Goal: Task Accomplishment & Management: Use online tool/utility

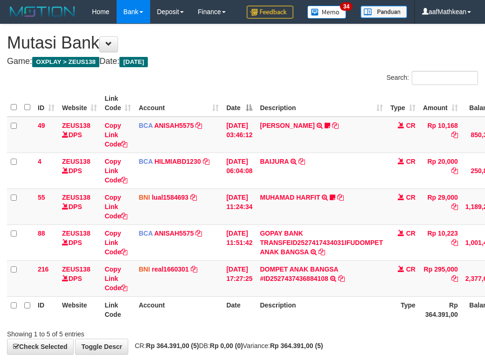
scroll to position [67, 85]
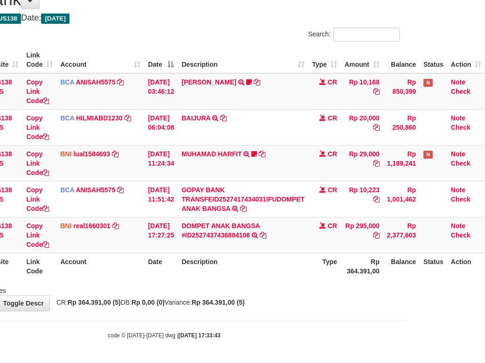
click at [340, 269] on th "Type" at bounding box center [324, 266] width 33 height 27
drag, startPoint x: 339, startPoint y: 268, endPoint x: 320, endPoint y: 273, distance: 18.8
click at [340, 269] on th "Type" at bounding box center [324, 266] width 33 height 27
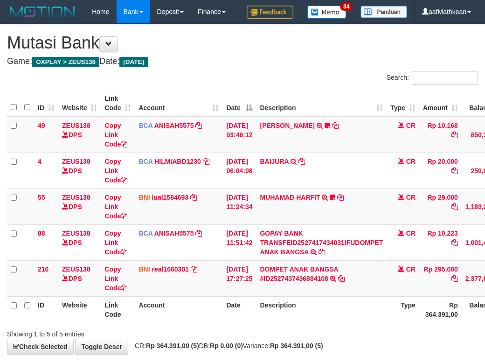
scroll to position [67, 85]
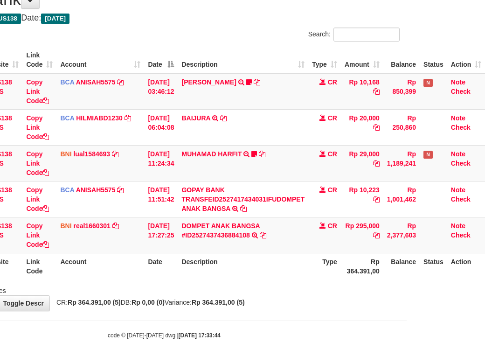
drag, startPoint x: 132, startPoint y: 322, endPoint x: 220, endPoint y: 314, distance: 88.1
click at [137, 323] on body "Toggle navigation Home Bank Account List Load By Website Group [OXPLAY] ZEUS138…" at bounding box center [164, 160] width 485 height 406
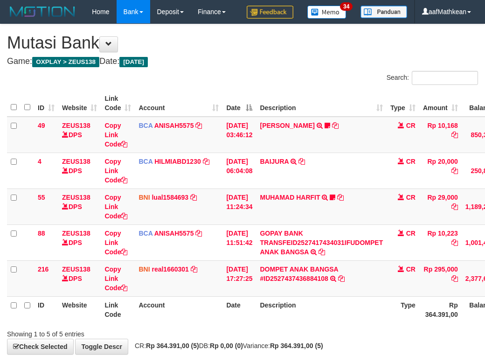
scroll to position [67, 85]
click at [312, 301] on div "**********" at bounding box center [242, 189] width 485 height 330
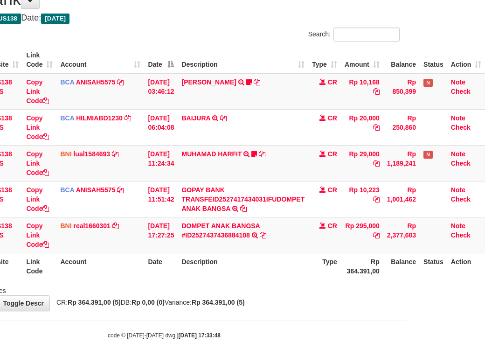
click at [321, 341] on body "Toggle navigation Home Bank Account List Load By Website Group [OXPLAY] ZEUS138…" at bounding box center [164, 160] width 485 height 406
click at [332, 249] on td "CR" at bounding box center [324, 235] width 33 height 36
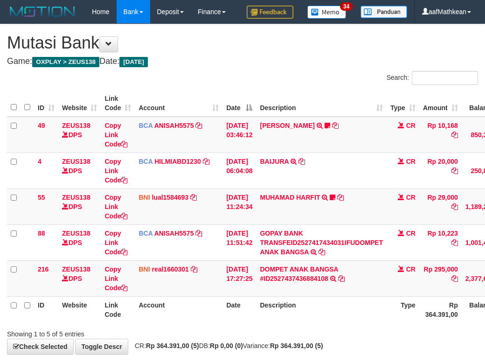
scroll to position [67, 85]
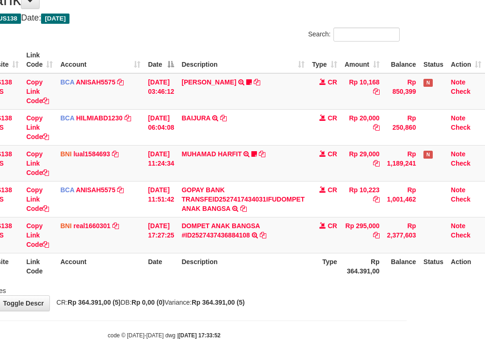
click at [238, 296] on div "**********" at bounding box center [164, 146] width 485 height 330
drag, startPoint x: 325, startPoint y: 275, endPoint x: 491, endPoint y: 255, distance: 167.2
click at [325, 275] on th "Type" at bounding box center [324, 266] width 33 height 27
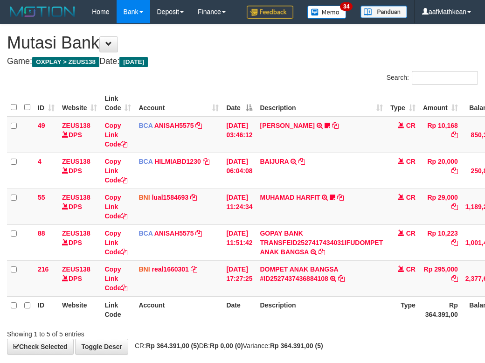
scroll to position [67, 85]
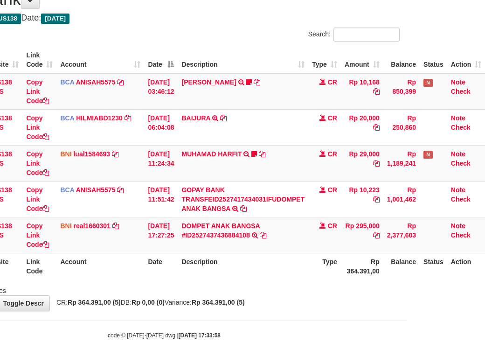
click at [234, 287] on div "Showing 1 to 5 of 5 entries" at bounding box center [164, 288] width 485 height 13
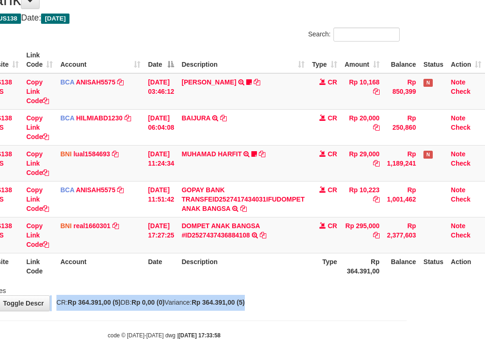
click at [263, 306] on div "**********" at bounding box center [164, 146] width 485 height 330
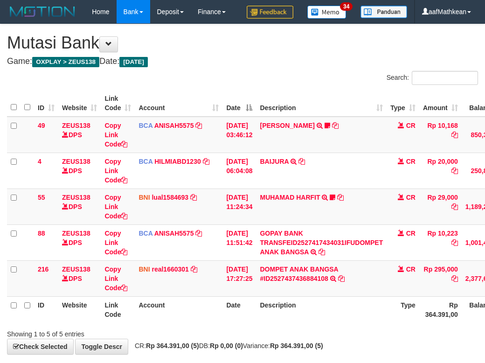
scroll to position [67, 85]
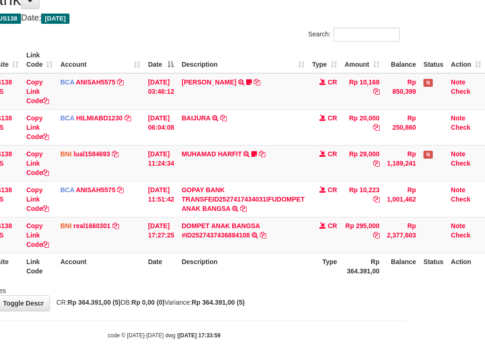
drag, startPoint x: 0, startPoint y: 0, endPoint x: 492, endPoint y: 318, distance: 585.4
click at [315, 310] on div "**********" at bounding box center [164, 146] width 485 height 330
click at [297, 343] on body "Toggle navigation Home Bank Account List Load By Website Group [OXPLAY] ZEUS138…" at bounding box center [164, 160] width 485 height 406
click at [270, 355] on body "Toggle navigation Home Bank Account List Load By Website Group [OXPLAY] ZEUS138…" at bounding box center [164, 160] width 485 height 406
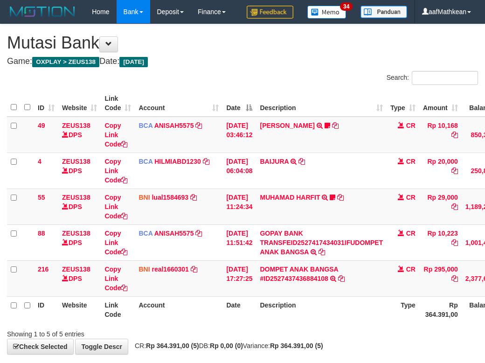
scroll to position [67, 85]
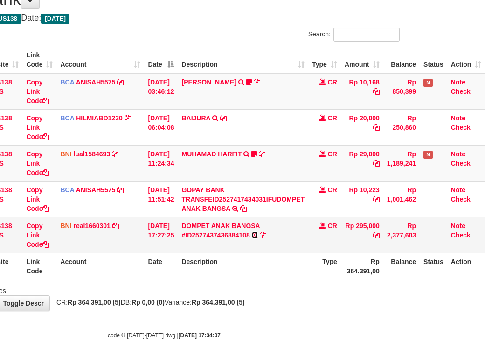
click at [252, 231] on link at bounding box center [255, 234] width 6 height 7
click at [219, 133] on tbody "49 ZEUS138 DPS Copy Link Code BCA ANISAH5575 DPS ANISAH mutasi_20251001_3827 | …" at bounding box center [207, 163] width 557 height 180
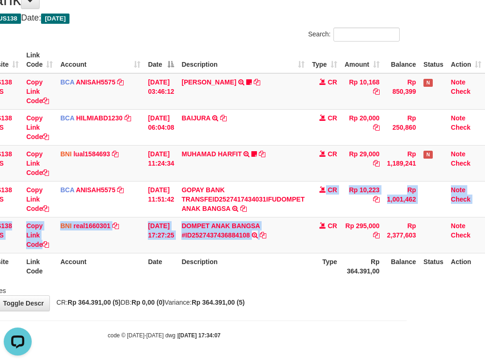
click at [322, 304] on div "**********" at bounding box center [164, 146] width 485 height 330
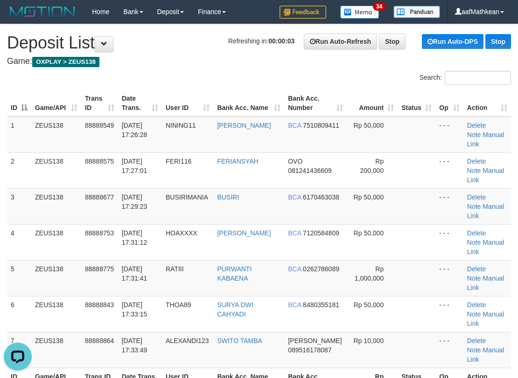
click at [132, 63] on h4 "Game: OXPLAY > ZEUS138" at bounding box center [259, 61] width 504 height 9
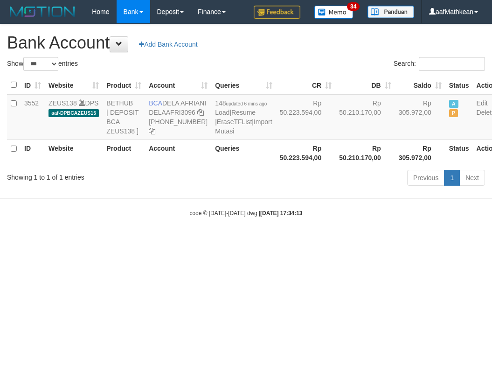
select select "***"
click at [278, 221] on body "Toggle navigation Home Bank Account List Load By Website Group [OXPLAY] ZEUS138…" at bounding box center [246, 120] width 492 height 241
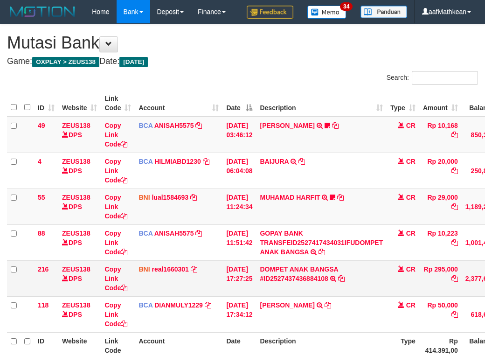
scroll to position [67, 85]
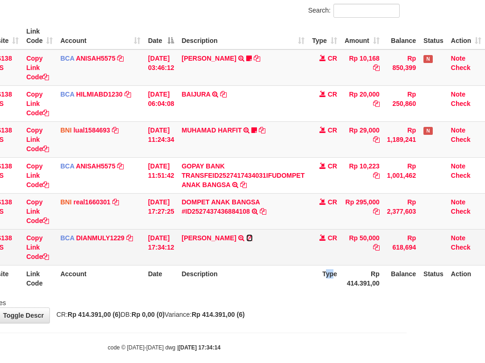
click at [253, 241] on icon at bounding box center [249, 238] width 7 height 7
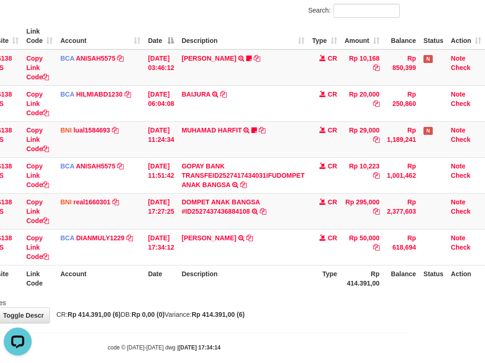
drag, startPoint x: 188, startPoint y: 286, endPoint x: 219, endPoint y: 298, distance: 33.2
click at [188, 289] on table "ID Website Link Code Account Date Description Type Amount Balance Status Action…" at bounding box center [207, 157] width 557 height 269
click at [216, 292] on th "Description" at bounding box center [243, 278] width 131 height 27
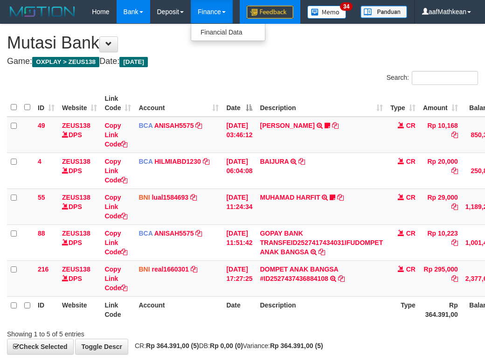
click at [343, 72] on div "**********" at bounding box center [242, 189] width 485 height 330
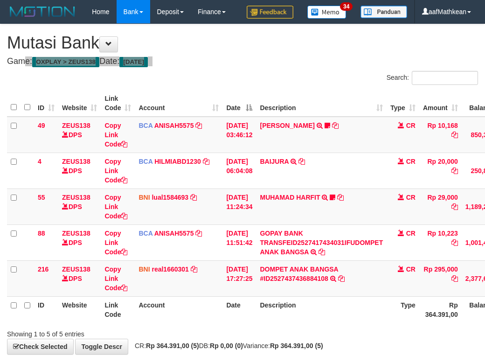
scroll to position [67, 85]
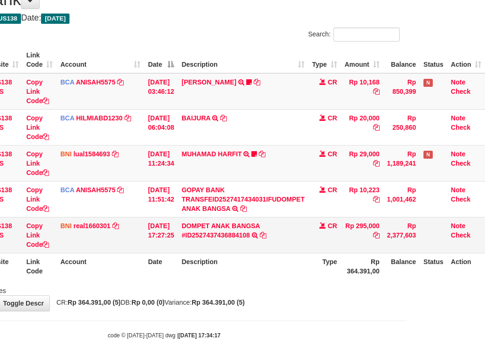
click at [265, 245] on td "DOMPET ANAK BANGSA #ID2527437436884108 TRANSFER DARI DOMPET ANAK BANGSA #ID2527…" at bounding box center [243, 235] width 131 height 36
click at [308, 259] on tr "ID Website Link Code Account Date Description Type Rp 364.391,00 Balance Status…" at bounding box center [207, 266] width 557 height 27
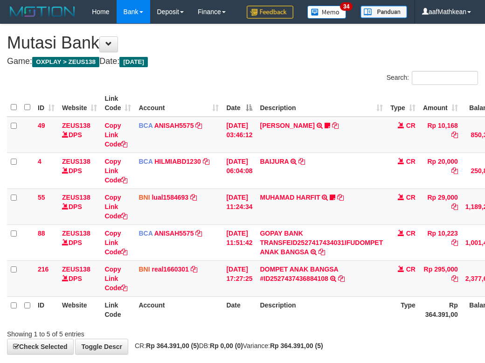
scroll to position [67, 85]
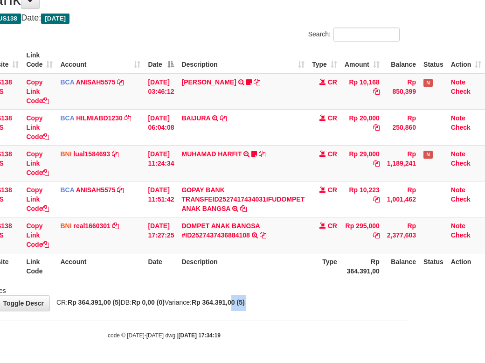
click at [254, 313] on body "Toggle navigation Home Bank Account List Load By Website Group [OXPLAY] ZEUS138…" at bounding box center [164, 160] width 485 height 406
click at [280, 285] on div "Showing 1 to 5 of 5 entries" at bounding box center [164, 288] width 485 height 13
drag, startPoint x: 281, startPoint y: 289, endPoint x: 291, endPoint y: 296, distance: 12.4
click at [283, 294] on div "Showing 1 to 5 of 5 entries" at bounding box center [164, 288] width 485 height 13
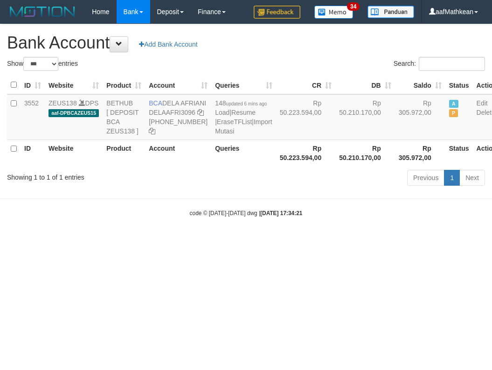
select select "***"
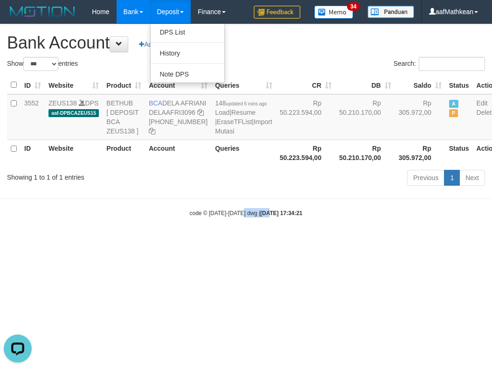
click at [257, 189] on div "Previous 1 Next" at bounding box center [348, 179] width 273 height 20
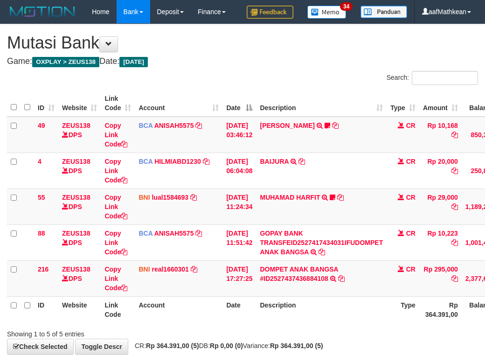
scroll to position [67, 85]
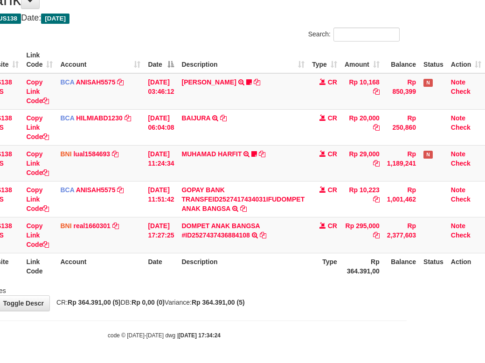
click at [314, 276] on th "Type" at bounding box center [324, 266] width 33 height 27
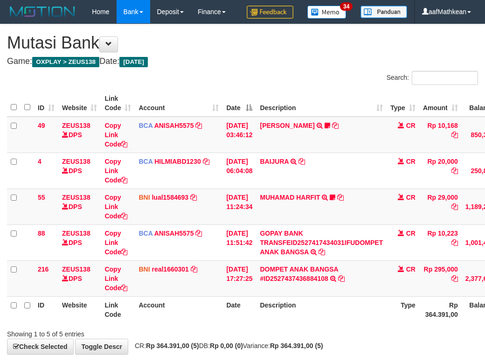
scroll to position [67, 85]
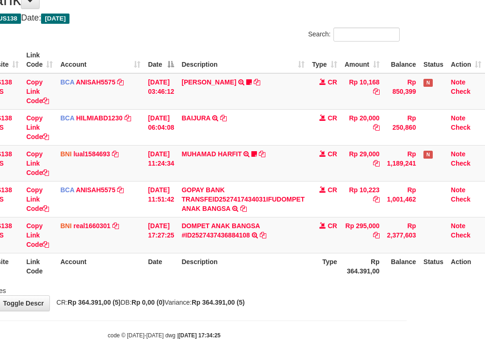
click at [102, 316] on body "Toggle navigation Home Bank Account List Load By Website Group [OXPLAY] ZEUS138…" at bounding box center [164, 160] width 485 height 406
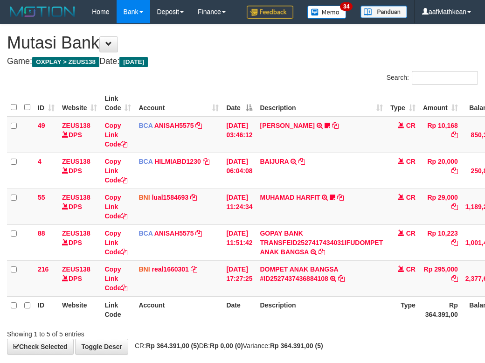
scroll to position [67, 85]
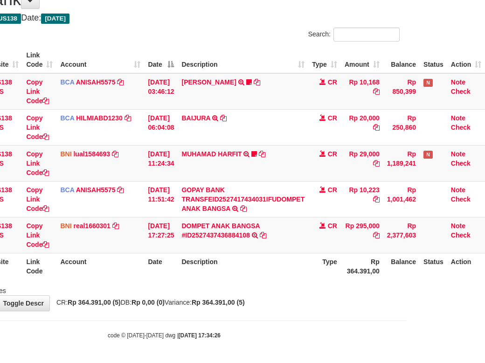
click at [235, 334] on div "code © 2012-2018 dwg | 2025/10/01 17:34:26" at bounding box center [164, 334] width 485 height 9
drag, startPoint x: 236, startPoint y: 334, endPoint x: 244, endPoint y: 329, distance: 9.1
click at [238, 334] on div "code © 2012-2018 dwg | 2025/10/01 17:34:26" at bounding box center [164, 334] width 485 height 9
drag, startPoint x: 305, startPoint y: 312, endPoint x: 315, endPoint y: 314, distance: 10.6
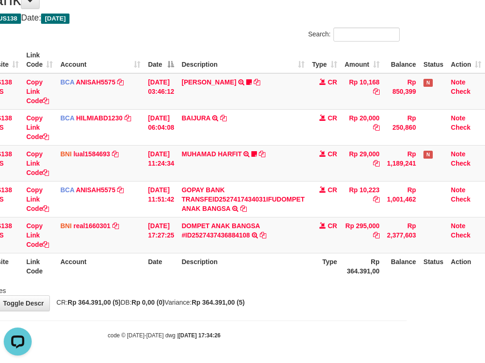
click at [312, 314] on body "Toggle navigation Home Bank Account List Load By Website Group [OXPLAY] ZEUS138…" at bounding box center [164, 160] width 485 height 406
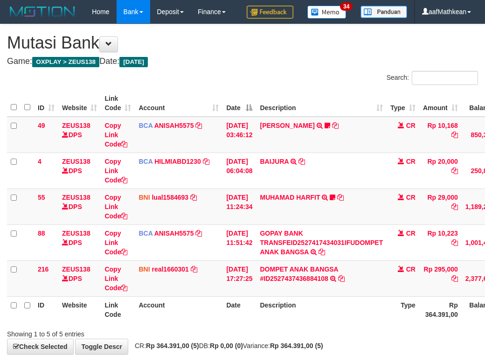
scroll to position [67, 85]
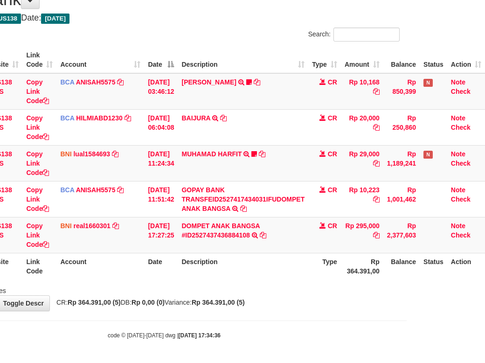
click at [313, 329] on body "Toggle navigation Home Bank Account List Load By Website Group [OXPLAY] ZEUS138…" at bounding box center [164, 160] width 485 height 406
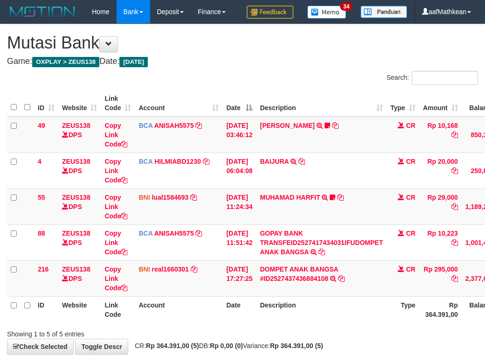
scroll to position [67, 85]
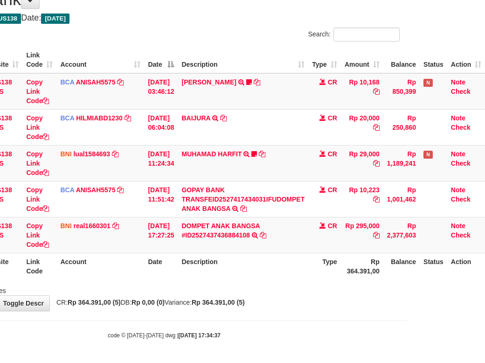
click at [311, 329] on body "Toggle navigation Home Bank Account List Load By Website Group [OXPLAY] ZEUS138…" at bounding box center [164, 160] width 485 height 406
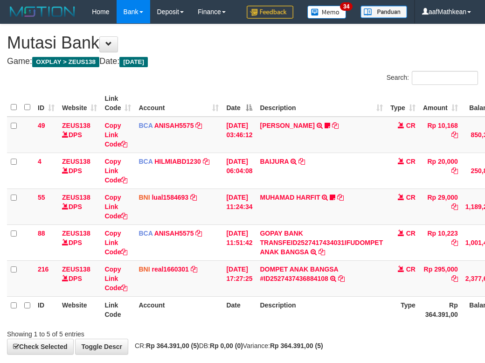
scroll to position [67, 85]
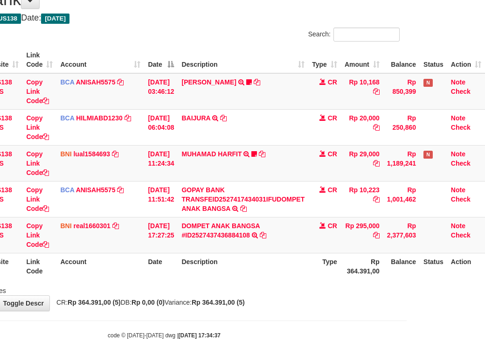
click at [311, 328] on body "Toggle navigation Home Bank Account List Load By Website Group [OXPLAY] ZEUS138…" at bounding box center [164, 160] width 485 height 406
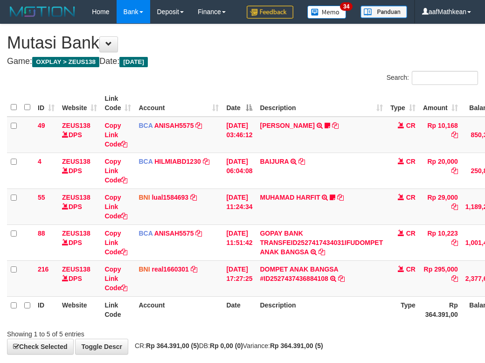
scroll to position [67, 85]
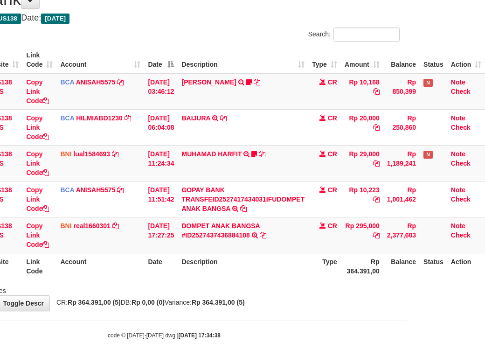
click at [310, 328] on body "Toggle navigation Home Bank Account List Load By Website Group [OXPLAY] ZEUS138…" at bounding box center [164, 160] width 485 height 406
click at [337, 355] on body "Toggle navigation Home Bank Account List Load By Website Group [OXPLAY] ZEUS138…" at bounding box center [164, 160] width 485 height 406
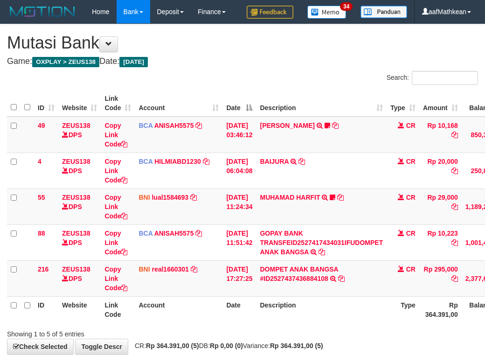
scroll to position [67, 85]
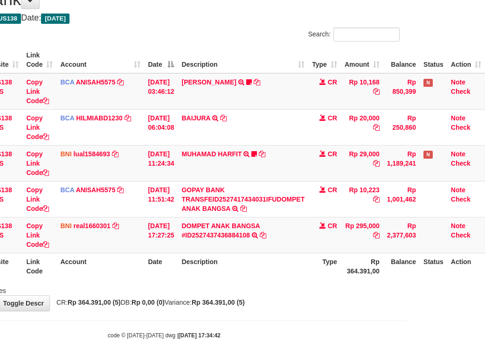
click at [339, 355] on body "Toggle navigation Home Bank Account List Load By Website Group [OXPLAY] ZEUS138…" at bounding box center [164, 160] width 485 height 406
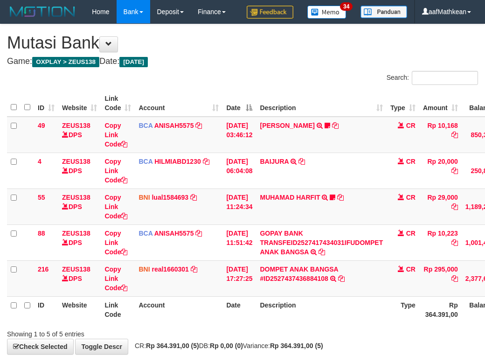
scroll to position [67, 85]
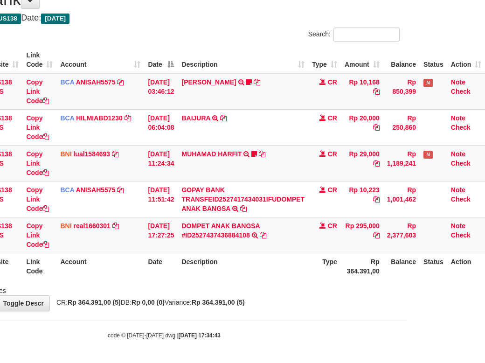
drag, startPoint x: 0, startPoint y: 0, endPoint x: 334, endPoint y: 349, distance: 482.7
click at [334, 349] on body "Toggle navigation Home Bank Account List Load By Website Group [OXPLAY] ZEUS138…" at bounding box center [164, 160] width 485 height 406
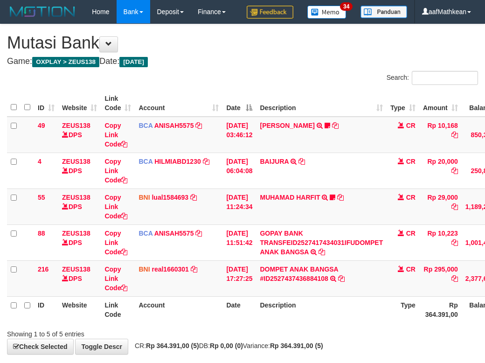
scroll to position [67, 85]
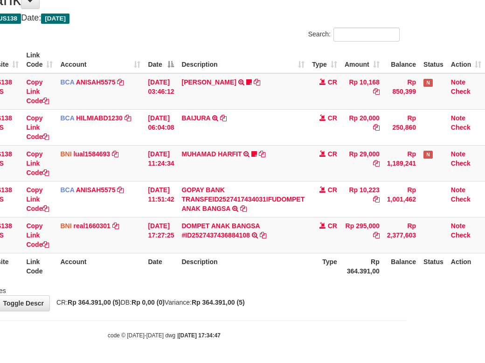
click at [358, 341] on body "Toggle navigation Home Bank Account List Load By Website Group [OXPLAY] ZEUS138…" at bounding box center [164, 160] width 485 height 406
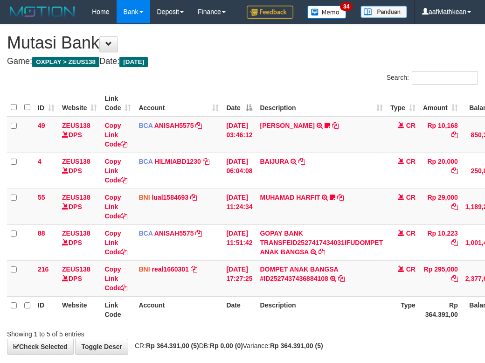
scroll to position [67, 85]
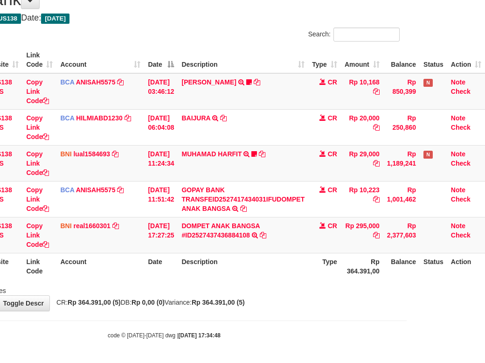
click at [358, 340] on body "Toggle navigation Home Bank Account List Load By Website Group [OXPLAY] ZEUS138…" at bounding box center [164, 160] width 485 height 406
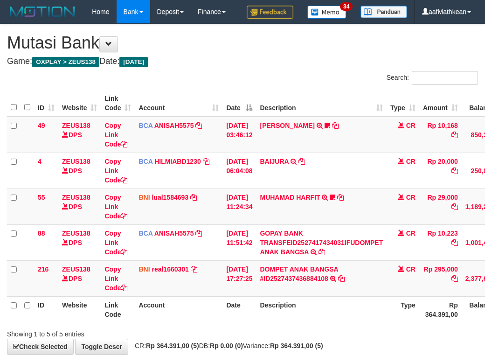
scroll to position [67, 85]
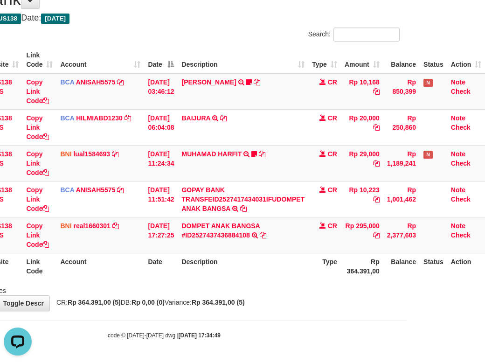
click at [355, 330] on div "code © 2012-2018 dwg | 2025/10/01 17:34:49" at bounding box center [164, 334] width 485 height 9
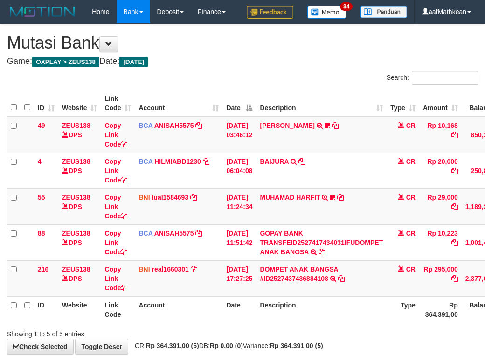
scroll to position [67, 85]
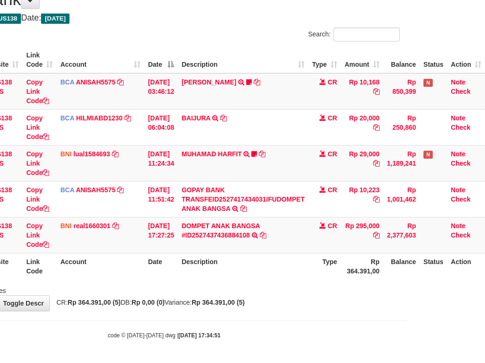
click at [302, 321] on body "Toggle navigation Home Bank Account List Load By Website Group [OXPLAY] ZEUS138…" at bounding box center [164, 160] width 485 height 406
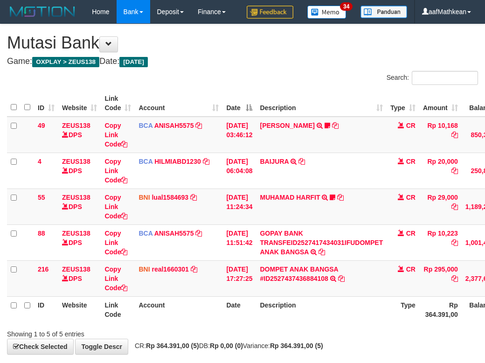
click at [299, 362] on hr at bounding box center [242, 364] width 485 height 0
click at [298, 320] on body "Toggle navigation Home Bank Account List Load By Website Group [OXPLAY] ZEUS138…" at bounding box center [242, 203] width 485 height 406
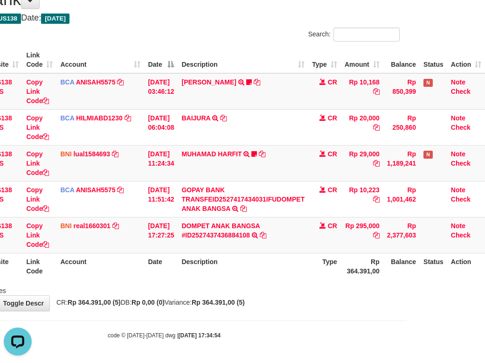
drag, startPoint x: 275, startPoint y: 346, endPoint x: 282, endPoint y: 335, distance: 12.4
click at [277, 346] on body "Toggle navigation Home Bank Account List Load By Website Group [OXPLAY] ZEUS138…" at bounding box center [164, 160] width 485 height 406
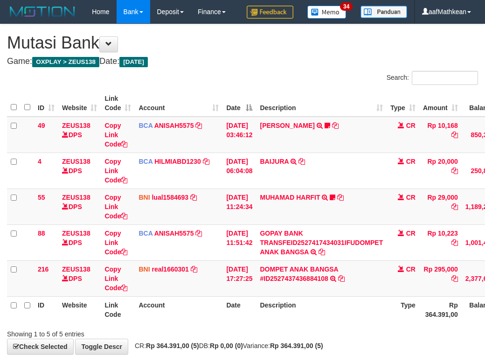
scroll to position [67, 85]
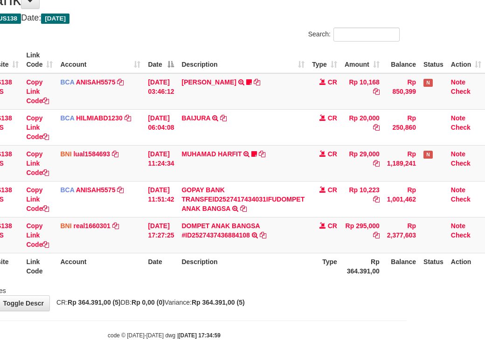
click at [323, 303] on div "**********" at bounding box center [164, 146] width 485 height 330
click at [322, 299] on div "**********" at bounding box center [164, 146] width 485 height 330
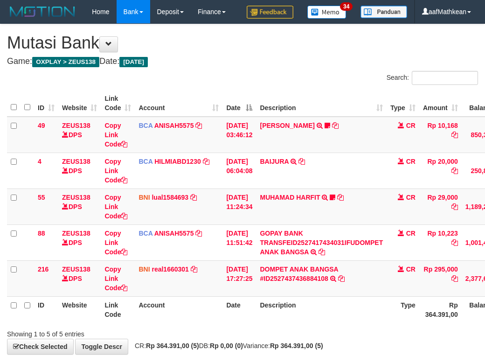
scroll to position [67, 85]
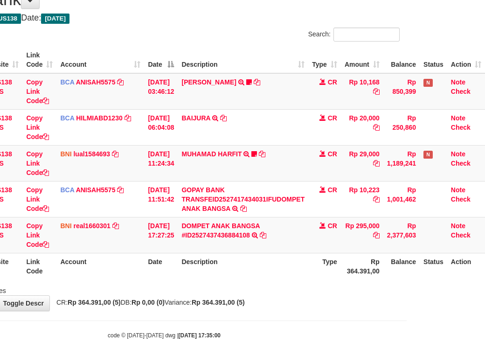
click at [319, 294] on div "**********" at bounding box center [164, 146] width 485 height 330
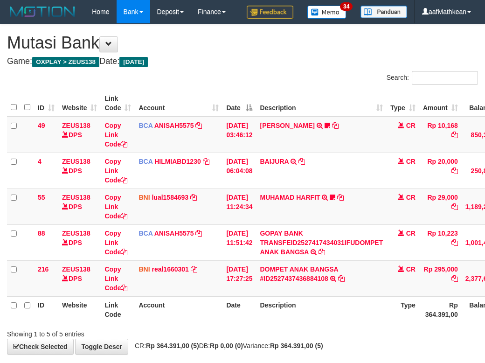
scroll to position [67, 85]
click at [301, 326] on div "Showing 1 to 5 of 5 entries" at bounding box center [242, 332] width 485 height 13
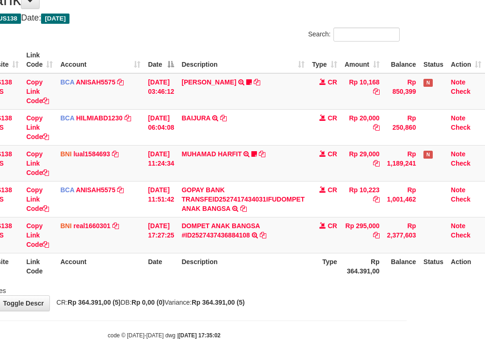
click at [302, 293] on div "Showing 1 to 5 of 5 entries" at bounding box center [164, 288] width 485 height 13
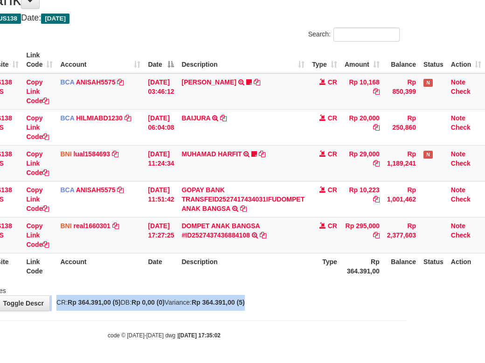
drag, startPoint x: 309, startPoint y: 294, endPoint x: 488, endPoint y: 318, distance: 180.6
click at [393, 309] on div "**********" at bounding box center [164, 146] width 485 height 330
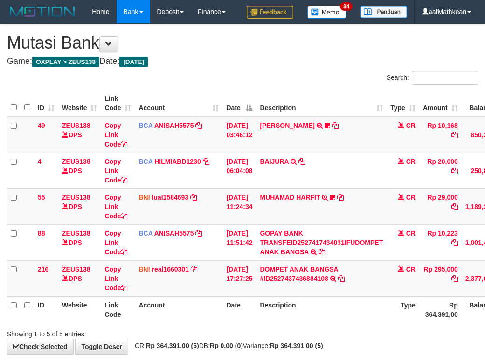
scroll to position [67, 85]
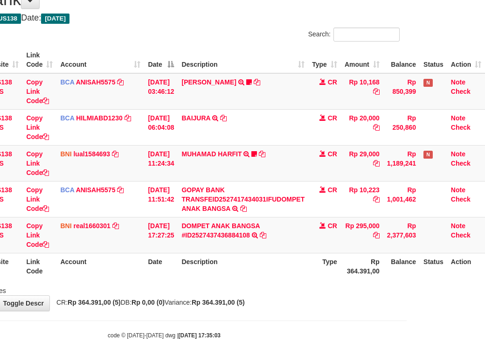
drag, startPoint x: 258, startPoint y: 320, endPoint x: 490, endPoint y: 336, distance: 232.8
click at [321, 327] on body "Toggle navigation Home Bank Account List Load By Website Group [OXPLAY] ZEUS138…" at bounding box center [164, 160] width 485 height 406
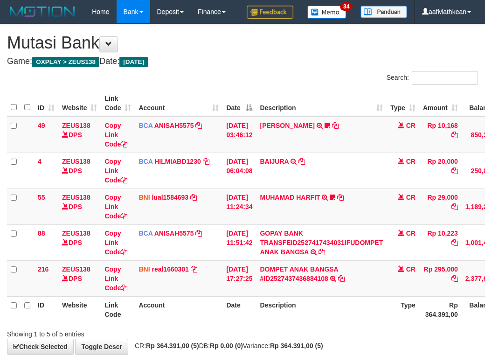
scroll to position [67, 85]
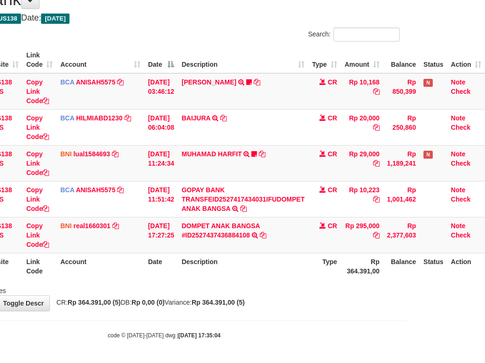
drag, startPoint x: 219, startPoint y: 334, endPoint x: 602, endPoint y: 292, distance: 385.2
click at [407, 292] on html "Toggle navigation Home Bank Account List Load By Website Group [OXPLAY] ZEUS138…" at bounding box center [164, 160] width 485 height 406
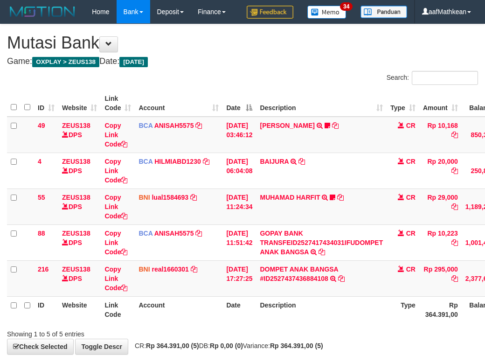
scroll to position [67, 85]
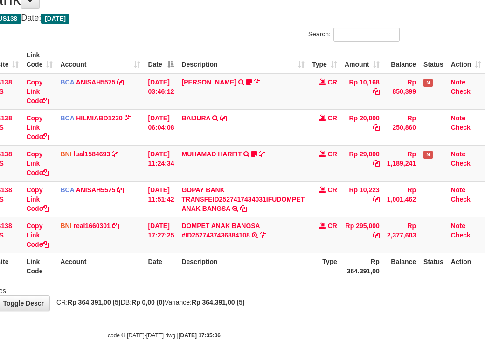
click at [213, 339] on div "code © 2012-2018 dwg | 2025/10/01 17:35:06" at bounding box center [164, 334] width 485 height 9
click at [213, 333] on strong "2025/10/01 17:35:06" at bounding box center [200, 335] width 42 height 7
click at [206, 268] on th "Description" at bounding box center [243, 266] width 131 height 27
click at [220, 290] on div "Showing 1 to 5 of 5 entries" at bounding box center [164, 288] width 485 height 13
click at [159, 276] on th "Date" at bounding box center [161, 266] width 34 height 27
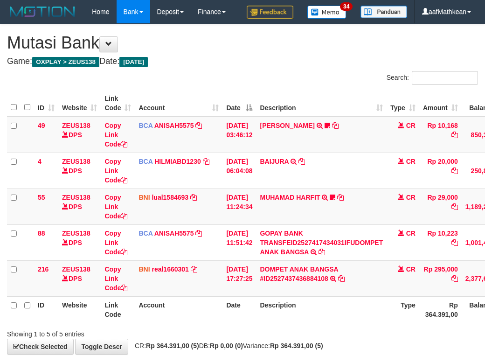
scroll to position [67, 85]
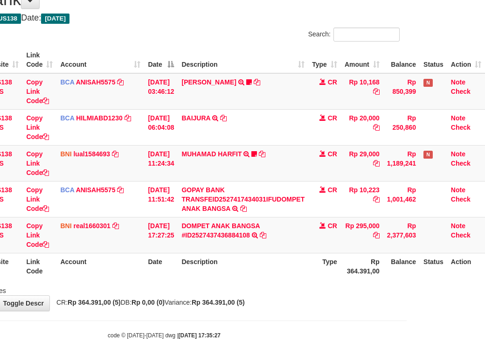
click at [285, 319] on body "Toggle navigation Home Bank Account List Load By Website Group [OXPLAY] ZEUS138…" at bounding box center [164, 160] width 485 height 406
click at [288, 319] on body "Toggle navigation Home Bank Account List Load By Website Group [OXPLAY] ZEUS138…" at bounding box center [164, 160] width 485 height 406
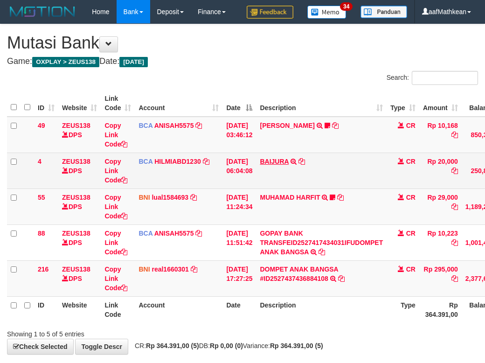
scroll to position [67, 85]
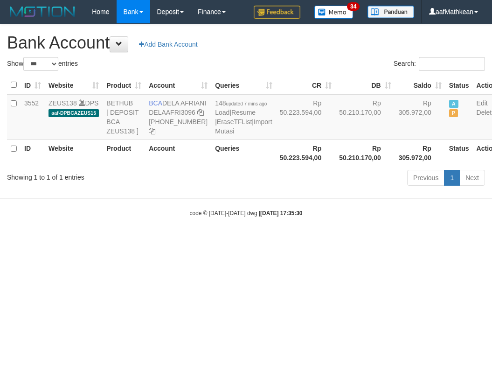
select select "***"
drag, startPoint x: 164, startPoint y: 101, endPoint x: 181, endPoint y: 114, distance: 21.9
click at [181, 114] on td "BCA DELA AFRIANI DELAAFRI3096 [PHONE_NUMBER]" at bounding box center [178, 117] width 66 height 46
copy td "DELA AFRIANI"
click at [311, 241] on body "Toggle navigation Home Bank Account List Load By Website Group [OXPLAY] ZEUS138…" at bounding box center [246, 120] width 492 height 241
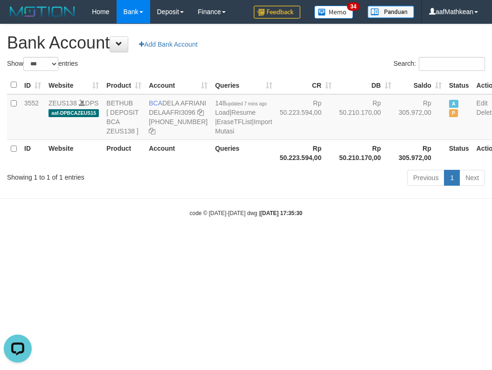
drag, startPoint x: 311, startPoint y: 268, endPoint x: 491, endPoint y: 244, distance: 181.6
click at [308, 241] on html "Toggle navigation Home Bank Account List Load By Website Group [OXPLAY] ZEUS138…" at bounding box center [246, 120] width 492 height 241
click at [305, 189] on div "Previous 1 Next" at bounding box center [348, 179] width 273 height 20
click at [215, 135] on link "Import Mutasi" at bounding box center [243, 126] width 57 height 17
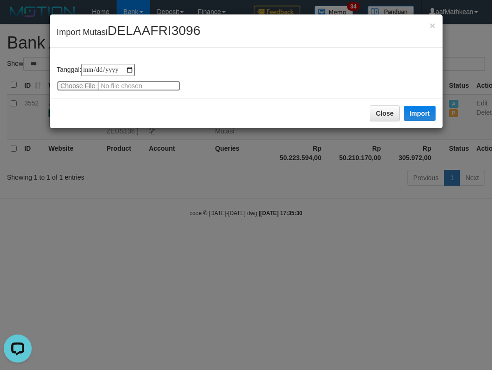
click at [86, 84] on input "file" at bounding box center [119, 86] width 124 height 10
type input "**********"
drag, startPoint x: 427, startPoint y: 113, endPoint x: 153, endPoint y: 0, distance: 296.2
click at [427, 113] on button "Import" at bounding box center [420, 113] width 32 height 15
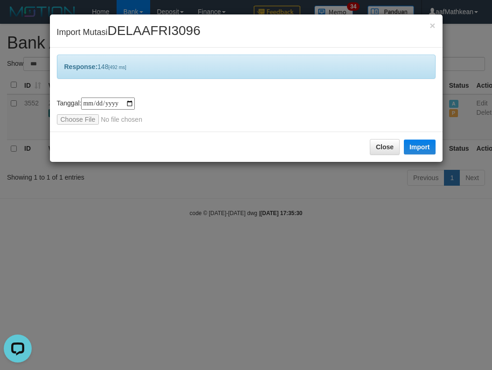
click at [265, 249] on div "**********" at bounding box center [246, 185] width 492 height 370
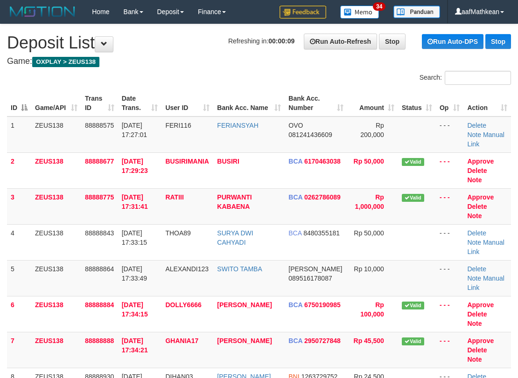
drag, startPoint x: 177, startPoint y: 70, endPoint x: 137, endPoint y: 89, distance: 44.2
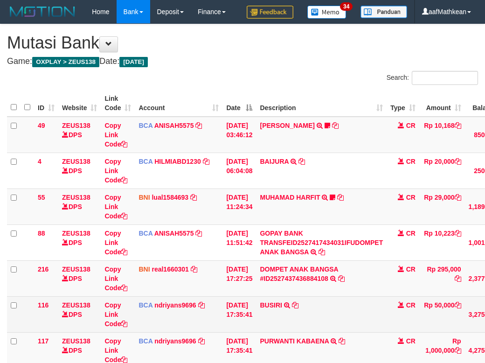
click at [387, 332] on td "CR" at bounding box center [403, 350] width 33 height 36
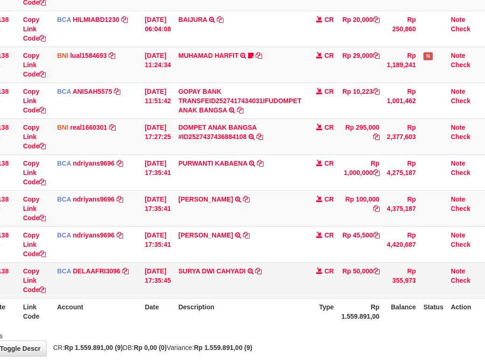
scroll to position [210, 85]
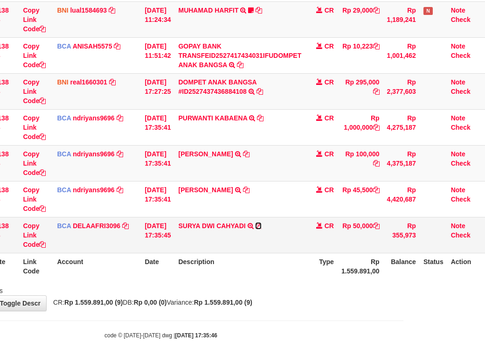
click at [260, 223] on icon at bounding box center [258, 226] width 7 height 7
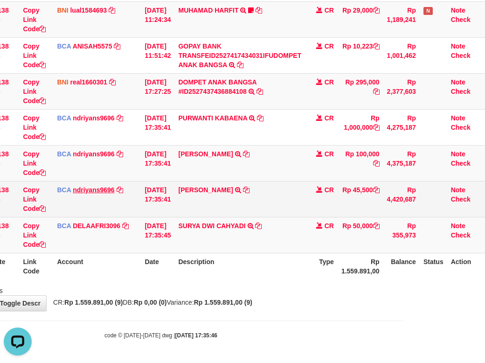
scroll to position [0, 0]
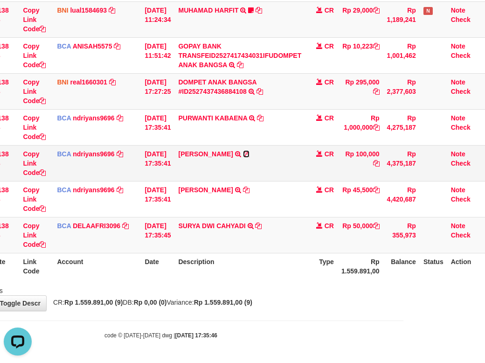
click at [250, 151] on icon at bounding box center [246, 154] width 7 height 7
drag, startPoint x: 252, startPoint y: 151, endPoint x: 265, endPoint y: 151, distance: 12.6
click at [250, 151] on icon at bounding box center [246, 154] width 7 height 7
drag, startPoint x: 129, startPoint y: 295, endPoint x: 147, endPoint y: 310, distance: 23.9
click at [129, 298] on div "**********" at bounding box center [160, 73] width 485 height 473
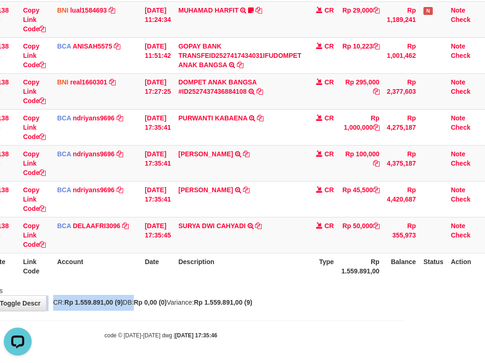
drag, startPoint x: 147, startPoint y: 310, endPoint x: 142, endPoint y: 305, distance: 7.3
click at [142, 309] on div "**********" at bounding box center [160, 73] width 485 height 473
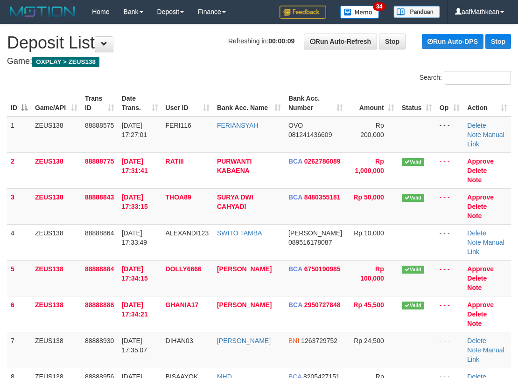
click at [117, 91] on th "Trans ID" at bounding box center [99, 103] width 37 height 27
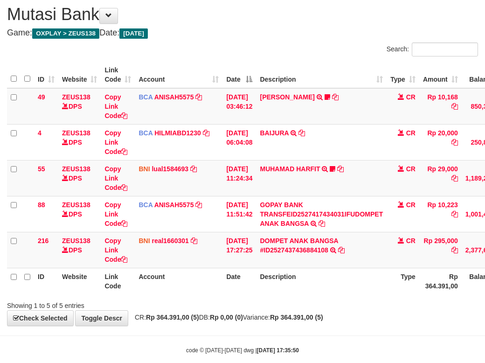
scroll to position [67, 0]
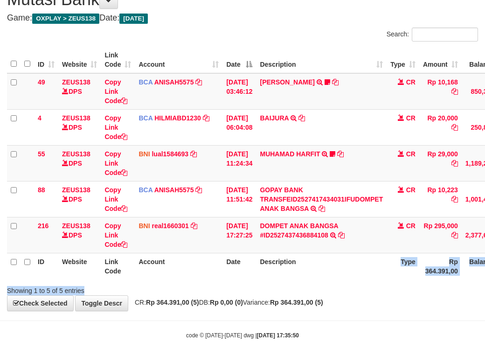
click at [485, 326] on html "Toggle navigation Home Bank Account List Load By Website Group [OXPLAY] ZEUS138…" at bounding box center [242, 160] width 485 height 406
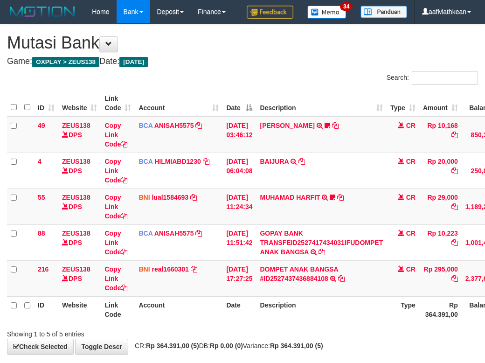
scroll to position [67, 36]
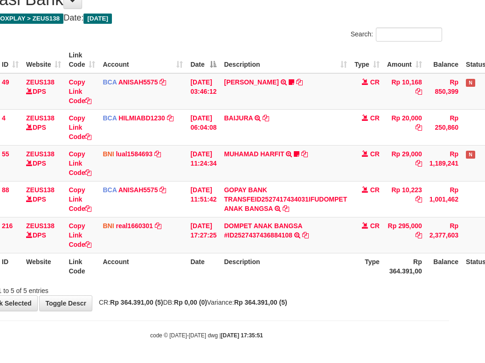
drag, startPoint x: 211, startPoint y: 270, endPoint x: 490, endPoint y: 244, distance: 279.7
click at [239, 266] on tr "ID Website Link Code Account Date Description Type Rp 364.391,00 Balance Status…" at bounding box center [249, 266] width 557 height 27
click at [287, 300] on strong "Rp 364.391,00 (5)" at bounding box center [260, 302] width 53 height 7
click at [386, 307] on div "**********" at bounding box center [206, 146] width 485 height 330
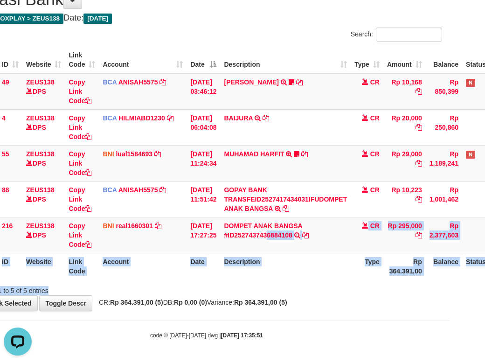
drag, startPoint x: 276, startPoint y: 245, endPoint x: 443, endPoint y: 313, distance: 180.0
click at [425, 308] on div "**********" at bounding box center [206, 146] width 485 height 330
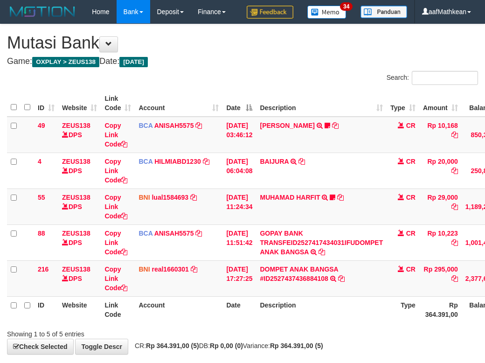
scroll to position [67, 36]
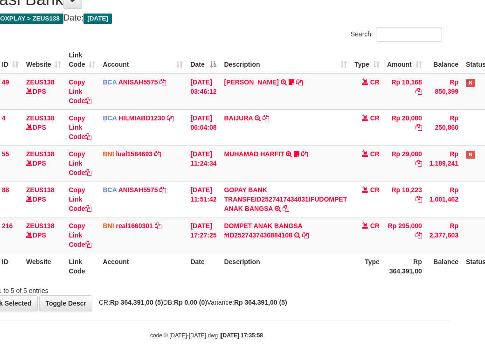
click at [254, 273] on th "Description" at bounding box center [285, 266] width 131 height 27
drag, startPoint x: 276, startPoint y: 282, endPoint x: 284, endPoint y: 285, distance: 8.3
click at [278, 285] on div "Showing 1 to 5 of 5 entries" at bounding box center [206, 288] width 485 height 13
click at [284, 285] on div "Showing 1 to 5 of 5 entries" at bounding box center [206, 288] width 485 height 13
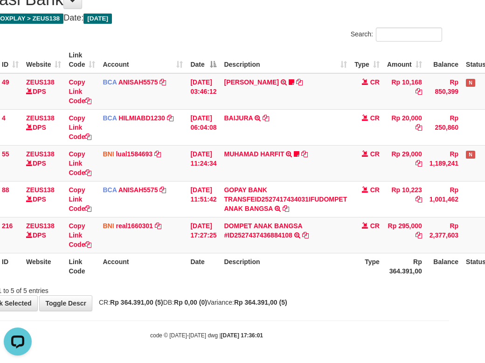
click at [320, 282] on div at bounding box center [307, 282] width 283 height 0
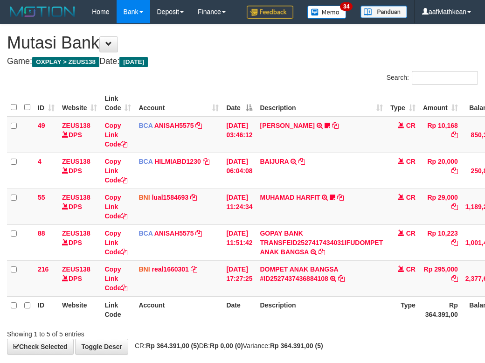
scroll to position [67, 36]
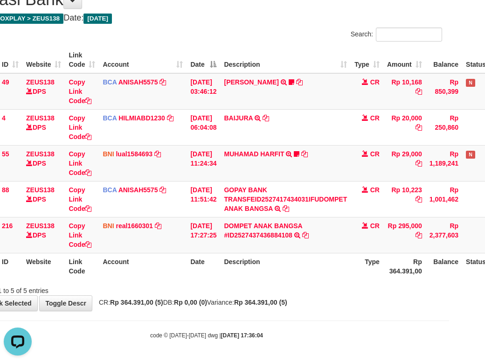
click at [315, 290] on div "Showing 1 to 5 of 5 entries" at bounding box center [206, 288] width 485 height 13
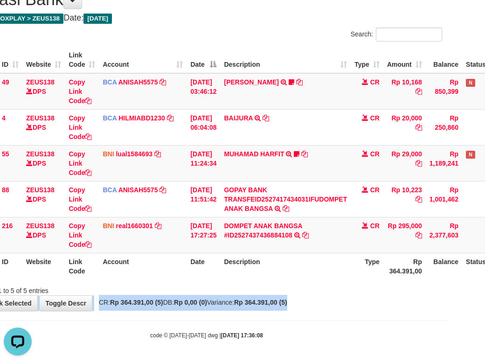
click at [216, 329] on body "Toggle navigation Home Bank Account List Load By Website Group [OXPLAY] ZEUS138…" at bounding box center [206, 160] width 485 height 406
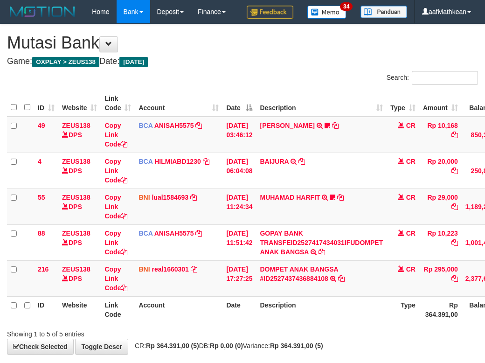
scroll to position [67, 36]
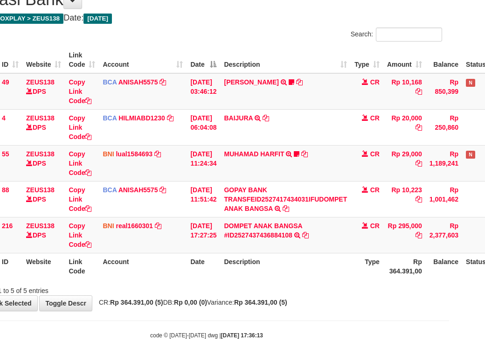
click at [320, 275] on th "Description" at bounding box center [285, 266] width 131 height 27
click at [320, 271] on th "Description" at bounding box center [285, 266] width 131 height 27
click at [324, 271] on th "Description" at bounding box center [285, 266] width 131 height 27
click at [325, 271] on th "Description" at bounding box center [285, 266] width 131 height 27
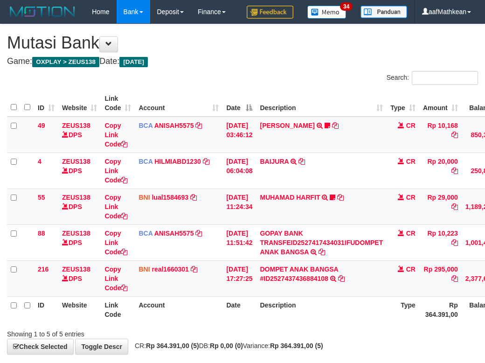
scroll to position [67, 36]
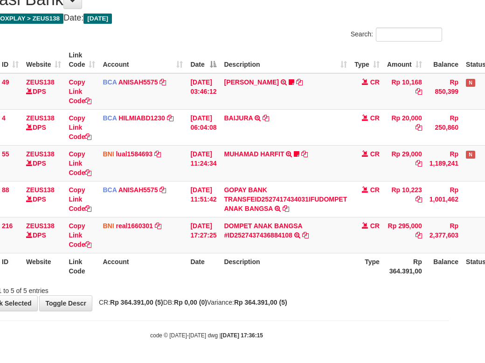
drag, startPoint x: 0, startPoint y: 0, endPoint x: 332, endPoint y: 277, distance: 432.2
click at [332, 277] on th "Description" at bounding box center [285, 266] width 131 height 27
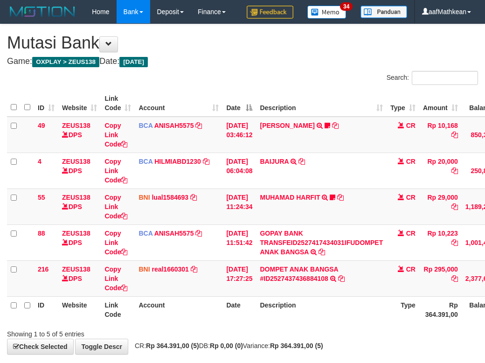
scroll to position [67, 36]
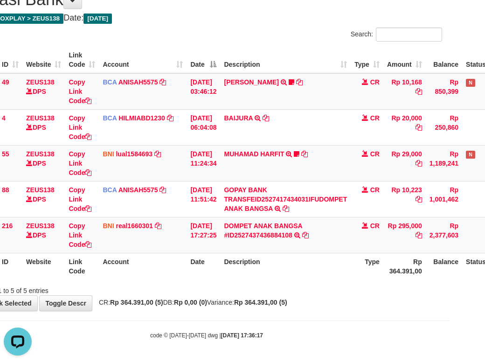
drag, startPoint x: 261, startPoint y: 287, endPoint x: 273, endPoint y: 292, distance: 13.2
click at [272, 292] on div "Showing 1 to 5 of 5 entries" at bounding box center [206, 288] width 485 height 13
click at [284, 292] on div "Showing 1 to 5 of 5 entries" at bounding box center [206, 288] width 485 height 13
click at [294, 290] on div "Showing 1 to 5 of 5 entries" at bounding box center [206, 288] width 485 height 13
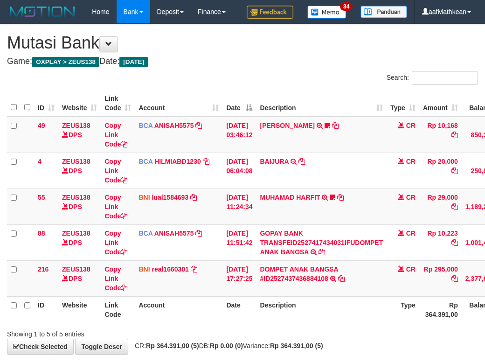
scroll to position [67, 36]
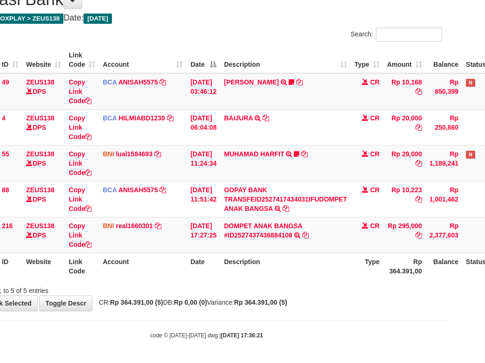
click at [297, 290] on div "Showing 1 to 5 of 5 entries" at bounding box center [206, 288] width 485 height 13
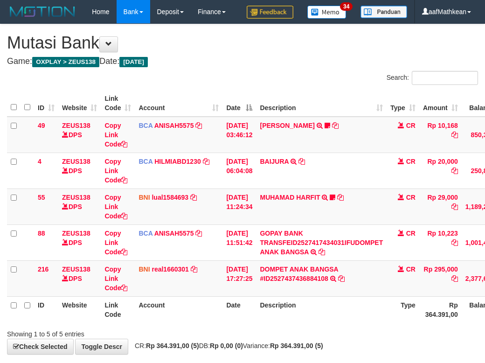
scroll to position [67, 36]
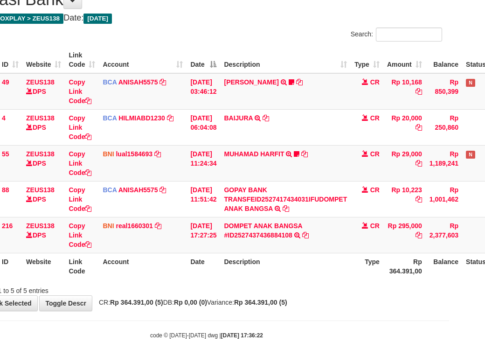
click at [279, 291] on div "Showing 1 to 5 of 5 entries" at bounding box center [206, 288] width 485 height 13
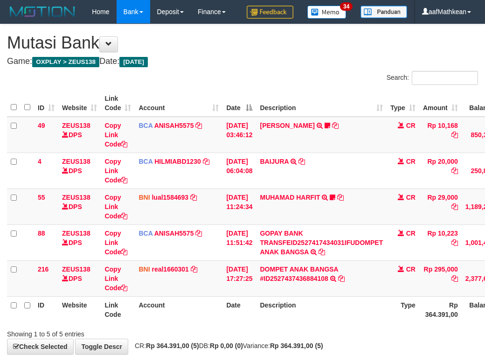
scroll to position [67, 36]
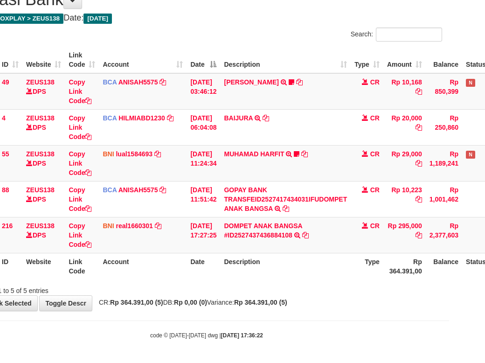
drag, startPoint x: 167, startPoint y: 313, endPoint x: 187, endPoint y: 318, distance: 19.7
click at [176, 318] on body "Toggle navigation Home Bank Account List Load By Website Group [OXPLAY] ZEUS138…" at bounding box center [206, 160] width 485 height 406
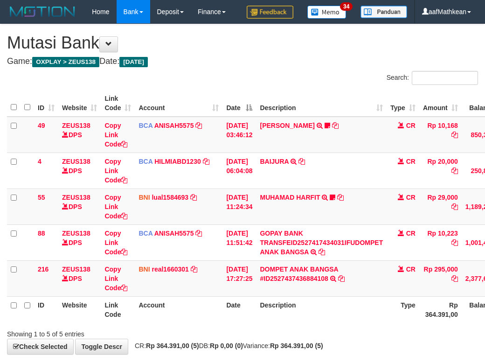
scroll to position [67, 36]
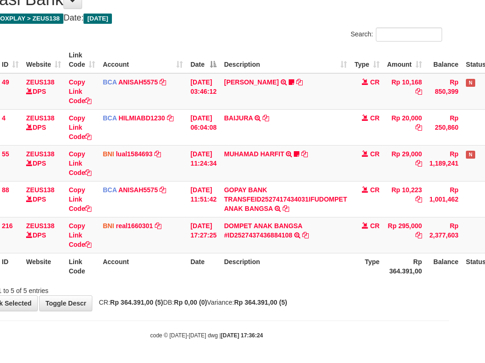
drag, startPoint x: 411, startPoint y: 329, endPoint x: 457, endPoint y: 339, distance: 47.2
click at [436, 335] on body "Toggle navigation Home Bank Account List Load By Website Group [OXPLAY] ZEUS138…" at bounding box center [206, 160] width 485 height 406
drag, startPoint x: 344, startPoint y: 290, endPoint x: 355, endPoint y: 291, distance: 11.2
click at [343, 290] on div "Showing 1 to 5 of 5 entries" at bounding box center [206, 288] width 485 height 13
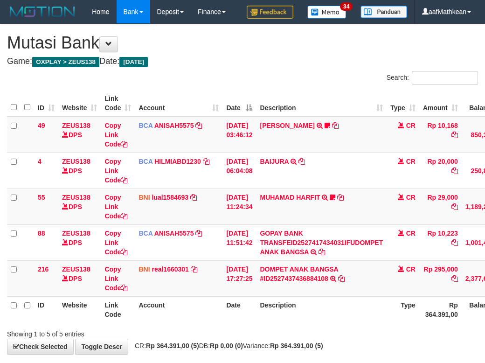
scroll to position [67, 36]
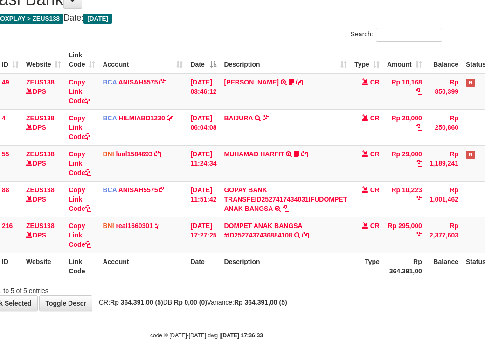
click at [212, 288] on div "Showing 1 to 5 of 5 entries" at bounding box center [206, 288] width 485 height 13
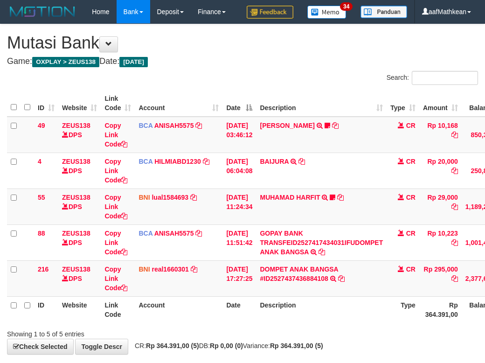
scroll to position [67, 36]
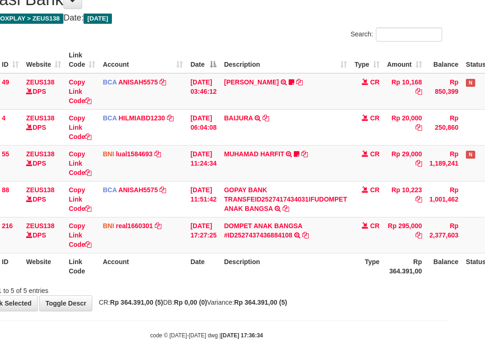
drag, startPoint x: 178, startPoint y: 330, endPoint x: 491, endPoint y: 331, distance: 313.0
click at [449, 332] on html "Toggle navigation Home Bank Account List Load By Website Group [OXPLAY] ZEUS138…" at bounding box center [206, 160] width 485 height 406
drag, startPoint x: 143, startPoint y: 258, endPoint x: 489, endPoint y: 258, distance: 346.1
click at [170, 259] on th "Account" at bounding box center [143, 266] width 88 height 27
drag, startPoint x: 293, startPoint y: 311, endPoint x: 300, endPoint y: 320, distance: 11.7
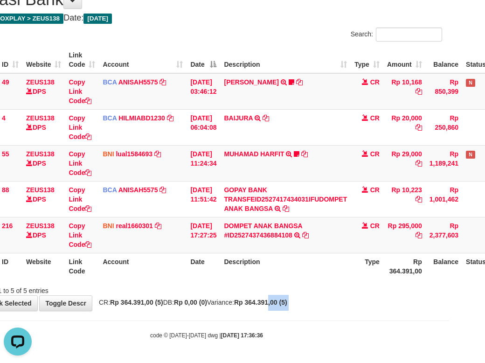
click at [299, 318] on body "Toggle navigation Home Bank Account List Load By Website Group [OXPLAY] ZEUS138…" at bounding box center [206, 160] width 485 height 406
click at [312, 318] on body "Toggle navigation Home Bank Account List Load By Website Group [OXPLAY] ZEUS138…" at bounding box center [206, 160] width 485 height 406
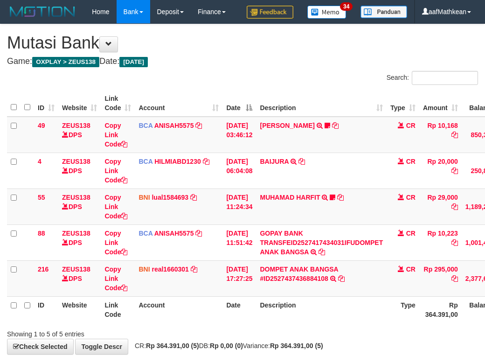
click at [330, 309] on div "**********" at bounding box center [242, 189] width 485 height 330
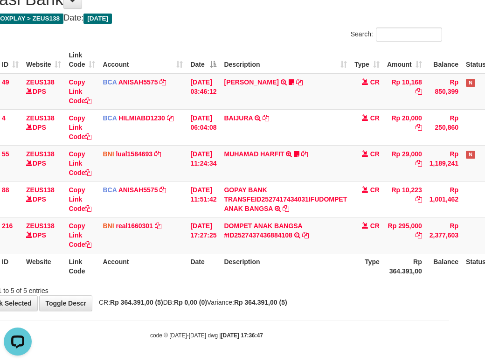
drag, startPoint x: 276, startPoint y: 277, endPoint x: 270, endPoint y: 292, distance: 15.9
click at [278, 286] on div "Search: ID Website Link Code Account Date Description Type Amount Balance Statu…" at bounding box center [206, 162] width 471 height 268
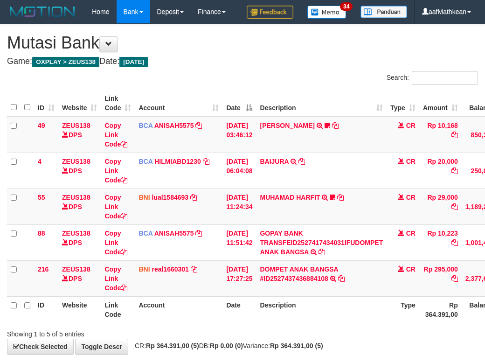
scroll to position [67, 36]
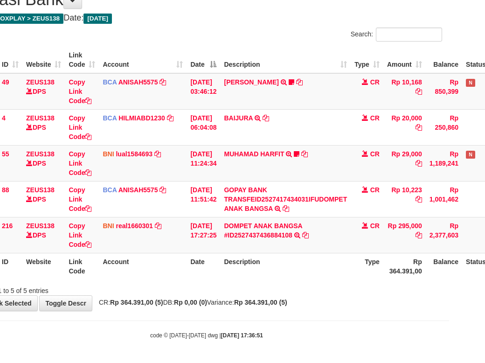
click at [294, 289] on div "Showing 1 to 5 of 5 entries" at bounding box center [206, 288] width 485 height 13
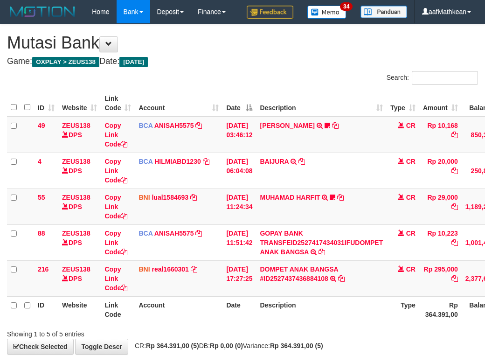
scroll to position [67, 36]
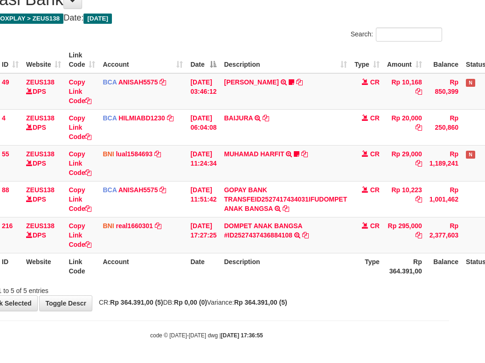
click at [350, 308] on div "**********" at bounding box center [206, 146] width 485 height 330
drag, startPoint x: 353, startPoint y: 304, endPoint x: 360, endPoint y: 286, distance: 19.1
click at [353, 301] on div "**********" at bounding box center [206, 146] width 485 height 330
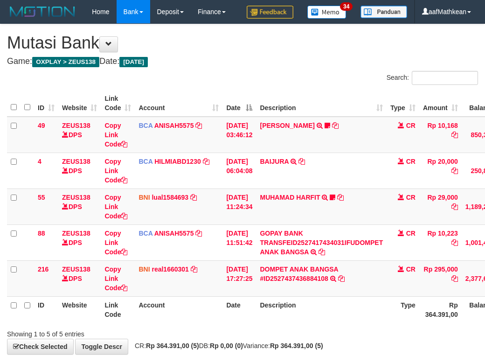
scroll to position [67, 36]
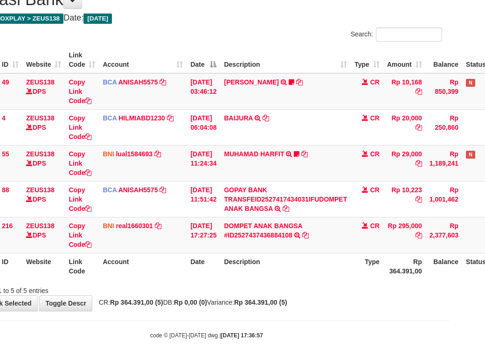
click at [350, 285] on div "Showing 1 to 5 of 5 entries" at bounding box center [206, 288] width 485 height 13
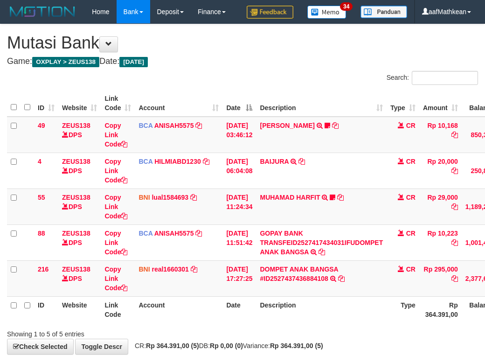
click at [387, 296] on th "Type" at bounding box center [403, 309] width 33 height 27
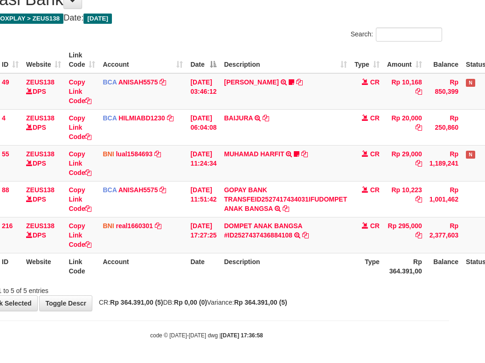
drag, startPoint x: 371, startPoint y: 291, endPoint x: 565, endPoint y: 282, distance: 194.3
click at [382, 294] on div "Showing 1 to 5 of 5 entries" at bounding box center [206, 288] width 485 height 13
click at [449, 282] on html "Toggle navigation Home Bank Account List Load By Website Group [OXPLAY] ZEUS138…" at bounding box center [206, 160] width 485 height 406
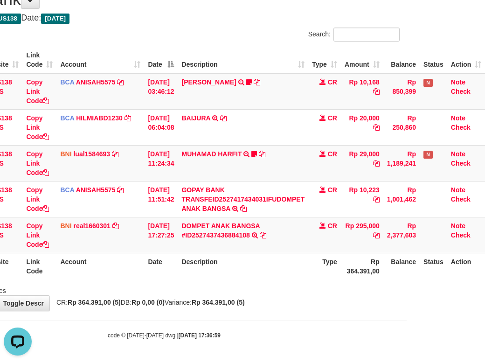
drag, startPoint x: 262, startPoint y: 295, endPoint x: 272, endPoint y: 294, distance: 10.3
click at [267, 295] on div "**********" at bounding box center [164, 146] width 485 height 330
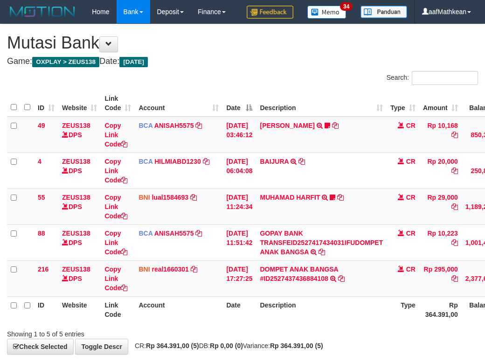
scroll to position [67, 85]
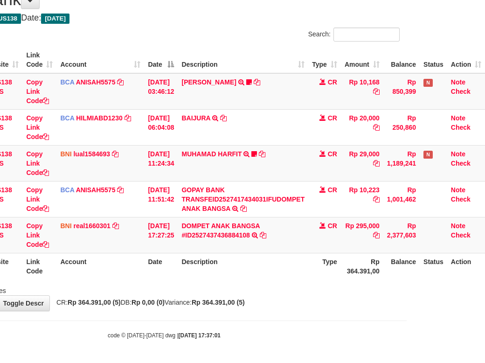
click at [336, 287] on div "Showing 1 to 5 of 5 entries" at bounding box center [164, 288] width 485 height 13
click at [338, 287] on div "Showing 1 to 5 of 5 entries" at bounding box center [164, 288] width 485 height 13
click at [338, 286] on div "Showing 1 to 5 of 5 entries" at bounding box center [164, 288] width 485 height 13
click at [339, 289] on div "Showing 1 to 5 of 5 entries" at bounding box center [164, 288] width 485 height 13
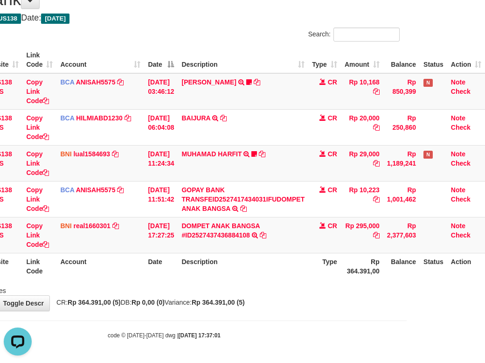
click at [339, 291] on div "Showing 1 to 5 of 5 entries" at bounding box center [164, 288] width 485 height 13
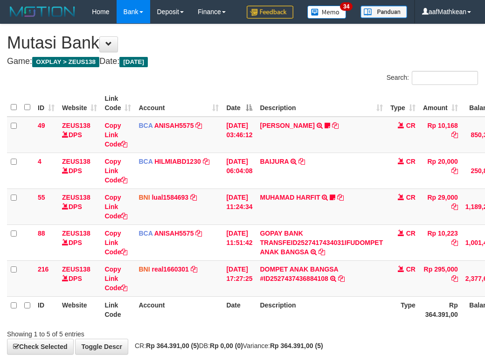
click at [339, 326] on div "Showing 1 to 5 of 5 entries" at bounding box center [242, 332] width 485 height 13
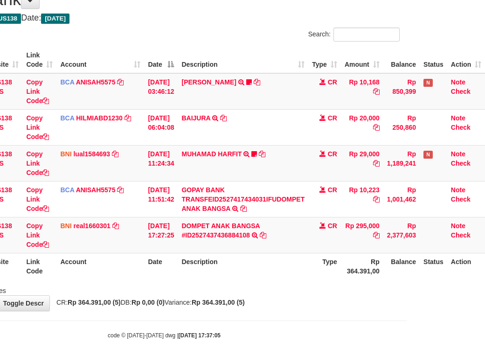
click at [339, 292] on div "Showing 1 to 5 of 5 entries" at bounding box center [164, 288] width 485 height 13
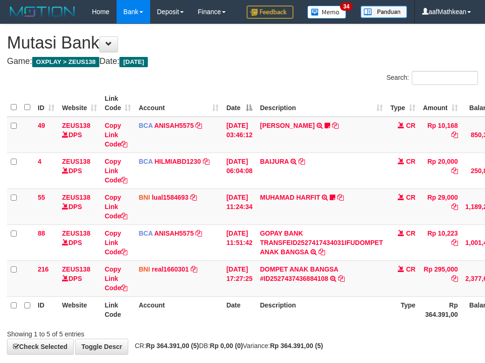
scroll to position [67, 85]
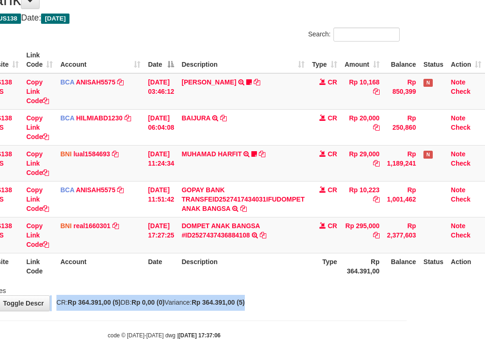
drag, startPoint x: 0, startPoint y: 0, endPoint x: 336, endPoint y: 295, distance: 447.6
click at [337, 295] on div "**********" at bounding box center [164, 146] width 485 height 330
click at [329, 292] on div "Showing 1 to 5 of 5 entries" at bounding box center [164, 288] width 485 height 13
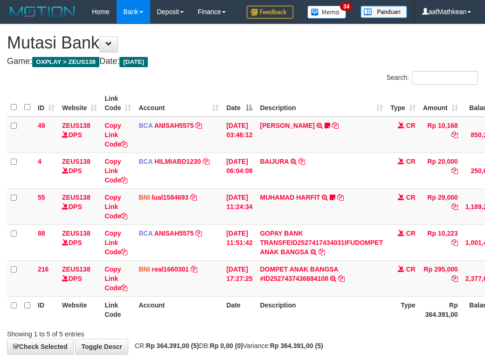
scroll to position [67, 85]
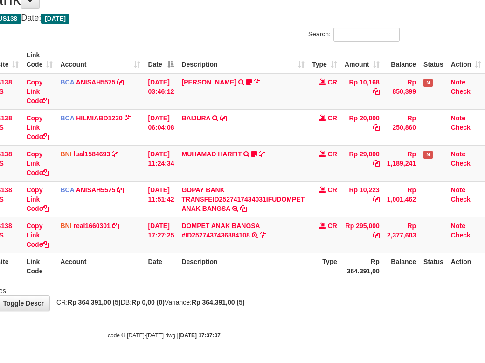
drag, startPoint x: 297, startPoint y: 302, endPoint x: 463, endPoint y: 341, distance: 171.1
click at [298, 304] on div "**********" at bounding box center [164, 146] width 485 height 330
click at [309, 305] on div "**********" at bounding box center [164, 146] width 485 height 330
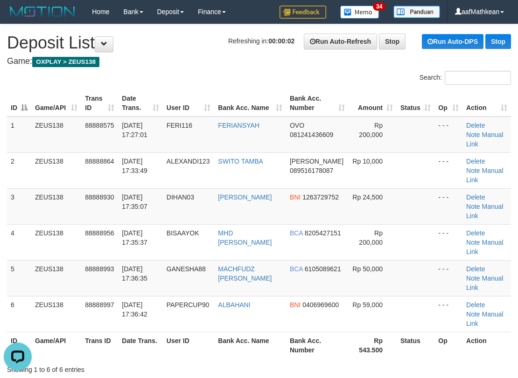
drag, startPoint x: 77, startPoint y: 46, endPoint x: 3, endPoint y: 73, distance: 79.0
click at [161, 105] on th "Date Trans." at bounding box center [140, 103] width 45 height 27
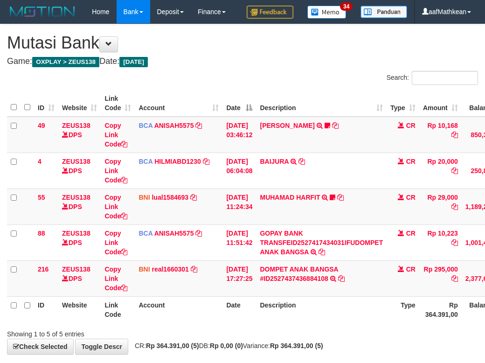
scroll to position [67, 85]
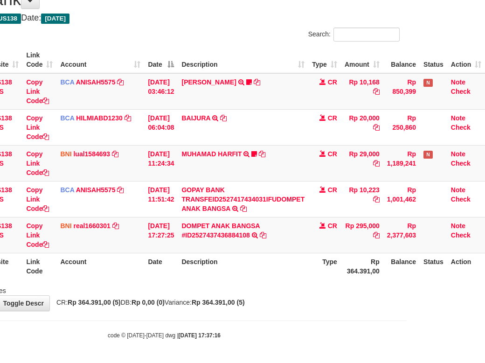
click at [300, 299] on div "**********" at bounding box center [164, 146] width 485 height 330
click at [294, 297] on div "**********" at bounding box center [164, 146] width 485 height 330
click at [292, 297] on div "**********" at bounding box center [164, 146] width 485 height 330
click at [294, 299] on div "**********" at bounding box center [164, 146] width 485 height 330
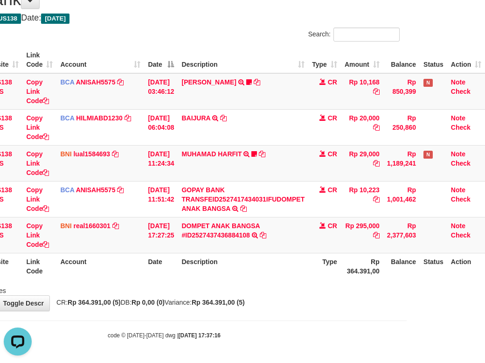
drag, startPoint x: 230, startPoint y: 261, endPoint x: 231, endPoint y: 267, distance: 6.1
click at [230, 261] on th "Description" at bounding box center [243, 266] width 131 height 27
click at [229, 268] on th "Description" at bounding box center [243, 266] width 131 height 27
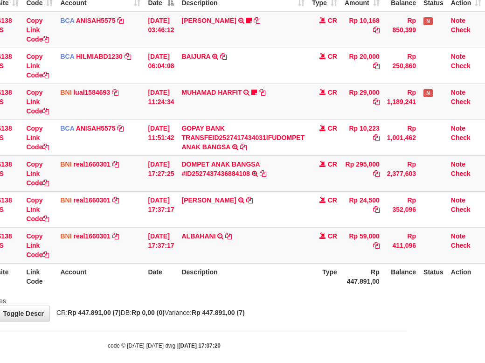
scroll to position [139, 85]
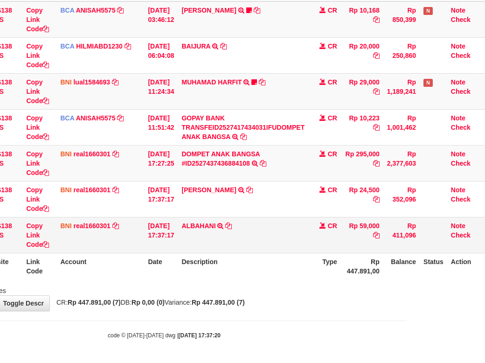
drag, startPoint x: 225, startPoint y: 226, endPoint x: 231, endPoint y: 227, distance: 6.7
click at [225, 226] on td "ALBAHANI TRANSFER DARI BPK ALBAHANI" at bounding box center [243, 235] width 131 height 36
click at [231, 227] on icon at bounding box center [228, 226] width 7 height 7
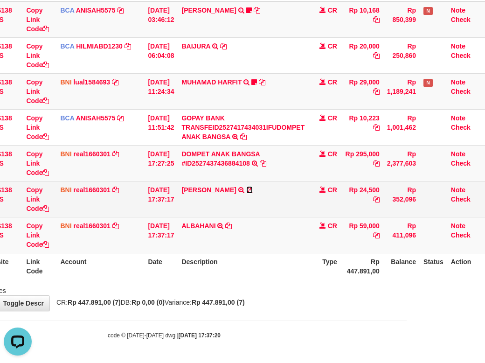
click at [246, 190] on icon at bounding box center [249, 190] width 7 height 7
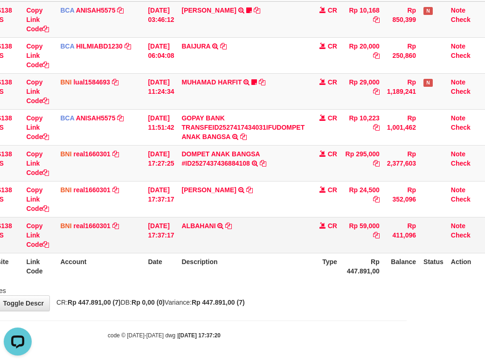
click at [153, 251] on td "01/10/2025 17:37:17" at bounding box center [161, 235] width 34 height 36
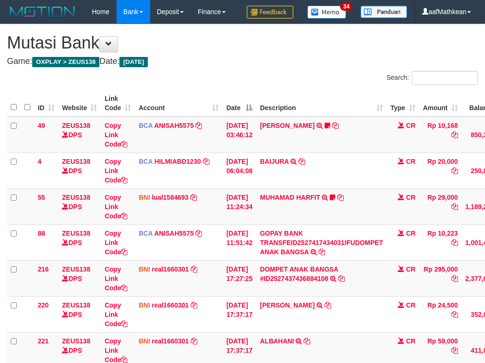
scroll to position [139, 85]
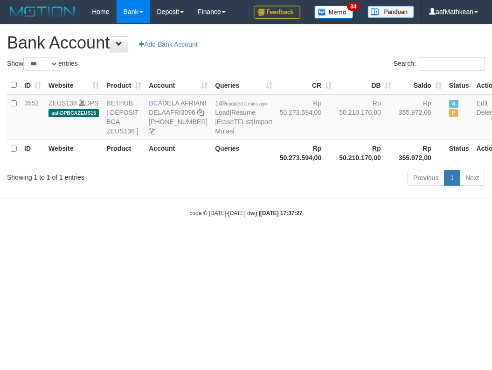
select select "***"
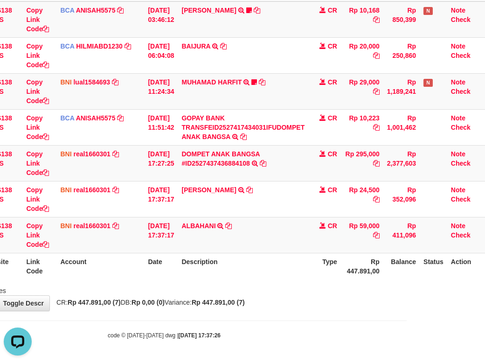
click at [270, 168] on tbody "49 ZEUS138 DPS Copy Link Code BCA ANISAH5575 DPS ANISAH mutasi_20251001_3827 | …" at bounding box center [207, 127] width 557 height 252
click at [306, 329] on body "Toggle navigation Home Bank Account List Load By Website Group [OXPLAY] ZEUS138…" at bounding box center [164, 124] width 485 height 478
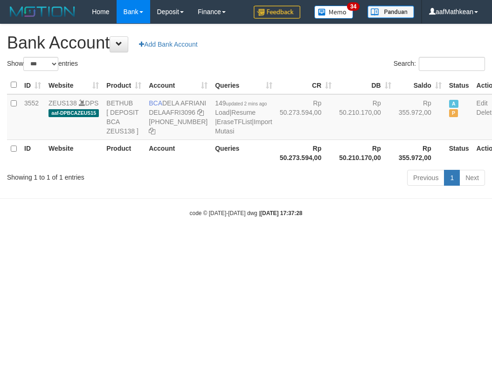
select select "***"
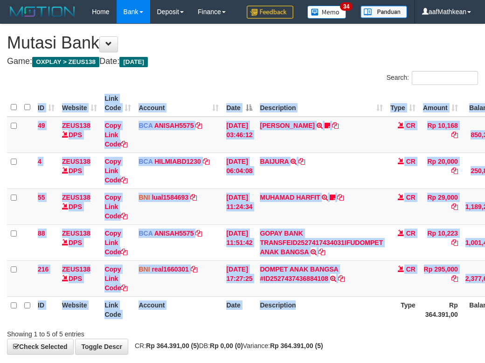
drag, startPoint x: 375, startPoint y: 337, endPoint x: 528, endPoint y: 399, distance: 165.1
click at [485, 362] on html "Toggle navigation Home Bank Account List Load By Website Group [OXPLAY] ZEUS138…" at bounding box center [242, 203] width 485 height 406
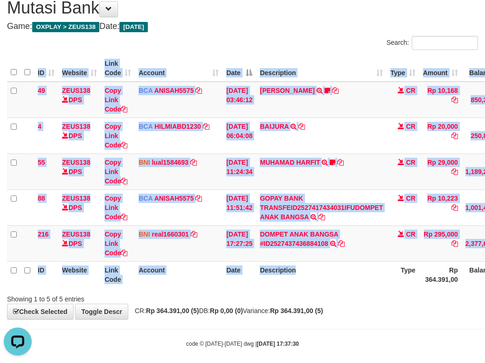
click at [278, 288] on th "Description" at bounding box center [321, 274] width 131 height 27
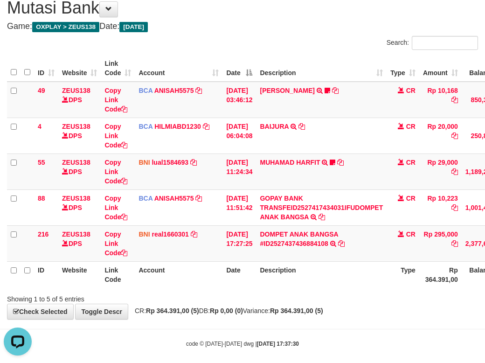
drag, startPoint x: 398, startPoint y: 297, endPoint x: 518, endPoint y: 286, distance: 120.4
click at [485, 286] on html "Toggle navigation Home Bank Account List Load By Website Group [OXPLAY] ZEUS138…" at bounding box center [242, 168] width 485 height 406
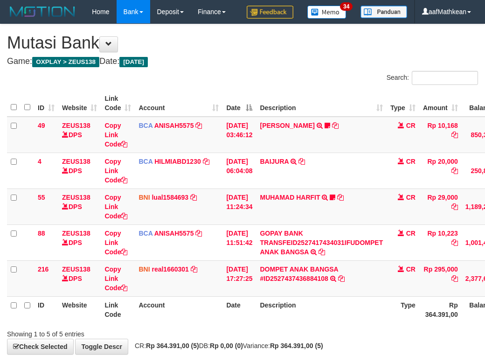
scroll to position [35, 0]
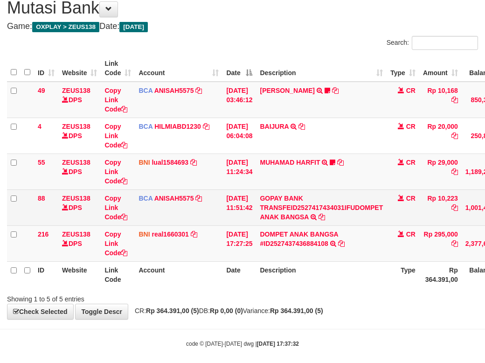
click at [419, 225] on td "CR" at bounding box center [403, 207] width 33 height 36
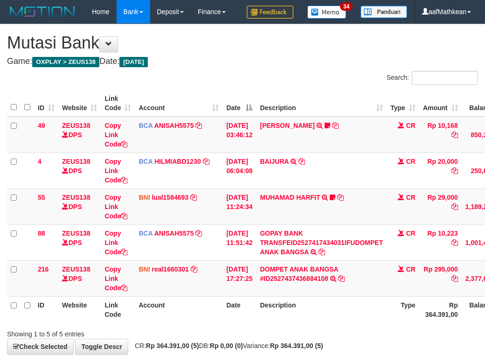
scroll to position [35, 0]
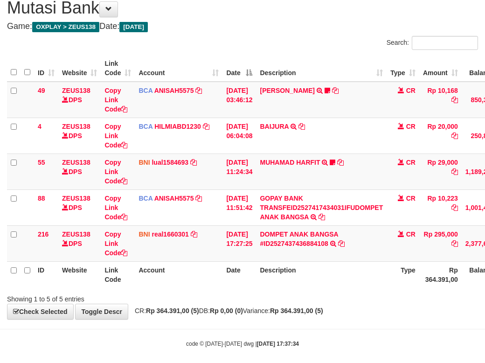
click at [305, 288] on th "Description" at bounding box center [321, 274] width 131 height 27
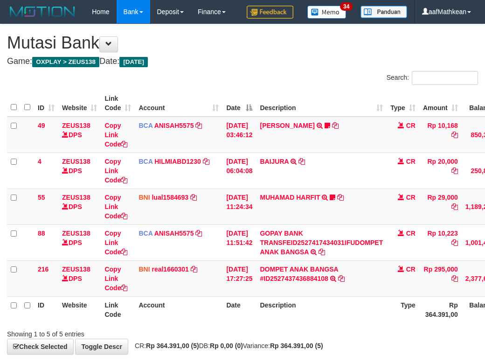
scroll to position [35, 0]
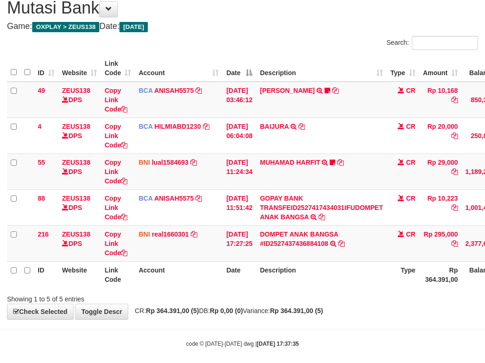
click at [310, 288] on th "Description" at bounding box center [321, 274] width 131 height 27
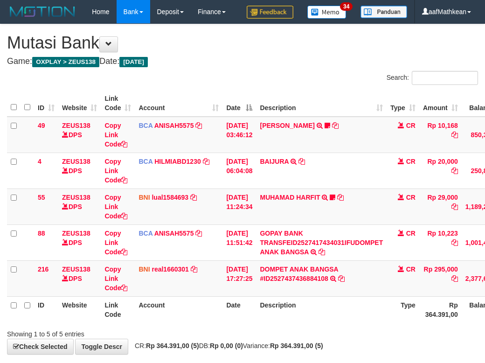
scroll to position [35, 0]
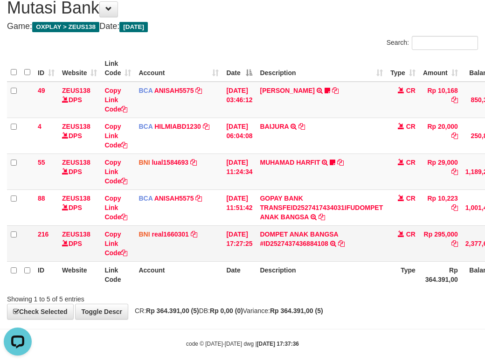
click at [401, 261] on td "CR" at bounding box center [403, 243] width 33 height 36
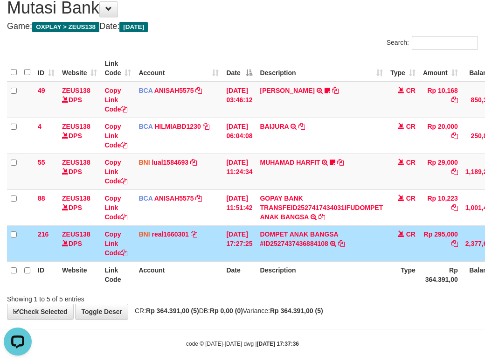
click at [285, 304] on div "Showing 1 to 5 of 5 entries" at bounding box center [242, 297] width 485 height 13
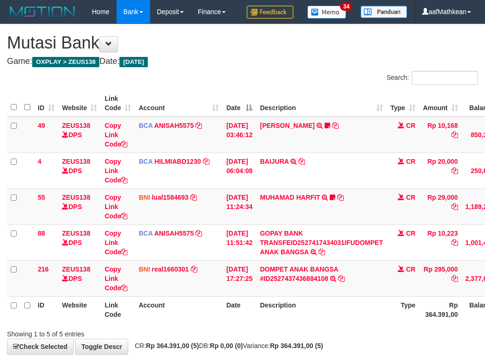
click at [290, 326] on div "Showing 1 to 5 of 5 entries" at bounding box center [242, 332] width 485 height 13
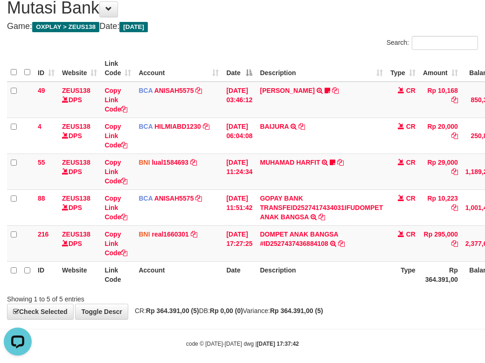
click at [305, 288] on th "Description" at bounding box center [321, 274] width 131 height 27
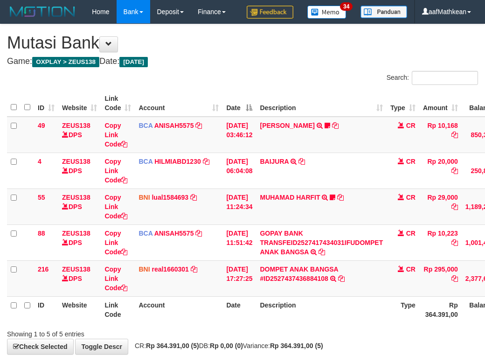
scroll to position [35, 0]
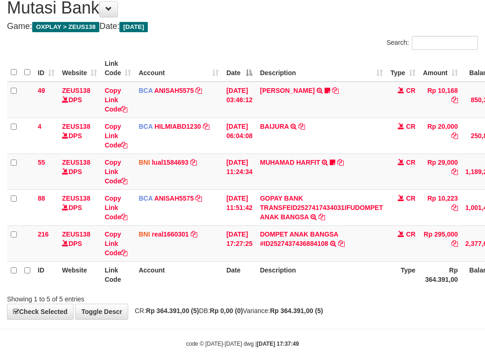
click at [305, 288] on th "Description" at bounding box center [321, 274] width 131 height 27
drag, startPoint x: 384, startPoint y: 292, endPoint x: 380, endPoint y: 290, distance: 5.4
click at [384, 288] on th "Description" at bounding box center [321, 274] width 131 height 27
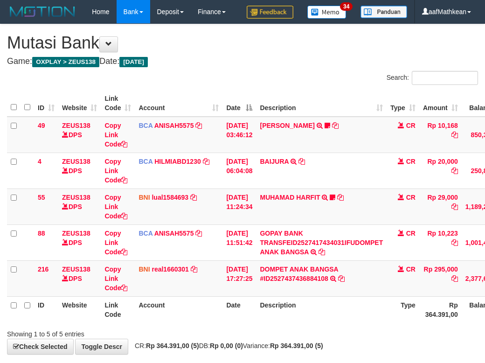
scroll to position [35, 0]
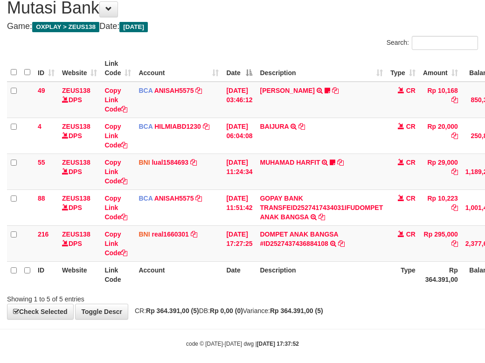
click at [358, 288] on th "Description" at bounding box center [321, 274] width 131 height 27
drag, startPoint x: 358, startPoint y: 295, endPoint x: 416, endPoint y: 295, distance: 58.3
click at [359, 288] on th "Description" at bounding box center [321, 274] width 131 height 27
click at [333, 189] on td "MUHAMAD HARFIT TRANSFER DARI SDR MUHAMAD HARFIT Sano27" at bounding box center [321, 171] width 131 height 36
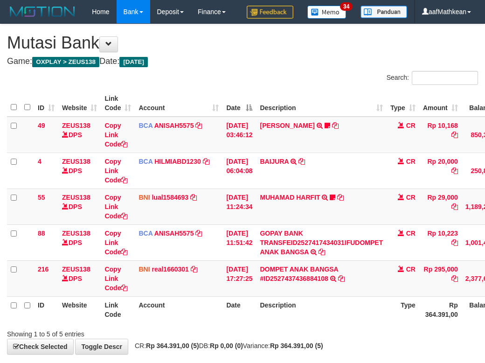
scroll to position [35, 0]
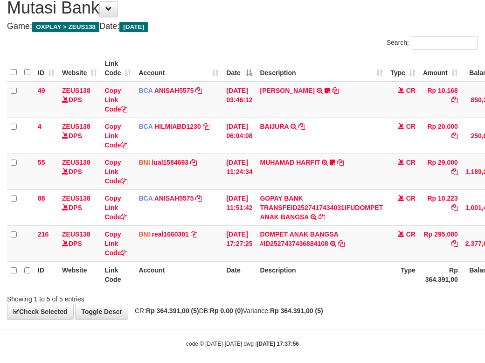
click at [337, 288] on th "Description" at bounding box center [321, 274] width 131 height 27
drag, startPoint x: 279, startPoint y: 332, endPoint x: 291, endPoint y: 337, distance: 12.9
click at [287, 319] on div "**********" at bounding box center [242, 154] width 485 height 330
click at [337, 304] on div "Showing 1 to 5 of 5 entries" at bounding box center [242, 297] width 485 height 13
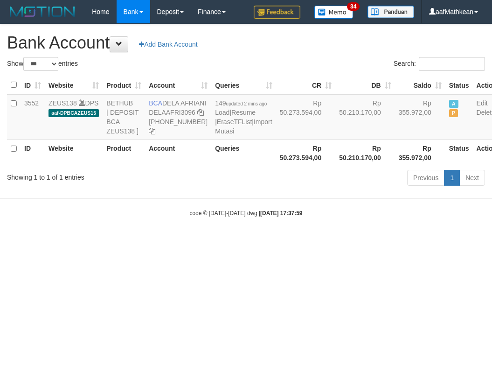
select select "***"
click at [288, 241] on body "Toggle navigation Home Bank Account List Load By Website Group [OXPLAY] ZEUS138…" at bounding box center [246, 120] width 492 height 241
select select "***"
click at [274, 241] on html "Toggle navigation Home Bank Account List Load By Website Group [OXPLAY] ZEUS138…" at bounding box center [246, 120] width 492 height 241
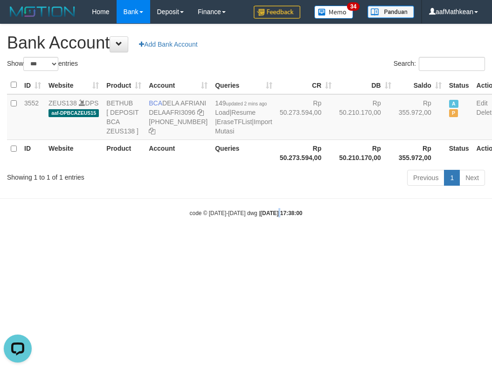
click at [271, 241] on html "Toggle navigation Home Bank Account List Load By Website Group [OXPLAY] ZEUS138…" at bounding box center [246, 120] width 492 height 241
click at [259, 241] on html "Toggle navigation Home Bank Account List Load By Website Group [OXPLAY] ZEUS138…" at bounding box center [246, 120] width 492 height 241
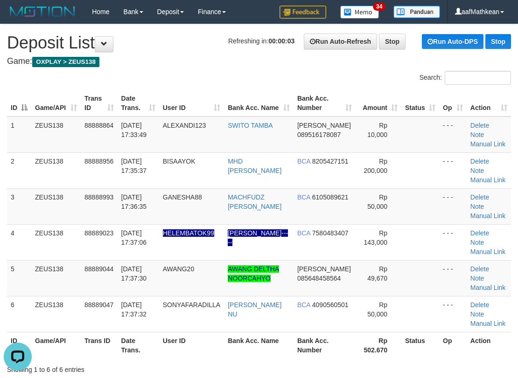
click at [118, 72] on div "Search:" at bounding box center [259, 79] width 518 height 16
drag, startPoint x: 126, startPoint y: 51, endPoint x: 138, endPoint y: 63, distance: 17.5
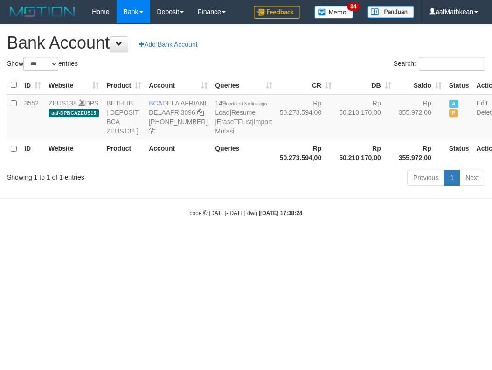
select select "***"
click at [248, 190] on html "Toggle navigation Home Bank Account List Load By Website Group [OXPLAY] ZEUS138…" at bounding box center [246, 120] width 492 height 241
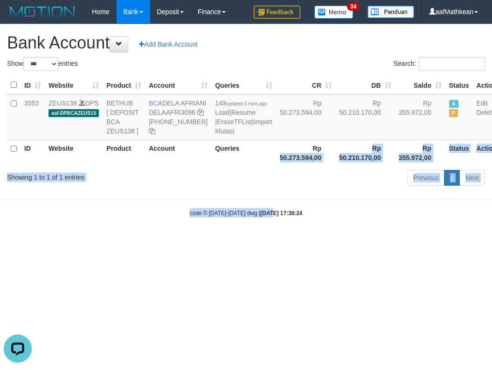
click at [269, 241] on html "Toggle navigation Home Bank Account List Load By Website Group [OXPLAY] ZEUS138…" at bounding box center [246, 120] width 492 height 241
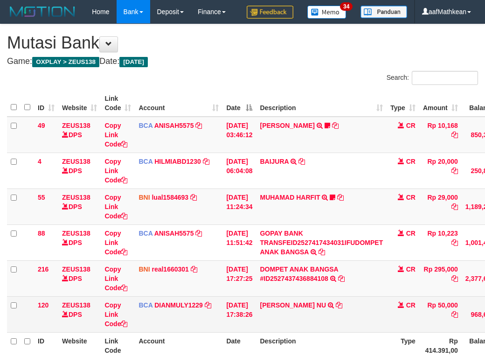
scroll to position [35, 0]
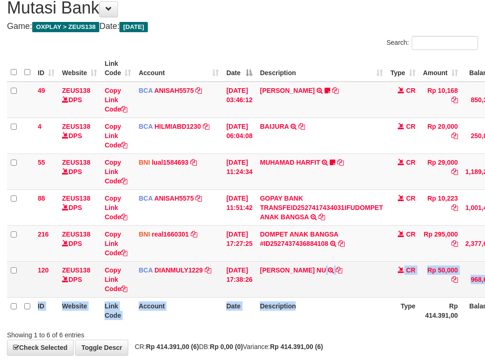
click at [337, 320] on table "ID Website Link Code Account Date Description Type Amount Balance Status Action…" at bounding box center [285, 189] width 557 height 269
click at [337, 297] on td "[PERSON_NAME] FARADIILA NU TRSF E-BANKING CR 0110/FTSCY/WS95031 50000.00[PERSON…" at bounding box center [321, 279] width 131 height 36
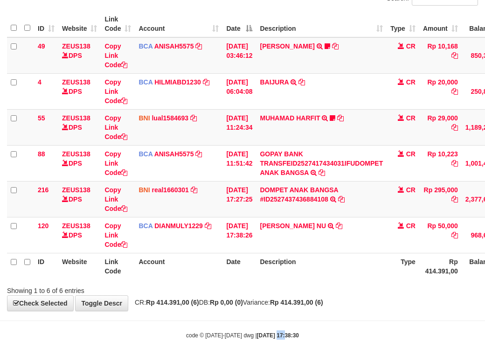
drag, startPoint x: 275, startPoint y: 345, endPoint x: 280, endPoint y: 355, distance: 11.3
click at [284, 358] on body "Toggle navigation Home Bank Account List Load By Website Group [OXPLAY] ZEUS138…" at bounding box center [242, 142] width 485 height 442
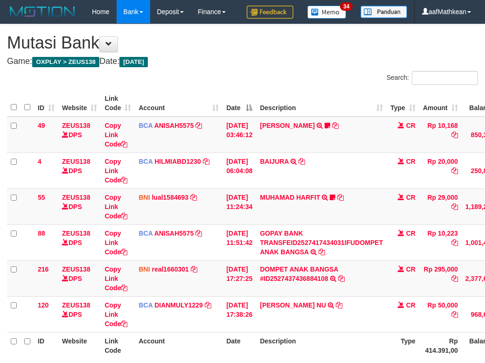
click at [297, 349] on body "Toggle navigation Home Bank Account List Load By Website Group [OXPLAY] ZEUS138…" at bounding box center [242, 221] width 485 height 442
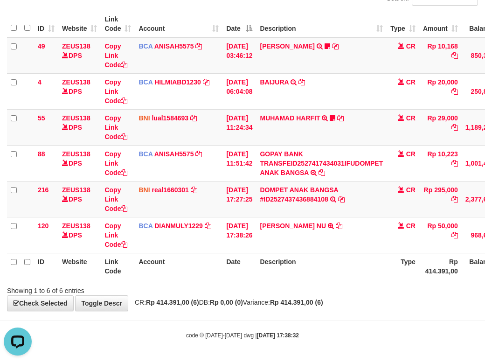
click at [311, 306] on body "Toggle navigation Home Bank Account List Load By Website Group [OXPLAY] ZEUS138…" at bounding box center [242, 142] width 485 height 442
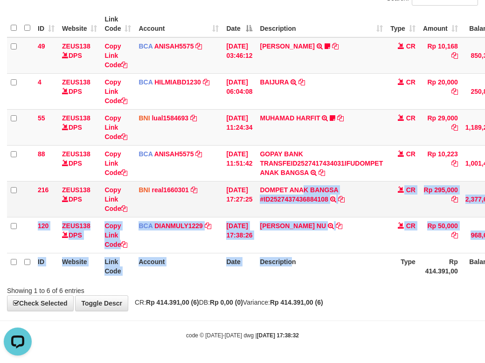
click at [313, 184] on table "ID Website Link Code Account Date Description Type Amount Balance Status Action…" at bounding box center [285, 145] width 557 height 269
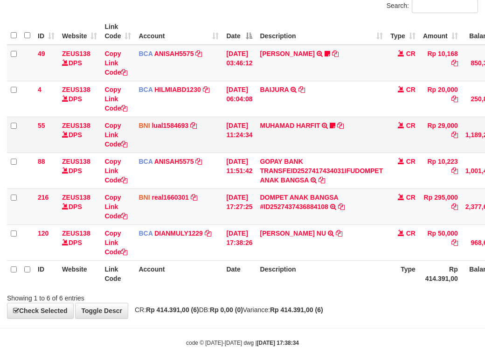
click at [354, 153] on td "MUHAMAD HARFIT TRANSFER DARI SDR MUHAMAD HARFIT Sano27" at bounding box center [321, 135] width 131 height 36
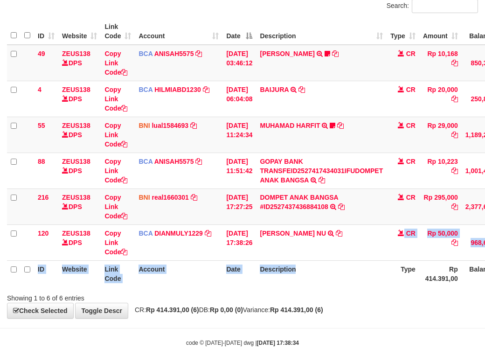
drag, startPoint x: 369, startPoint y: 274, endPoint x: 343, endPoint y: 322, distance: 54.7
click at [354, 318] on div "**********" at bounding box center [242, 135] width 485 height 366
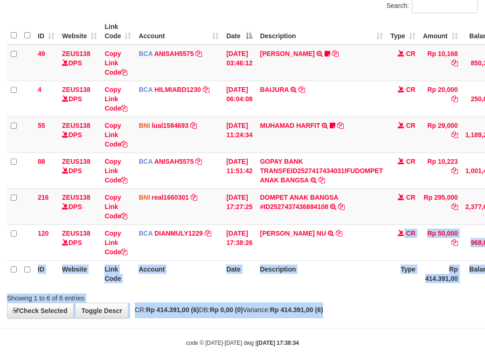
scroll to position [102, 0]
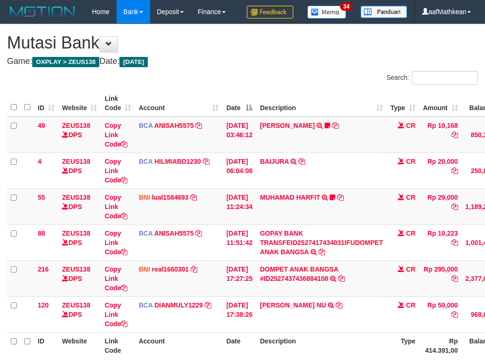
scroll to position [72, 0]
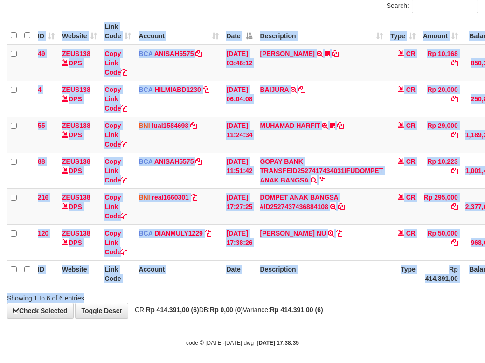
click at [351, 303] on div "Search: ID Website Link Code Account Date Description Type Amount Balance Statu…" at bounding box center [242, 151] width 471 height 304
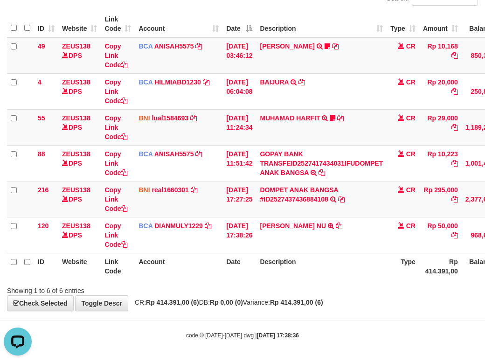
drag, startPoint x: 259, startPoint y: 296, endPoint x: 262, endPoint y: 303, distance: 8.0
click at [259, 299] on div "**********" at bounding box center [242, 128] width 485 height 366
drag, startPoint x: 262, startPoint y: 303, endPoint x: 287, endPoint y: 306, distance: 25.4
click at [267, 303] on span "CR: Rp 414.391,00 (6) DB: Rp 0,00 (0) Variance: Rp 414.391,00 (6)" at bounding box center [226, 302] width 193 height 7
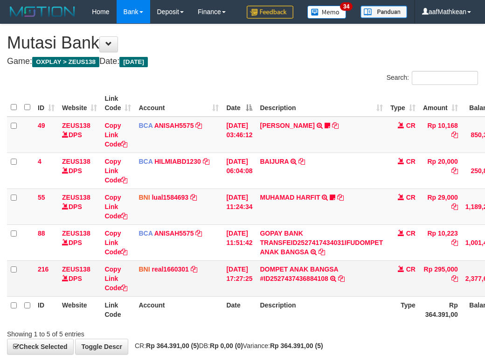
drag, startPoint x: 0, startPoint y: 0, endPoint x: 312, endPoint y: 306, distance: 437.1
click at [296, 296] on td "DOMPET ANAK BANGSA #ID2527437436884108 TRANSFER DARI DOMPET ANAK BANGSA #ID2527…" at bounding box center [321, 278] width 131 height 36
click at [260, 265] on link "DOMPET ANAK BANGSA #ID2527437436884108" at bounding box center [299, 273] width 78 height 17
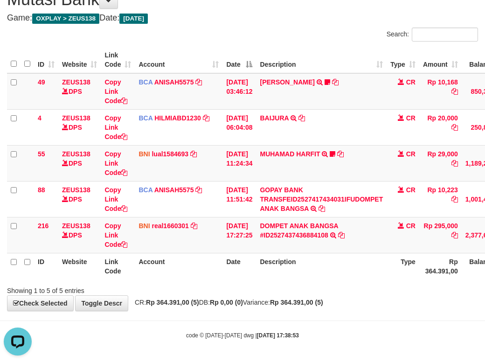
drag, startPoint x: 321, startPoint y: 283, endPoint x: 313, endPoint y: 289, distance: 10.0
click at [323, 286] on div "Showing 1 to 5 of 5 entries" at bounding box center [242, 288] width 485 height 13
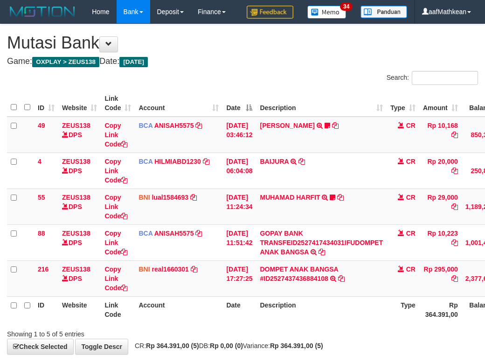
scroll to position [67, 0]
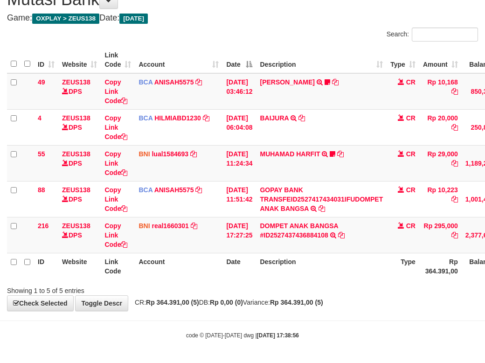
click at [308, 284] on div "Search: ID Website Link Code Account Date Description Type Amount Balance Statu…" at bounding box center [242, 162] width 471 height 268
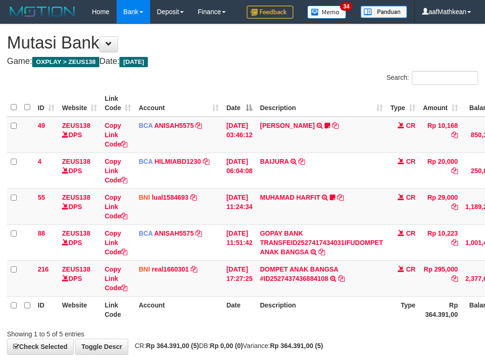
scroll to position [67, 0]
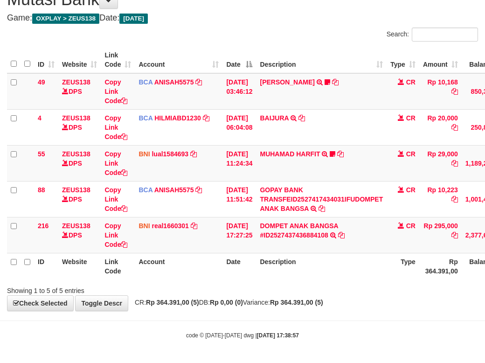
click at [365, 294] on div "Showing 1 to 5 of 5 entries" at bounding box center [242, 288] width 485 height 13
click at [364, 295] on div "**********" at bounding box center [242, 146] width 485 height 330
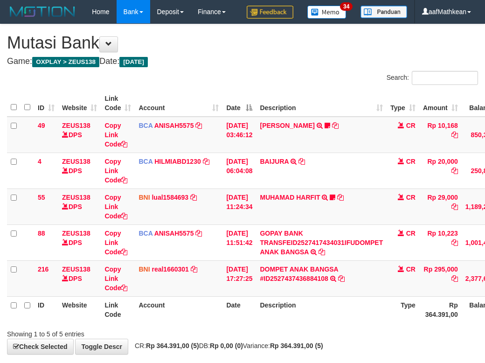
scroll to position [67, 0]
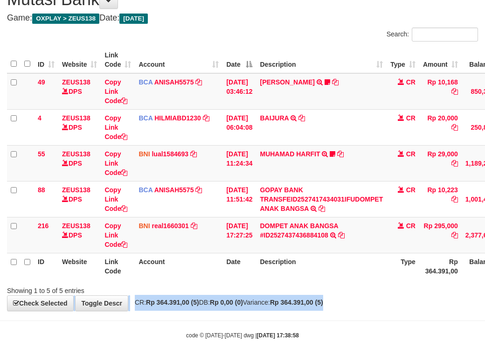
click at [370, 308] on div "**********" at bounding box center [242, 146] width 485 height 330
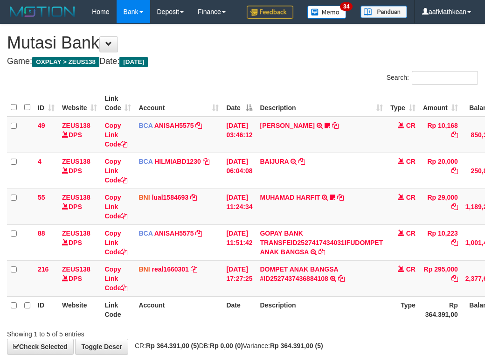
scroll to position [67, 0]
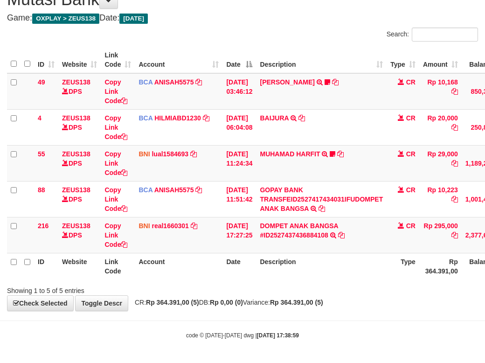
click at [416, 327] on body "Toggle navigation Home Bank Account List Load By Website Group [OXPLAY] ZEUS138…" at bounding box center [242, 160] width 485 height 406
drag, startPoint x: 434, startPoint y: 283, endPoint x: 436, endPoint y: 289, distance: 6.8
click at [424, 292] on div "Showing 1 to 5 of 5 entries" at bounding box center [242, 288] width 485 height 13
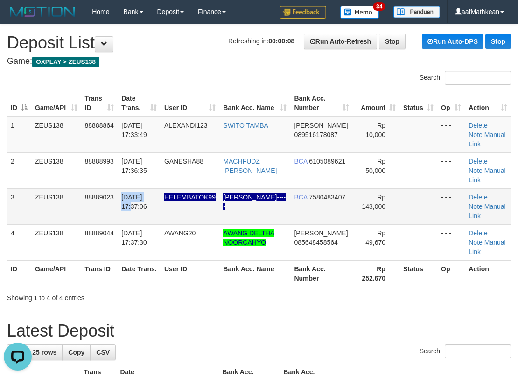
click at [170, 188] on tr "3 ZEUS138 88889023 01/10/2025 17:37:06 HELEMBATOK99 LUKMAN HAKIM----- BCA 75804…" at bounding box center [259, 206] width 504 height 36
click at [480, 203] on link "Manual Link" at bounding box center [486, 211] width 37 height 17
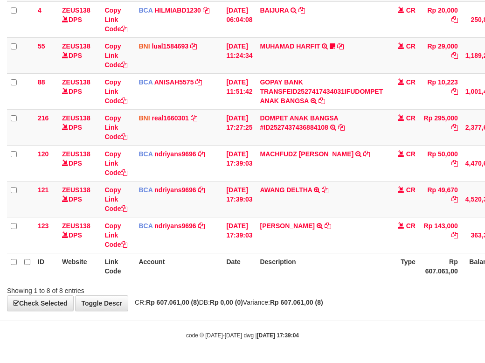
scroll to position [174, 0]
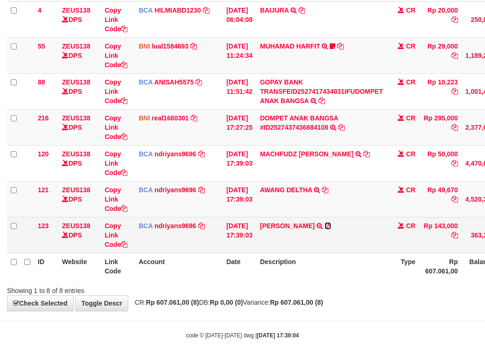
click at [330, 224] on icon at bounding box center [328, 226] width 7 height 7
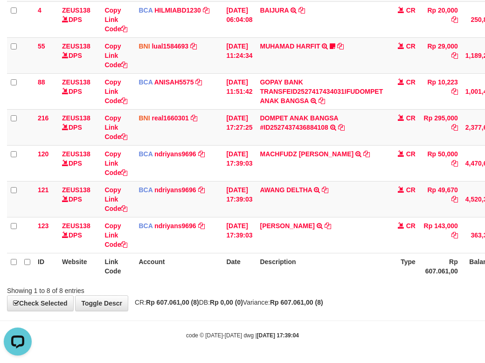
scroll to position [0, 0]
drag, startPoint x: 202, startPoint y: 305, endPoint x: 170, endPoint y: 303, distance: 32.2
click at [196, 305] on div "**********" at bounding box center [242, 92] width 485 height 438
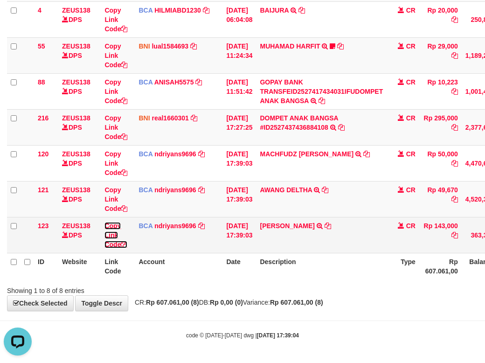
click at [114, 242] on link "Copy Link Code" at bounding box center [115, 235] width 23 height 26
drag, startPoint x: 114, startPoint y: 242, endPoint x: 124, endPoint y: 246, distance: 10.7
click at [114, 243] on link "Copy Link Code" at bounding box center [115, 235] width 23 height 26
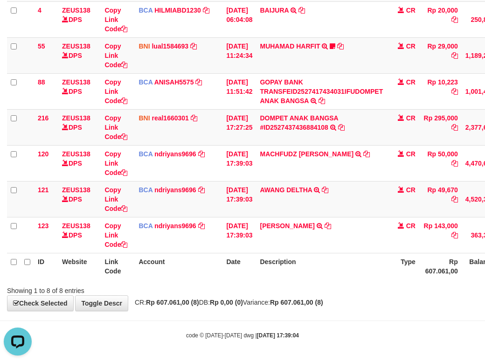
scroll to position [149, 0]
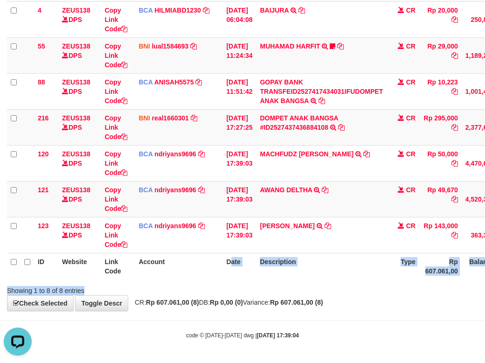
click at [485, 280] on html "Toggle navigation Home Bank Account List Load By Website Group [OXPLAY] ZEUS138…" at bounding box center [242, 106] width 485 height 514
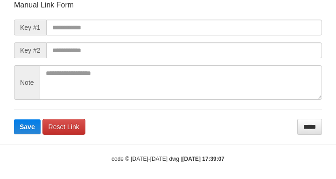
scroll to position [109, 0]
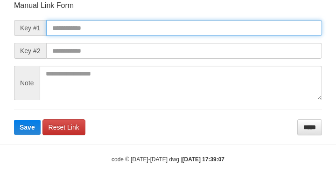
drag, startPoint x: 214, startPoint y: 27, endPoint x: 221, endPoint y: 29, distance: 7.2
click at [214, 27] on input "text" at bounding box center [184, 28] width 276 height 16
paste input "**********"
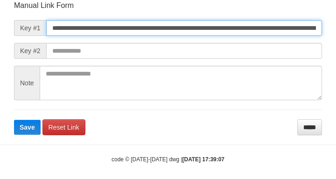
scroll to position [0, 697]
type input "**********"
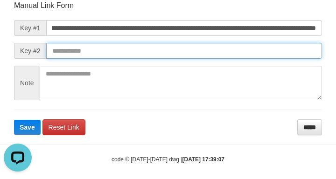
scroll to position [0, 0]
click at [265, 52] on input "text" at bounding box center [184, 51] width 276 height 16
click at [14, 120] on button "Save" at bounding box center [27, 127] width 27 height 15
click at [267, 54] on input "text" at bounding box center [184, 51] width 276 height 16
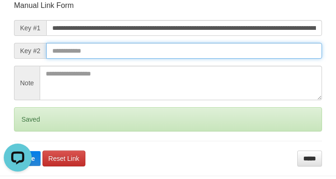
click at [14, 151] on button "Save" at bounding box center [27, 158] width 27 height 15
click at [259, 52] on input "text" at bounding box center [184, 51] width 276 height 16
click at [14, 151] on button "Save" at bounding box center [27, 158] width 27 height 15
click at [260, 53] on input "text" at bounding box center [184, 51] width 276 height 16
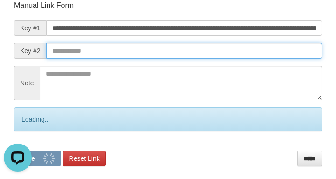
drag, startPoint x: 259, startPoint y: 52, endPoint x: 264, endPoint y: 52, distance: 5.1
click at [263, 53] on input "text" at bounding box center [184, 51] width 276 height 16
click at [14, 151] on button "Save" at bounding box center [37, 158] width 47 height 15
click at [267, 50] on input "text" at bounding box center [184, 51] width 276 height 16
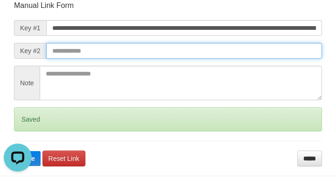
click at [14, 151] on button "Save" at bounding box center [27, 158] width 27 height 15
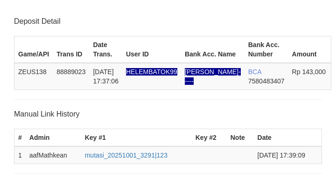
scroll to position [183, 0]
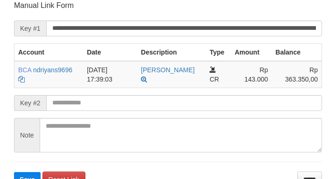
click at [251, 54] on th "Amount" at bounding box center [251, 52] width 41 height 18
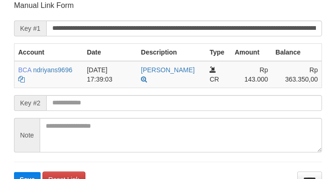
click at [151, 100] on input "text" at bounding box center [184, 103] width 276 height 16
click at [14, 172] on button "Save" at bounding box center [27, 179] width 27 height 15
click at [150, 100] on input "text" at bounding box center [184, 103] width 276 height 16
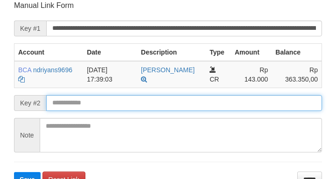
click at [111, 102] on input "text" at bounding box center [184, 103] width 276 height 16
click at [14, 172] on button "Save" at bounding box center [27, 179] width 27 height 15
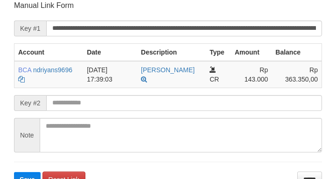
click at [110, 101] on input "text" at bounding box center [184, 103] width 276 height 16
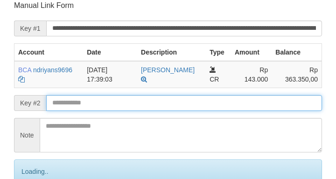
click at [111, 103] on input "text" at bounding box center [184, 103] width 276 height 16
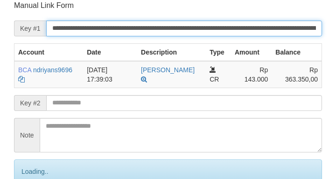
scroll to position [109, 0]
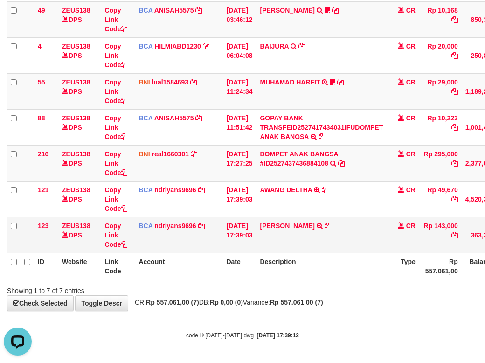
click at [378, 218] on td "[PERSON_NAME] TRSF E-BANKING CR 0110/FTSCY/WS95031 143000.00[PERSON_NAME]" at bounding box center [321, 235] width 131 height 36
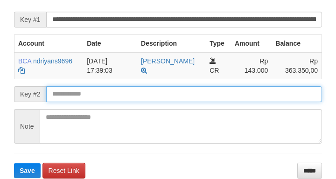
drag, startPoint x: 60, startPoint y: 58, endPoint x: 65, endPoint y: 45, distance: 13.4
click at [63, 48] on form "**********" at bounding box center [168, 85] width 308 height 187
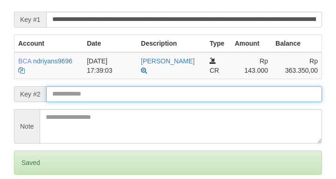
scroll to position [243, 0]
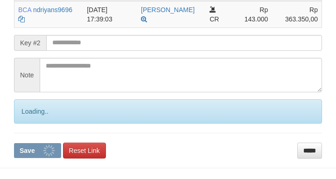
click at [14, 143] on button "Save" at bounding box center [37, 150] width 47 height 15
click at [81, 47] on input "text" at bounding box center [184, 43] width 276 height 16
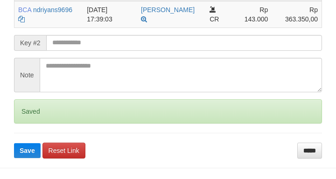
click at [76, 45] on input "text" at bounding box center [184, 43] width 276 height 16
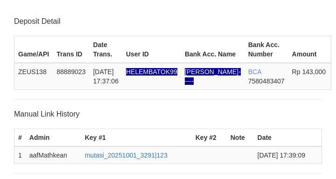
scroll to position [243, 0]
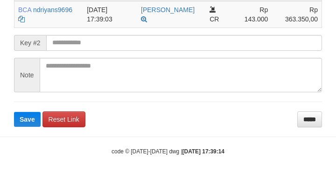
click at [14, 112] on button "Save" at bounding box center [27, 119] width 27 height 15
click at [70, 40] on input "text" at bounding box center [184, 43] width 276 height 16
click at [14, 112] on button "Save" at bounding box center [27, 119] width 27 height 15
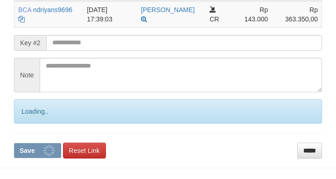
click at [71, 41] on input "text" at bounding box center [184, 43] width 276 height 16
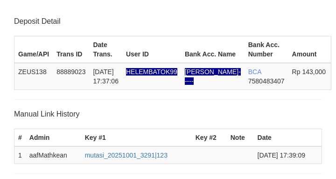
scroll to position [243, 0]
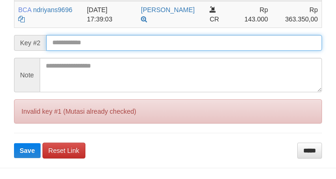
click at [14, 143] on button "Save" at bounding box center [27, 150] width 27 height 15
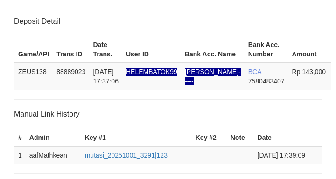
scroll to position [243, 0]
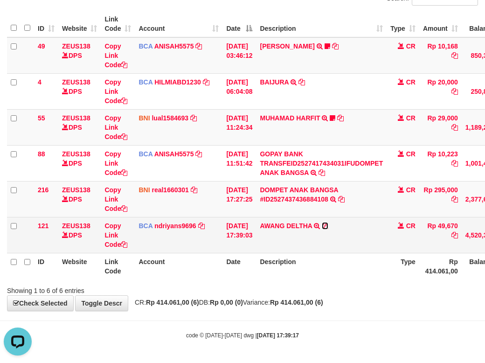
click at [328, 226] on icon at bounding box center [325, 226] width 7 height 7
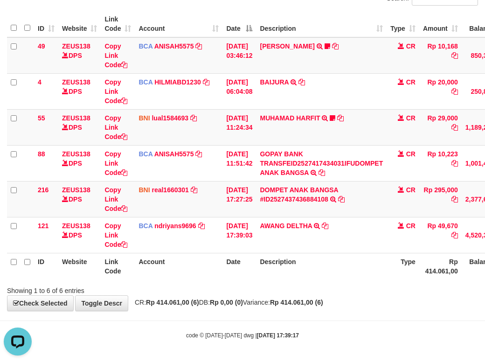
drag, startPoint x: 143, startPoint y: 275, endPoint x: 134, endPoint y: 274, distance: 8.4
click at [137, 275] on th "Account" at bounding box center [179, 266] width 88 height 27
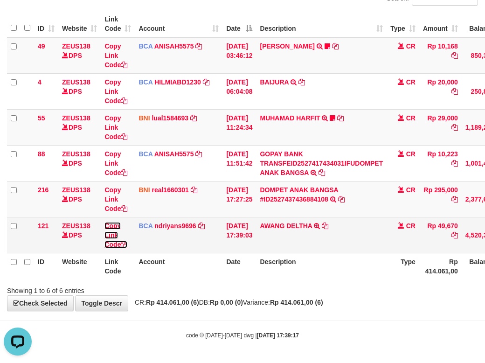
click at [115, 245] on link "Copy Link Code" at bounding box center [115, 235] width 23 height 26
click at [209, 245] on tr "121 ZEUS138 DPS Copy Link Code BCA ndriyans9696 DPS ANDRIYANSYAH mutasi_2025100…" at bounding box center [285, 235] width 557 height 36
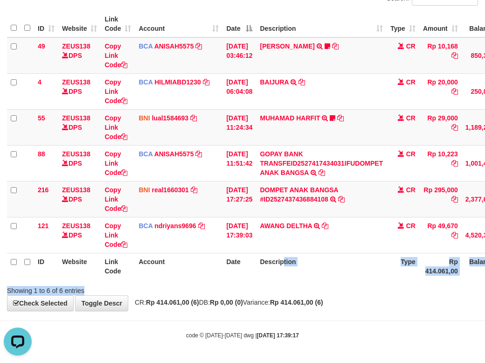
drag, startPoint x: 588, startPoint y: 292, endPoint x: 612, endPoint y: 289, distance: 24.0
click at [485, 289] on html "Toggle navigation Home Bank Account List Load By Website Group [OXPLAY] ZEUS138…" at bounding box center [242, 142] width 485 height 442
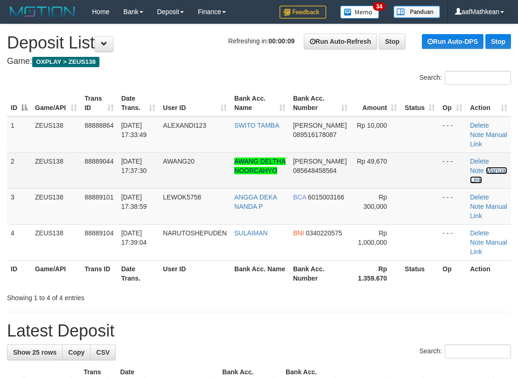
click at [489, 173] on link "Manual Link" at bounding box center [488, 175] width 37 height 17
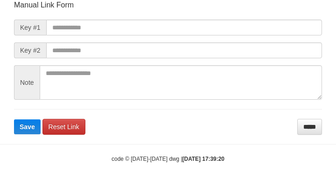
scroll to position [118, 0]
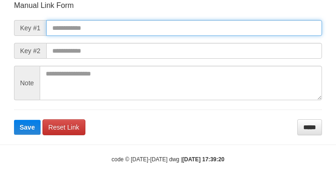
drag, startPoint x: 142, startPoint y: 30, endPoint x: 190, endPoint y: 45, distance: 50.8
click at [141, 30] on input "text" at bounding box center [184, 28] width 276 height 16
paste input "**********"
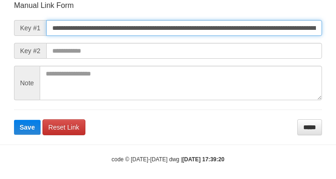
scroll to position [0, 663]
type input "**********"
click at [14, 120] on button "Save" at bounding box center [27, 127] width 27 height 15
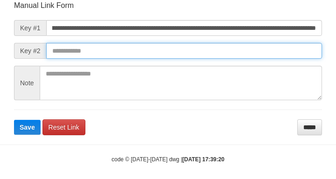
click at [236, 57] on input "text" at bounding box center [184, 51] width 276 height 16
click at [14, 120] on button "Save" at bounding box center [27, 127] width 27 height 15
click at [234, 58] on input "text" at bounding box center [184, 51] width 276 height 16
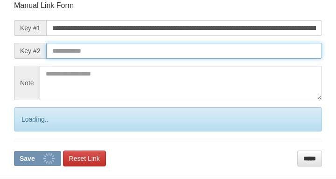
click at [14, 151] on button "Save" at bounding box center [37, 158] width 47 height 15
click at [237, 61] on form "**********" at bounding box center [168, 83] width 308 height 166
click at [14, 151] on button "Save" at bounding box center [37, 158] width 47 height 15
click at [236, 57] on input "text" at bounding box center [184, 51] width 276 height 16
click at [14, 151] on button "Save" at bounding box center [37, 158] width 47 height 15
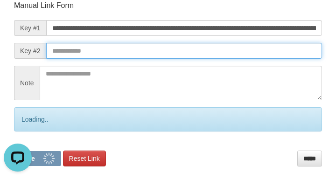
click at [232, 64] on form "**********" at bounding box center [168, 83] width 308 height 166
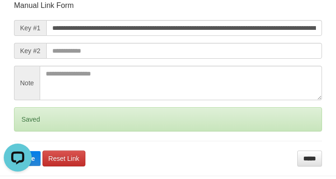
click at [231, 61] on form "**********" at bounding box center [168, 83] width 308 height 166
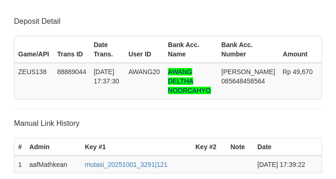
scroll to position [192, 0]
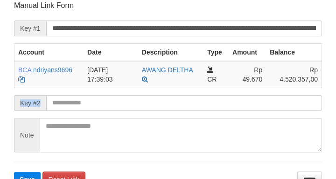
click at [84, 100] on form "**********" at bounding box center [168, 93] width 308 height 187
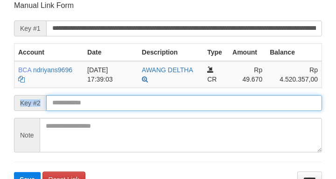
click at [70, 96] on input "text" at bounding box center [184, 103] width 276 height 16
click at [80, 109] on input "text" at bounding box center [184, 103] width 276 height 16
click at [14, 172] on button "Save" at bounding box center [27, 179] width 27 height 15
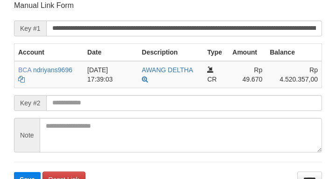
click at [120, 107] on input "text" at bounding box center [184, 103] width 276 height 16
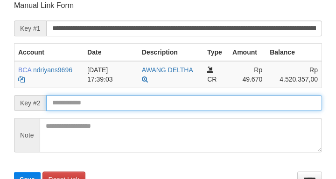
click at [102, 105] on input "text" at bounding box center [184, 103] width 276 height 16
click at [14, 172] on button "Save" at bounding box center [27, 179] width 27 height 15
click at [101, 106] on input "text" at bounding box center [184, 103] width 276 height 16
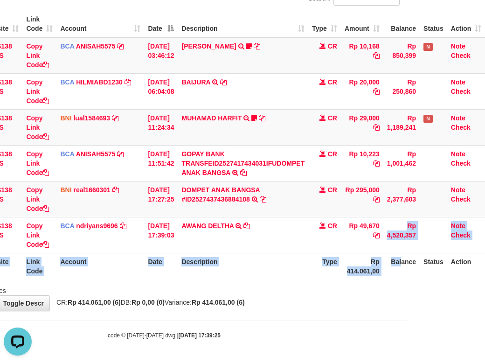
drag, startPoint x: 360, startPoint y: 254, endPoint x: 501, endPoint y: 260, distance: 141.9
click at [407, 260] on html "Toggle navigation Home Bank Account List Load By Website Group [OXPLAY] ZEUS138…" at bounding box center [164, 142] width 485 height 442
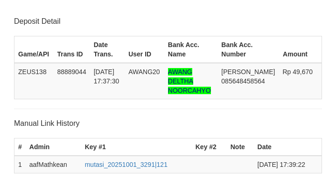
scroll to position [192, 0]
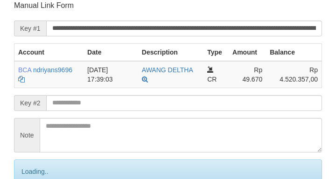
drag, startPoint x: 0, startPoint y: 0, endPoint x: 91, endPoint y: 104, distance: 137.8
click at [93, 103] on input "text" at bounding box center [184, 103] width 276 height 16
click at [95, 101] on input "text" at bounding box center [184, 103] width 276 height 16
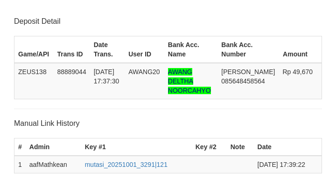
scroll to position [192, 0]
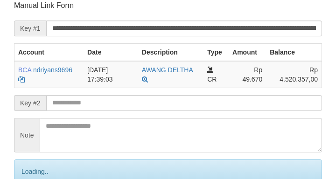
click at [120, 102] on input "text" at bounding box center [184, 103] width 276 height 16
drag, startPoint x: 142, startPoint y: 103, endPoint x: 298, endPoint y: 35, distance: 170.0
click at [196, 92] on form "**********" at bounding box center [168, 109] width 308 height 218
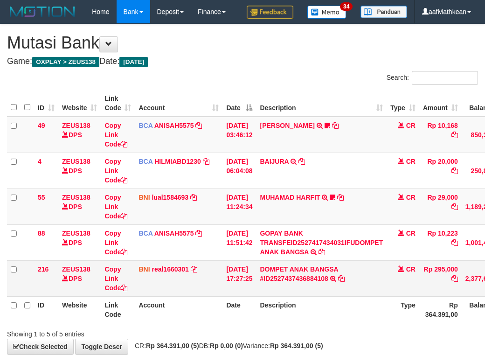
scroll to position [67, 85]
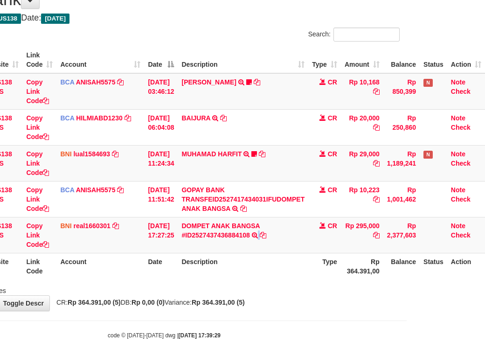
click at [262, 254] on table "ID Website Link Code Account Date Description Type Amount Balance Status Action…" at bounding box center [207, 163] width 557 height 233
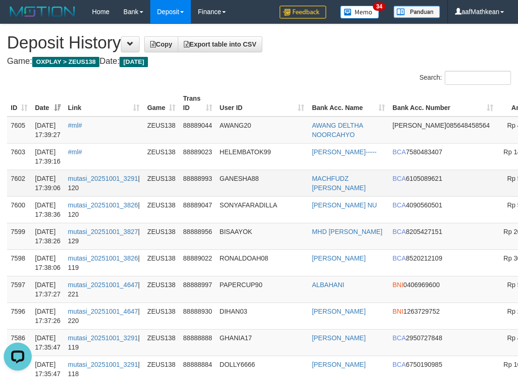
drag, startPoint x: 500, startPoint y: 151, endPoint x: 4, endPoint y: 186, distance: 497.6
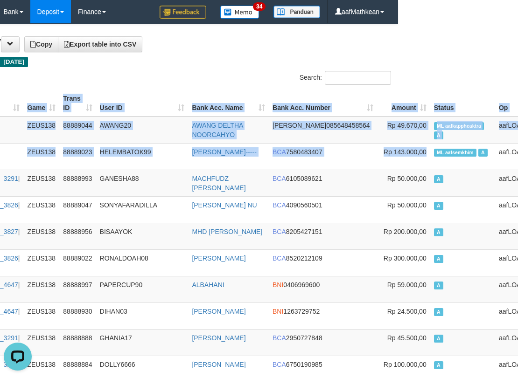
click at [189, 63] on h4 "Game: OXPLAY > ZEUS138 Date: Today" at bounding box center [139, 61] width 504 height 9
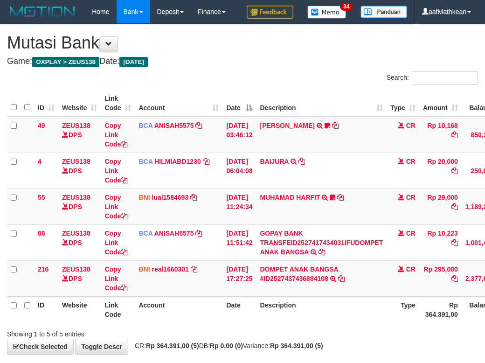
scroll to position [67, 85]
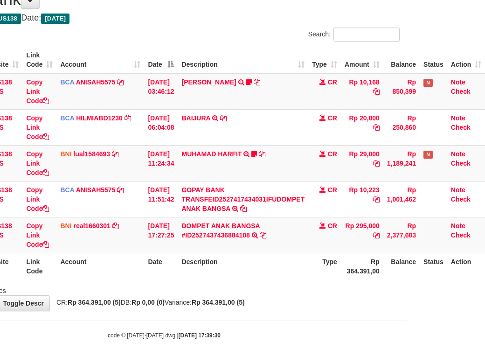
drag, startPoint x: 0, startPoint y: 0, endPoint x: 487, endPoint y: 255, distance: 549.6
click at [445, 260] on tr "ID Website Link Code Account Date Description Type Rp 364.391,00 Balance Status…" at bounding box center [207, 266] width 557 height 27
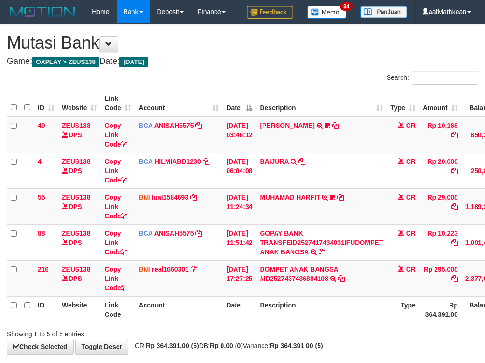
scroll to position [67, 85]
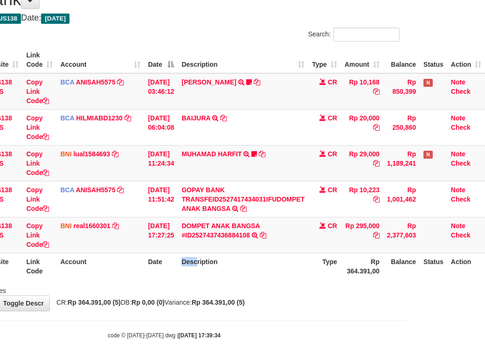
click at [200, 264] on tr "ID Website Link Code Account Date Description Type Rp 364.391,00 Balance Status…" at bounding box center [207, 266] width 557 height 27
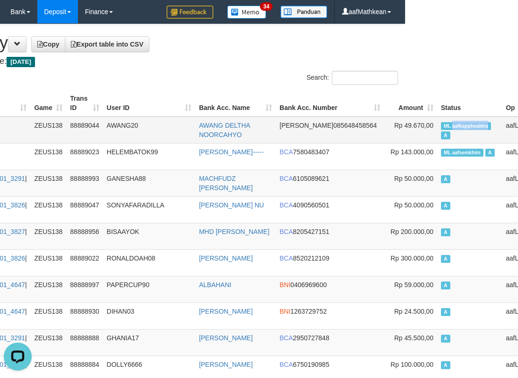
copy span "aafkappheaktra"
drag, startPoint x: 405, startPoint y: 120, endPoint x: 443, endPoint y: 123, distance: 37.4
click at [443, 123] on td "ML aafkappheaktra A" at bounding box center [469, 130] width 65 height 27
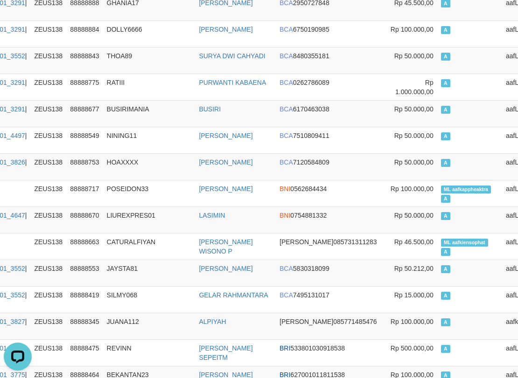
scroll to position [920, 113]
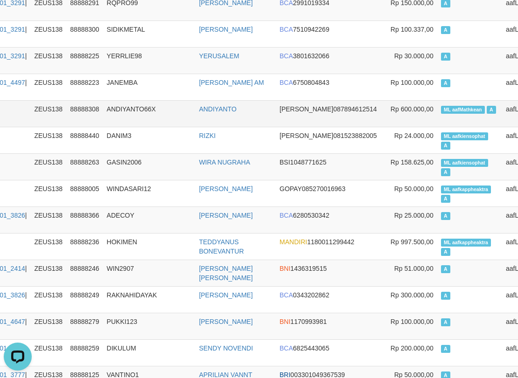
click at [441, 112] on span "ML aafMathkean" at bounding box center [463, 110] width 44 height 8
click at [441, 111] on span "ML aafMathkean" at bounding box center [463, 110] width 44 height 8
copy td "aafMathkean"
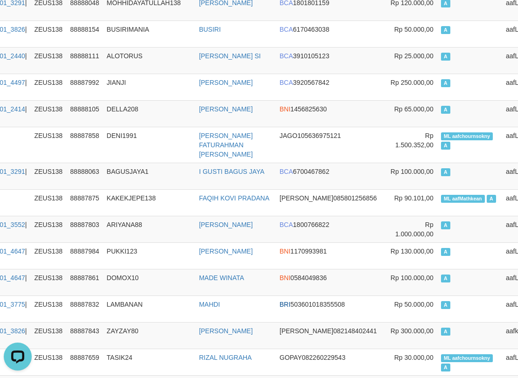
scroll to position [1612, 113]
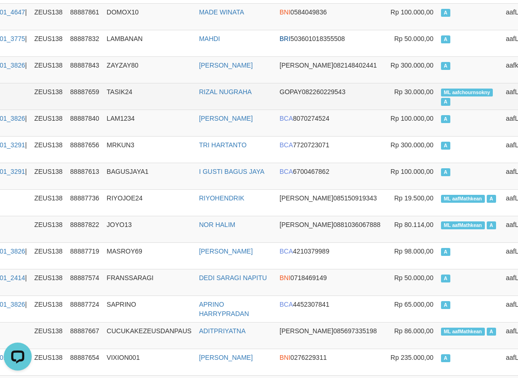
click at [437, 83] on td "ML aafchournsokny A" at bounding box center [469, 96] width 65 height 27
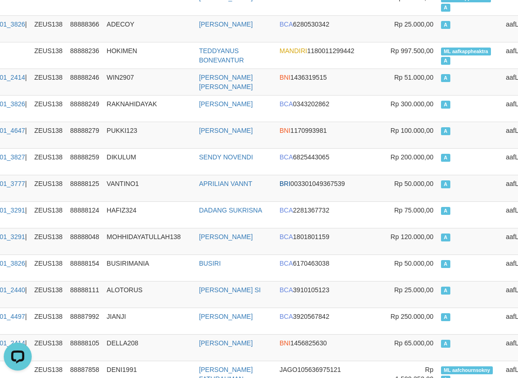
scroll to position [959, 113]
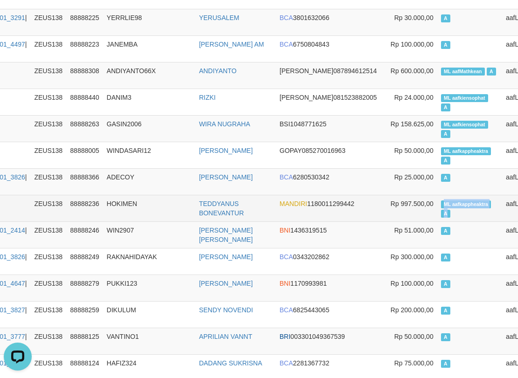
copy td "ML aafkappheaktra A"
drag, startPoint x: 395, startPoint y: 199, endPoint x: 432, endPoint y: 209, distance: 39.0
click at [437, 209] on td "ML aafkappheaktra A" at bounding box center [469, 208] width 65 height 27
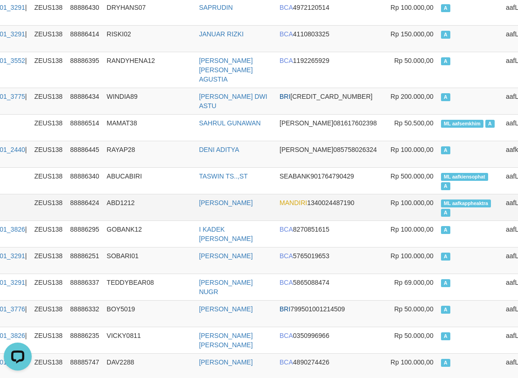
scroll to position [4036, 113]
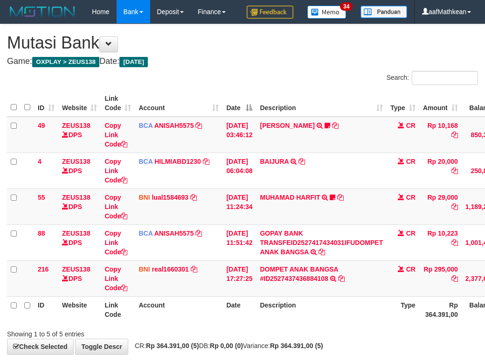
scroll to position [67, 85]
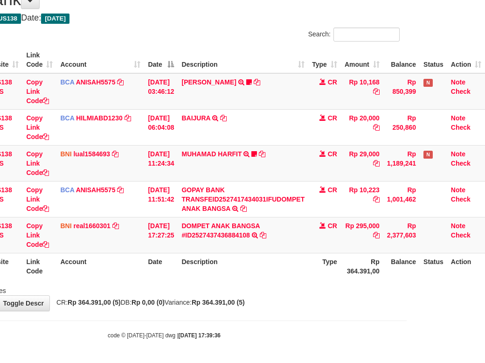
click at [277, 286] on div "Showing 1 to 5 of 5 entries" at bounding box center [164, 288] width 485 height 13
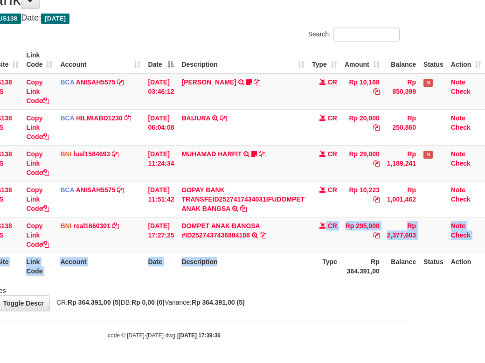
drag, startPoint x: 263, startPoint y: 211, endPoint x: 189, endPoint y: 3, distance: 220.6
click at [232, 97] on table "ID Website Link Code Account Date Description Type Amount Balance Status Action…" at bounding box center [207, 163] width 557 height 233
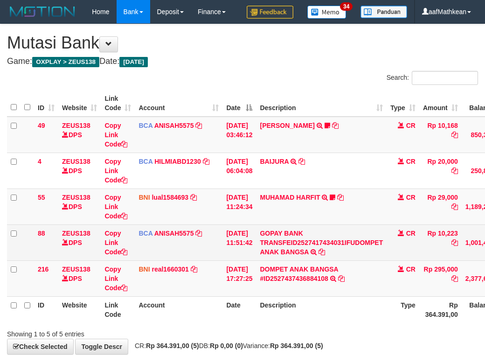
scroll to position [67, 85]
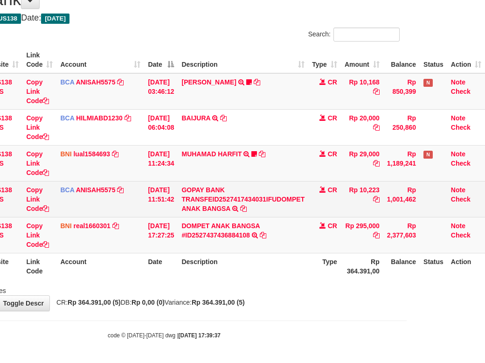
click at [299, 231] on tr "216 ZEUS138 DPS Copy Link Code BNI real1660301 DPS [PERSON_NAME] mutasi_2025100…" at bounding box center [207, 235] width 557 height 36
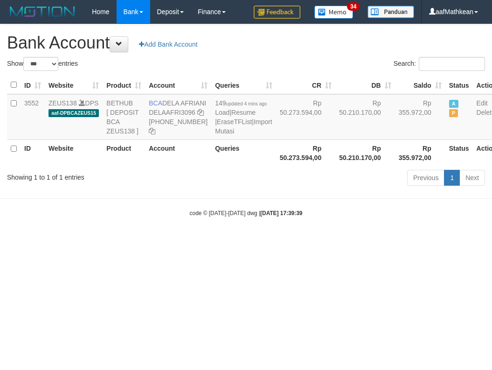
select select "***"
click at [373, 226] on body "Toggle navigation Home Bank Account List Load By Website Group [OXPLAY] ZEUS138…" at bounding box center [246, 120] width 492 height 241
select select "***"
click at [80, 241] on body "Toggle navigation Home Bank Account List Load By Website Group [OXPLAY] ZEUS138…" at bounding box center [246, 120] width 492 height 241
drag, startPoint x: 106, startPoint y: 280, endPoint x: 486, endPoint y: 240, distance: 382.3
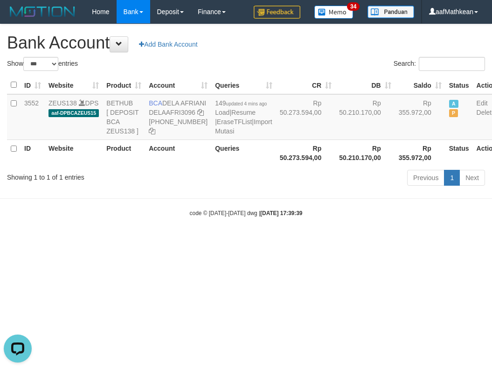
click at [296, 241] on html "Toggle navigation Home Bank Account List Load By Website Group [OXPLAY] ZEUS138…" at bounding box center [246, 120] width 492 height 241
select select "***"
drag, startPoint x: 244, startPoint y: 241, endPoint x: 166, endPoint y: 76, distance: 183.0
click at [228, 191] on body "Toggle navigation Home Bank Account List Load By Website Group [OXPLAY] ZEUS138…" at bounding box center [246, 120] width 492 height 241
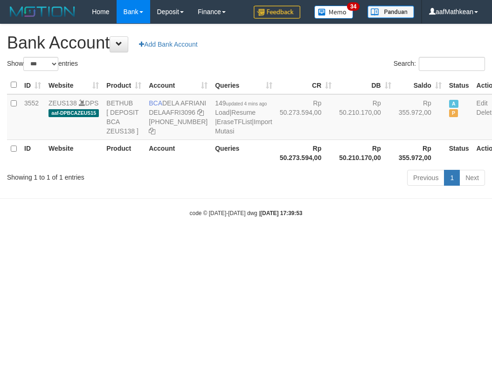
select select "***"
drag, startPoint x: 306, startPoint y: 256, endPoint x: 313, endPoint y: 288, distance: 32.4
click at [318, 241] on html "Toggle navigation Home Bank Account List Load By Website Group [OXPLAY] ZEUS138…" at bounding box center [246, 120] width 492 height 241
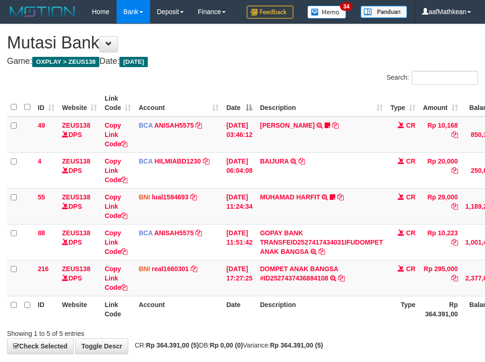
scroll to position [67, 85]
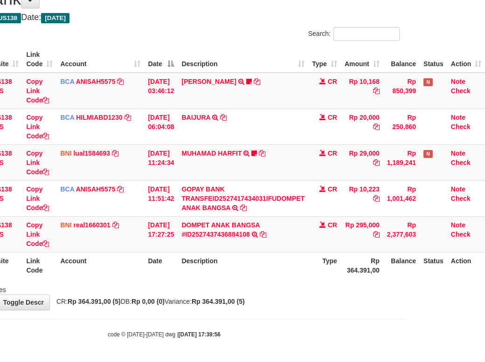
drag, startPoint x: 252, startPoint y: 285, endPoint x: 257, endPoint y: 277, distance: 9.4
click at [257, 278] on div "Search: ID Website Link Code Account Date Description Type Amount Balance Statu…" at bounding box center [164, 161] width 471 height 268
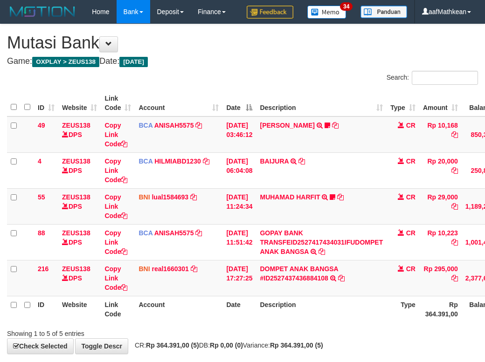
scroll to position [67, 85]
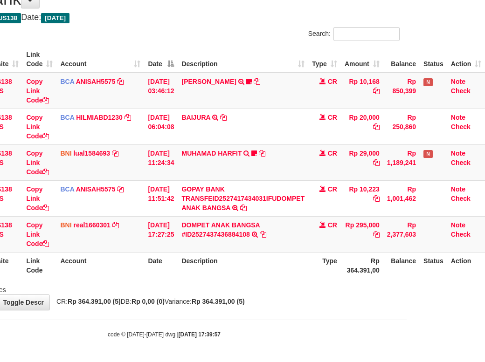
click at [270, 282] on div "Search: ID Website Link Code Account Date Description Type Amount Balance Statu…" at bounding box center [164, 161] width 471 height 268
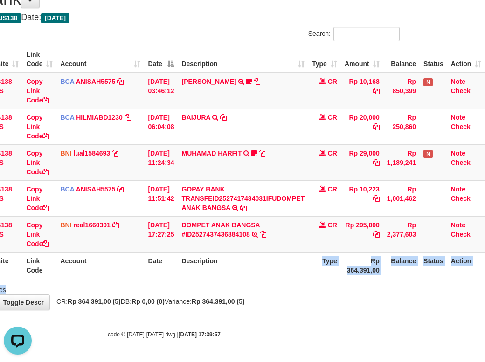
scroll to position [0, 0]
click at [293, 302] on div "**********" at bounding box center [164, 145] width 485 height 330
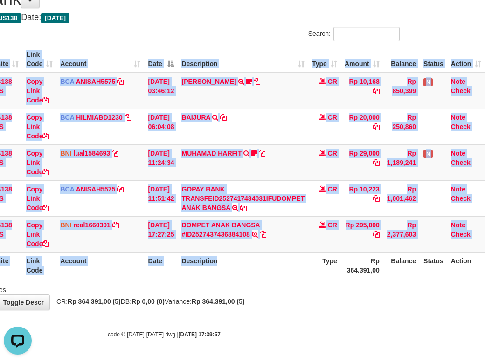
drag, startPoint x: 291, startPoint y: 288, endPoint x: 291, endPoint y: 297, distance: 9.3
click at [296, 292] on div "Search: ID Website Link Code Account Date Description Type Amount Balance Statu…" at bounding box center [164, 161] width 471 height 268
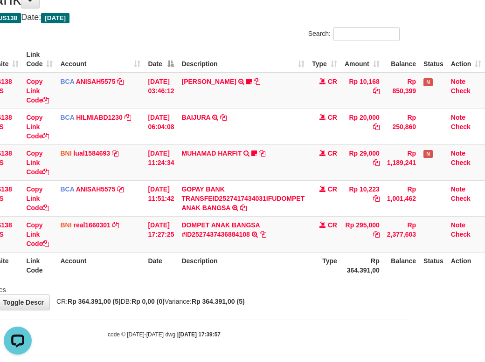
drag, startPoint x: 283, startPoint y: 306, endPoint x: 440, endPoint y: 369, distance: 169.0
click at [407, 362] on html "Toggle navigation Home Bank Account List Load By Website Group [OXPLAY] ZEUS138…" at bounding box center [164, 159] width 485 height 406
click at [282, 296] on div "**********" at bounding box center [164, 145] width 485 height 330
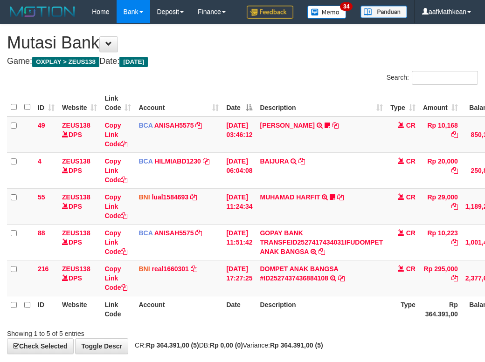
scroll to position [67, 85]
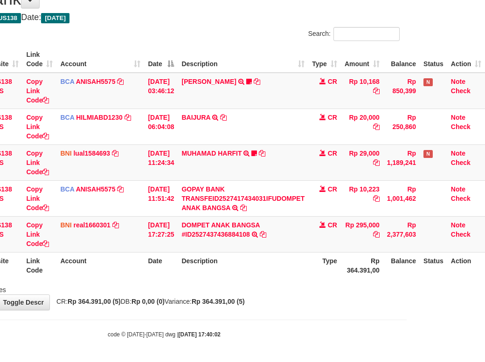
click at [265, 293] on div "Showing 1 to 5 of 5 entries" at bounding box center [164, 288] width 485 height 13
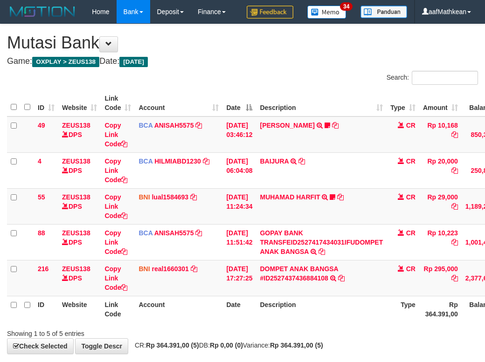
scroll to position [67, 85]
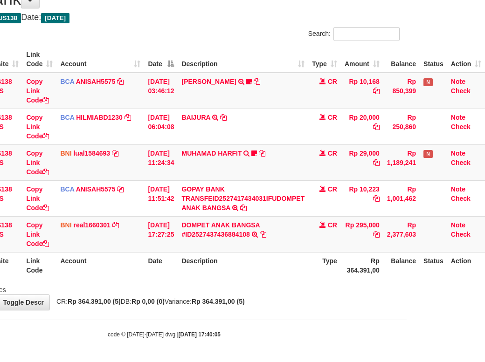
click at [397, 323] on body "Toggle navigation Home Bank Account List Load By Website Group [OXPLAY] ZEUS138…" at bounding box center [164, 159] width 485 height 406
click at [259, 310] on div "**********" at bounding box center [164, 145] width 485 height 330
click at [263, 308] on div "**********" at bounding box center [164, 145] width 485 height 330
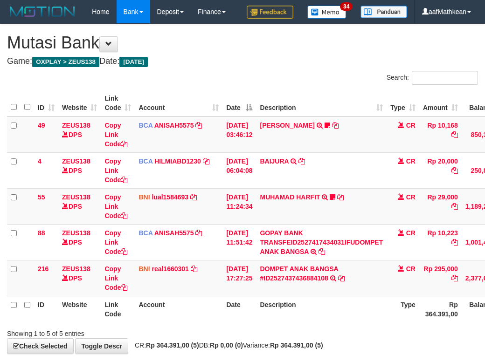
scroll to position [67, 85]
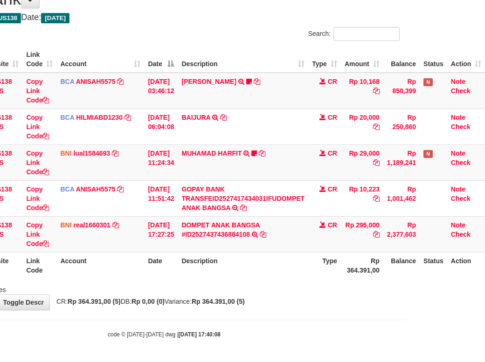
click at [231, 316] on body "Toggle navigation Home Bank Account List Load By Website Group [OXPLAY] ZEUS138…" at bounding box center [164, 159] width 485 height 406
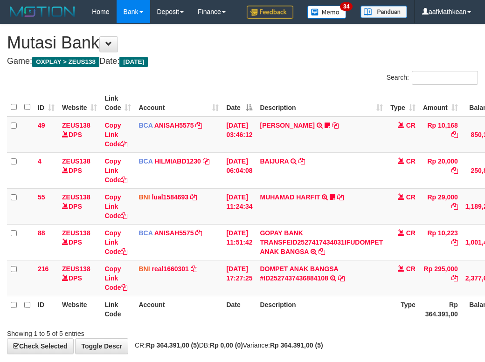
scroll to position [67, 85]
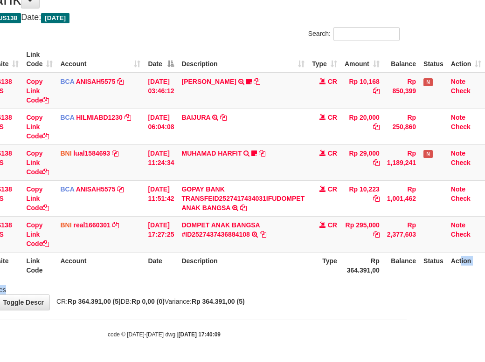
drag, startPoint x: 314, startPoint y: 256, endPoint x: 489, endPoint y: 262, distance: 175.0
click at [327, 257] on tr "ID Website Link Code Account Date Description Type Rp 364.391,00 Balance Status…" at bounding box center [207, 265] width 557 height 27
click at [236, 321] on body "Toggle navigation Home Bank Account List Load By Website Group [OXPLAY] ZEUS138…" at bounding box center [164, 159] width 485 height 406
drag, startPoint x: 243, startPoint y: 311, endPoint x: 370, endPoint y: 338, distance: 130.3
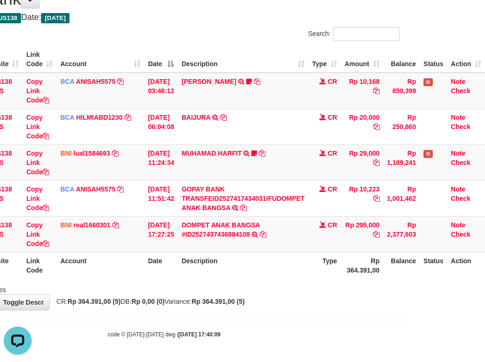
click at [334, 335] on body "Toggle navigation Home Bank Account List Load By Website Group [OXPLAY] ZEUS138…" at bounding box center [164, 159] width 485 height 406
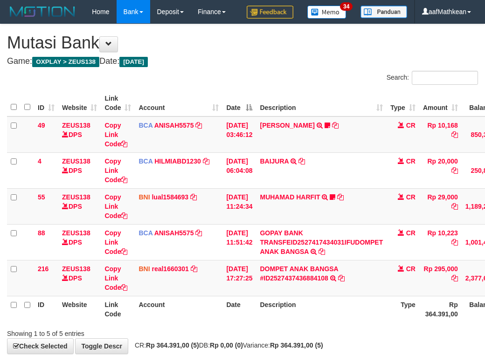
scroll to position [67, 85]
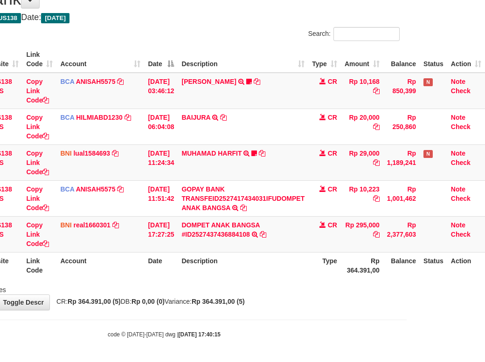
click at [306, 317] on body "Toggle navigation Home Bank Account List Load By Website Group [OXPLAY] ZEUS138…" at bounding box center [164, 159] width 485 height 406
click at [307, 311] on body "Toggle navigation Home Bank Account List Load By Website Group [OXPLAY] ZEUS138…" at bounding box center [164, 159] width 485 height 406
drag, startPoint x: 270, startPoint y: 304, endPoint x: 488, endPoint y: 326, distance: 219.0
click at [335, 311] on body "Toggle navigation Home Bank Account List Load By Website Group [OXPLAY] ZEUS138…" at bounding box center [164, 159] width 485 height 406
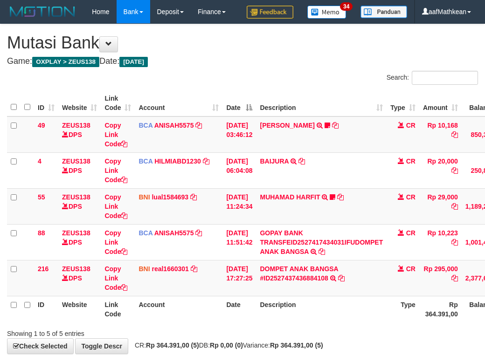
scroll to position [67, 85]
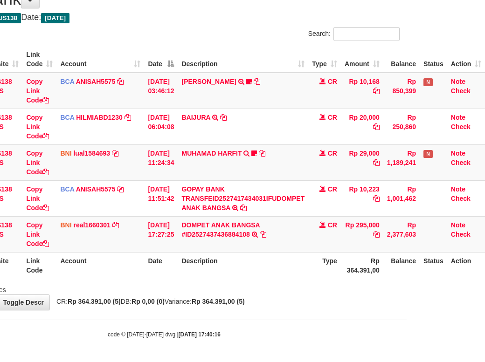
drag, startPoint x: 236, startPoint y: 293, endPoint x: 246, endPoint y: 296, distance: 11.0
click at [236, 293] on div "Showing 1 to 5 of 5 entries" at bounding box center [164, 288] width 485 height 13
drag, startPoint x: 246, startPoint y: 296, endPoint x: 708, endPoint y: 326, distance: 462.3
click at [407, 326] on html "Toggle navigation Home Bank Account List Load By Website Group [OXPLAY] ZEUS138…" at bounding box center [164, 159] width 485 height 406
drag, startPoint x: 264, startPoint y: 287, endPoint x: 279, endPoint y: 292, distance: 16.0
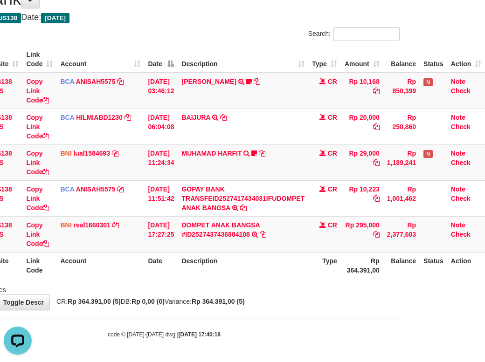
click at [272, 291] on div "Showing 1 to 5 of 5 entries" at bounding box center [164, 288] width 485 height 13
drag, startPoint x: 275, startPoint y: 294, endPoint x: 282, endPoint y: 295, distance: 6.7
click at [278, 295] on div "**********" at bounding box center [164, 145] width 485 height 330
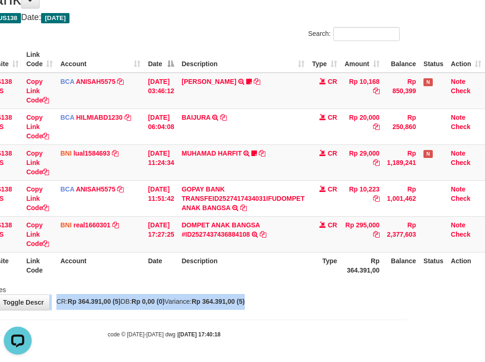
click at [293, 296] on div "**********" at bounding box center [164, 145] width 485 height 330
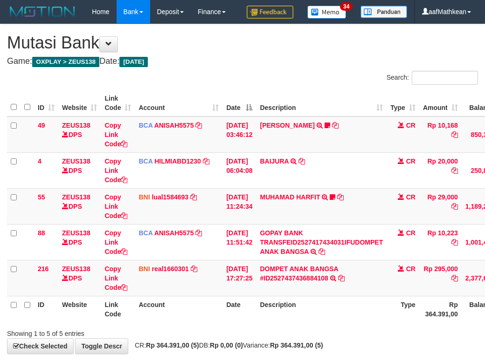
scroll to position [67, 85]
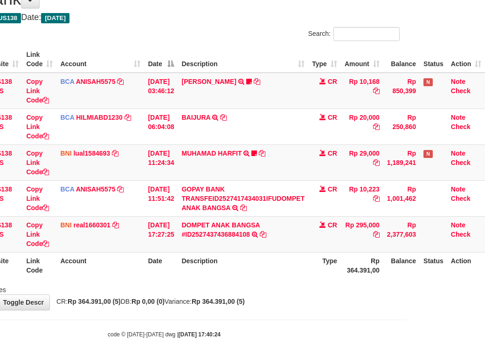
click at [300, 299] on div "**********" at bounding box center [164, 145] width 485 height 330
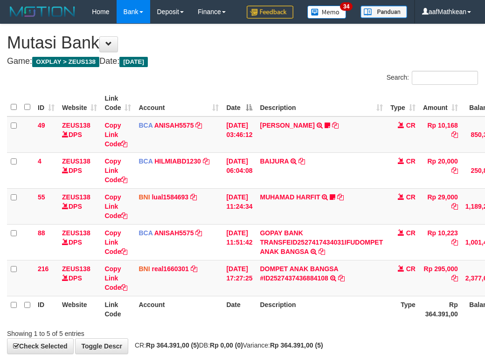
scroll to position [67, 85]
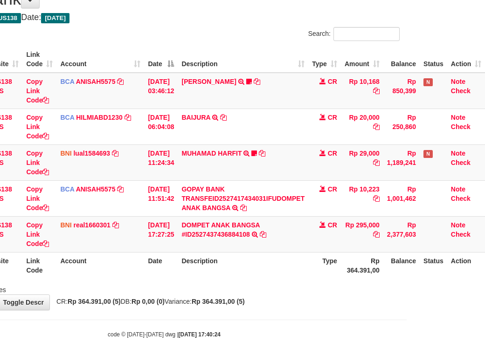
click at [278, 308] on div "**********" at bounding box center [164, 145] width 485 height 330
drag, startPoint x: 285, startPoint y: 300, endPoint x: 273, endPoint y: 303, distance: 12.9
click at [288, 302] on div "**********" at bounding box center [164, 145] width 485 height 330
click at [360, 298] on div "**********" at bounding box center [164, 145] width 485 height 330
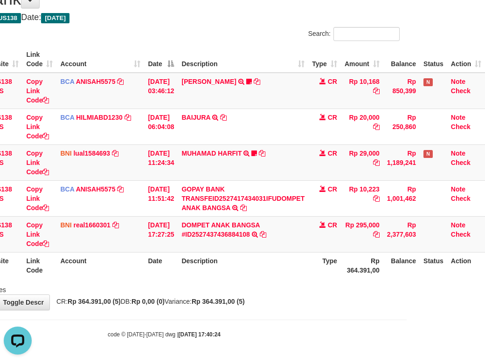
click at [393, 296] on html "Toggle navigation Home Bank Account List Load By Website Group [OXPLAY] ZEUS138…" at bounding box center [164, 159] width 485 height 406
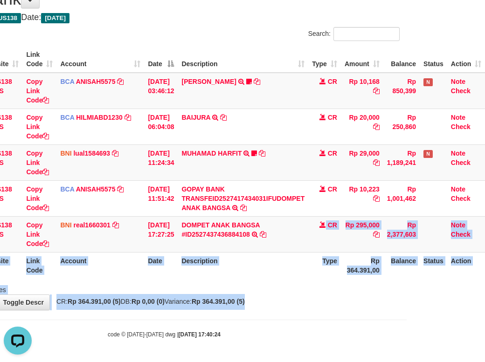
click at [330, 305] on div "**********" at bounding box center [164, 145] width 485 height 330
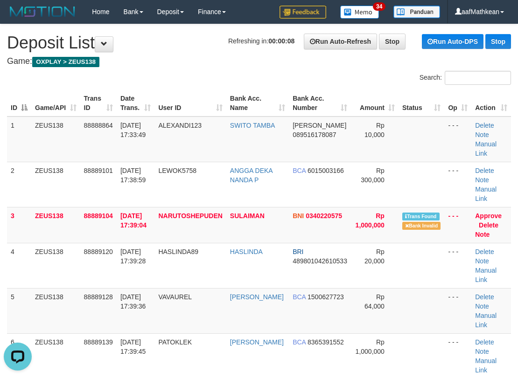
drag, startPoint x: 104, startPoint y: 66, endPoint x: 24, endPoint y: 104, distance: 88.7
click at [86, 77] on div "Search:" at bounding box center [259, 79] width 518 height 16
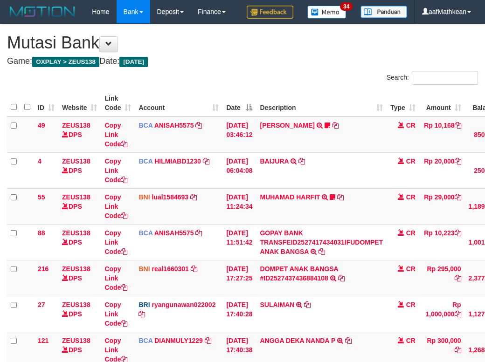
scroll to position [105, 85]
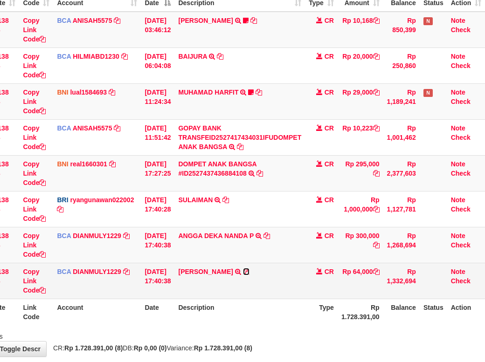
click at [243, 275] on icon at bounding box center [246, 272] width 7 height 7
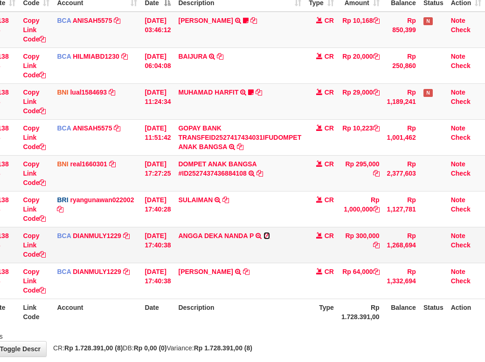
click at [269, 239] on icon at bounding box center [267, 236] width 7 height 7
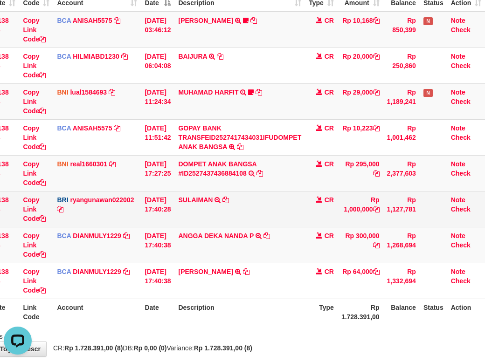
drag, startPoint x: 237, startPoint y: 248, endPoint x: 273, endPoint y: 259, distance: 38.1
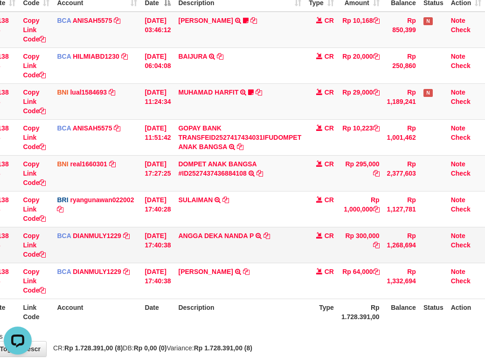
click at [241, 252] on tbody "49 ZEUS138 DPS Copy Link Code BCA ANISAH5575 DPS ANISAH mutasi_20251001_3827 | …" at bounding box center [205, 156] width 560 height 288
drag, startPoint x: 280, startPoint y: 264, endPoint x: 286, endPoint y: 263, distance: 5.9
click at [280, 263] on td "ANGGA DEKA NANDA P TRSF E-BANKING CR 0110/FTSCY/WS95031 300000.00ANGGA DEKA NAN…" at bounding box center [239, 245] width 131 height 36
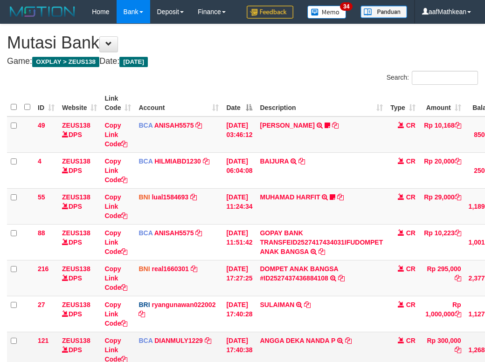
scroll to position [105, 85]
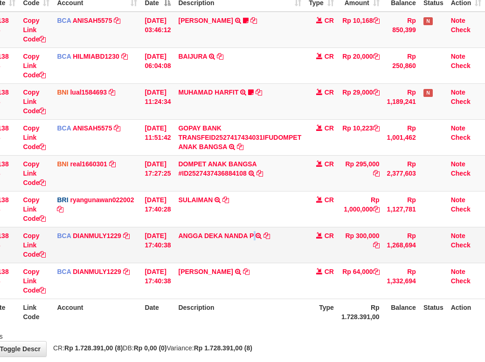
click at [263, 259] on td "ANGGA DEKA NANDA P TRSF E-BANKING CR 0110/FTSCY/WS95031 300000.00ANGGA DEKA NAN…" at bounding box center [239, 245] width 131 height 36
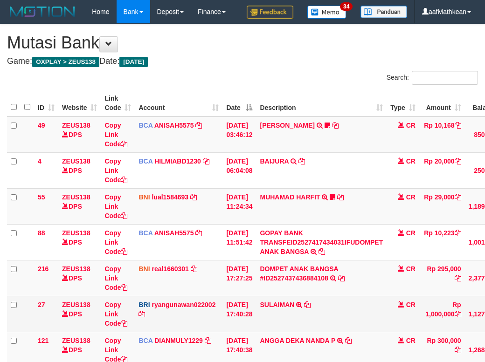
scroll to position [105, 85]
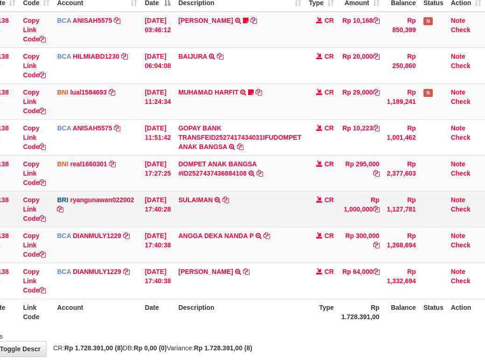
click at [268, 227] on td "SULAIMAN TRANSFER NBMB [PERSON_NAME] TO [PERSON_NAME]" at bounding box center [239, 209] width 131 height 36
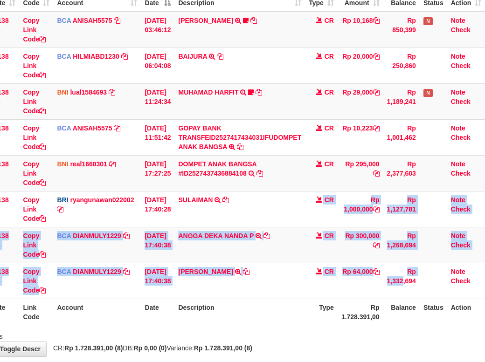
drag, startPoint x: 418, startPoint y: 292, endPoint x: 697, endPoint y: 363, distance: 288.7
click at [404, 362] on html "Toggle navigation Home Bank Account List Load By Website Group [OXPLAY] ZEUS138…" at bounding box center [160, 152] width 485 height 514
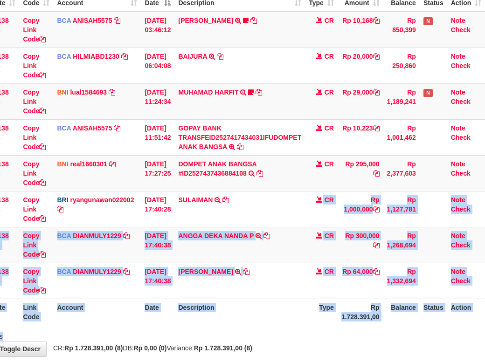
scroll to position [105, 88]
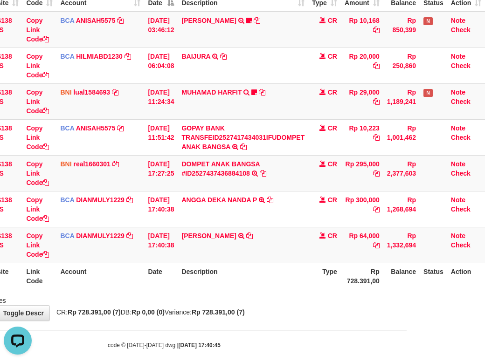
drag, startPoint x: 239, startPoint y: 273, endPoint x: 491, endPoint y: 248, distance: 253.2
click at [352, 263] on tr "122 ZEUS138 DPS Copy Link Code BCA DIANMULY1229 DPS DIAN MULYADI mutasi_2025100…" at bounding box center [207, 245] width 557 height 36
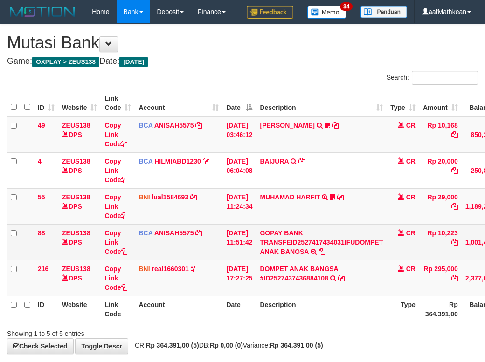
click at [223, 260] on tr "88 ZEUS138 DPS Copy Link Code BCA ANISAH5575 DPS ANISAH mutasi_20251001_3827 | …" at bounding box center [285, 242] width 557 height 36
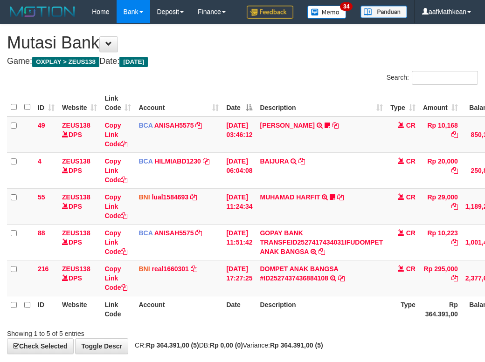
scroll to position [67, 85]
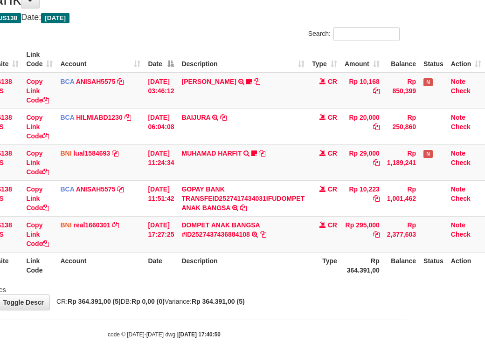
click at [336, 324] on body "Toggle navigation Home Bank Account List Load By Website Group [OXPLAY] ZEUS138…" at bounding box center [164, 159] width 485 height 406
click at [318, 309] on div "**********" at bounding box center [164, 145] width 485 height 330
click at [330, 314] on body "Toggle navigation Home Bank Account List Load By Website Group [OXPLAY] ZEUS138…" at bounding box center [164, 159] width 485 height 406
drag, startPoint x: 233, startPoint y: 330, endPoint x: 253, endPoint y: 329, distance: 20.1
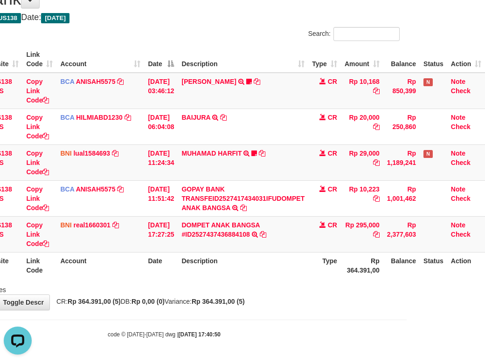
click at [238, 330] on div "code © 2012-2018 dwg | 2025/10/01 17:40:50" at bounding box center [164, 334] width 485 height 9
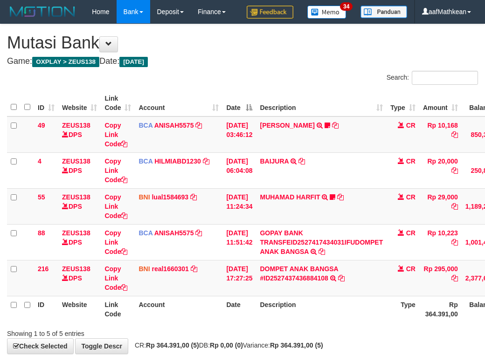
click at [256, 296] on th "Description" at bounding box center [321, 309] width 131 height 27
